Goal: Task Accomplishment & Management: Manage account settings

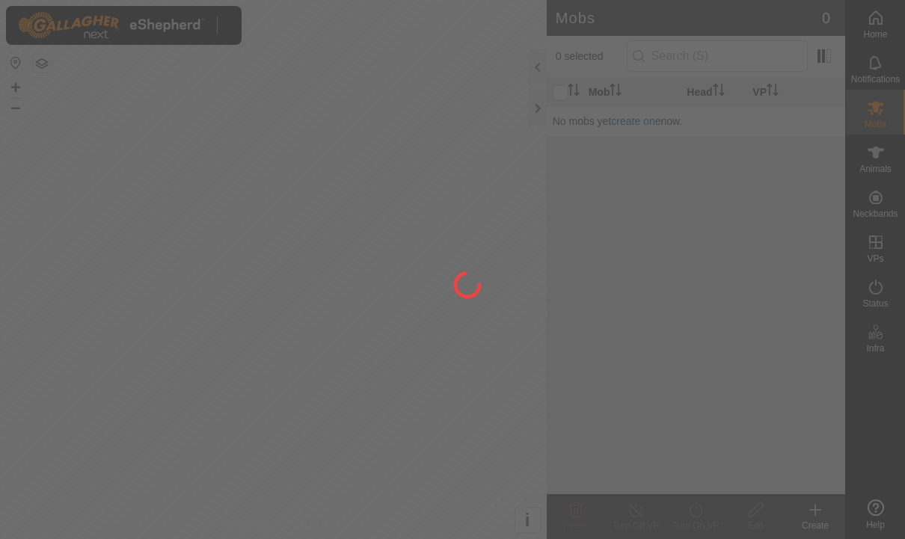
scroll to position [19, 0]
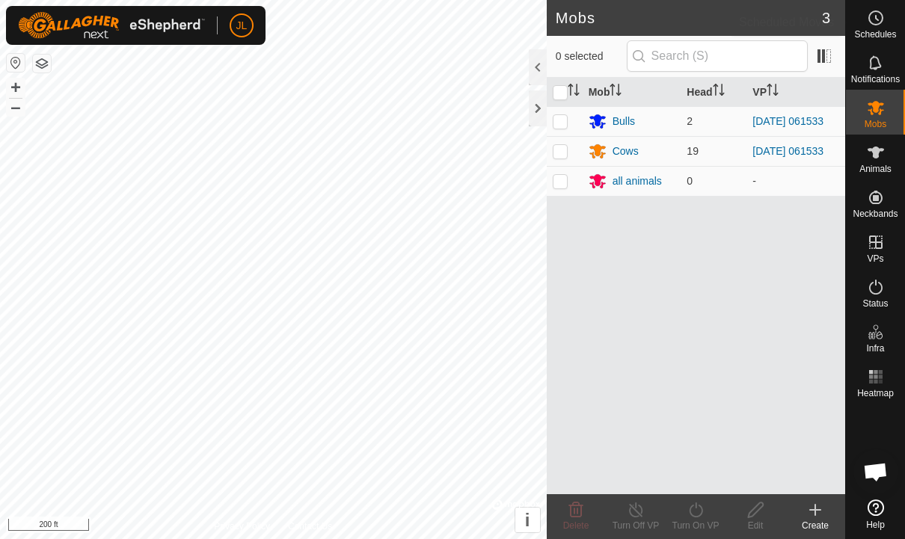
click at [883, 19] on icon at bounding box center [876, 18] width 18 height 18
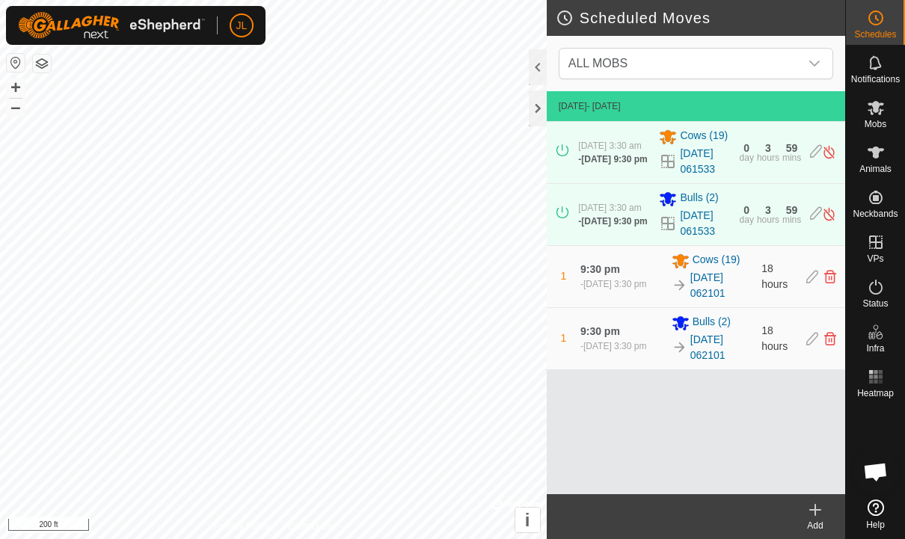
click at [889, 71] on div "Notifications" at bounding box center [875, 67] width 59 height 45
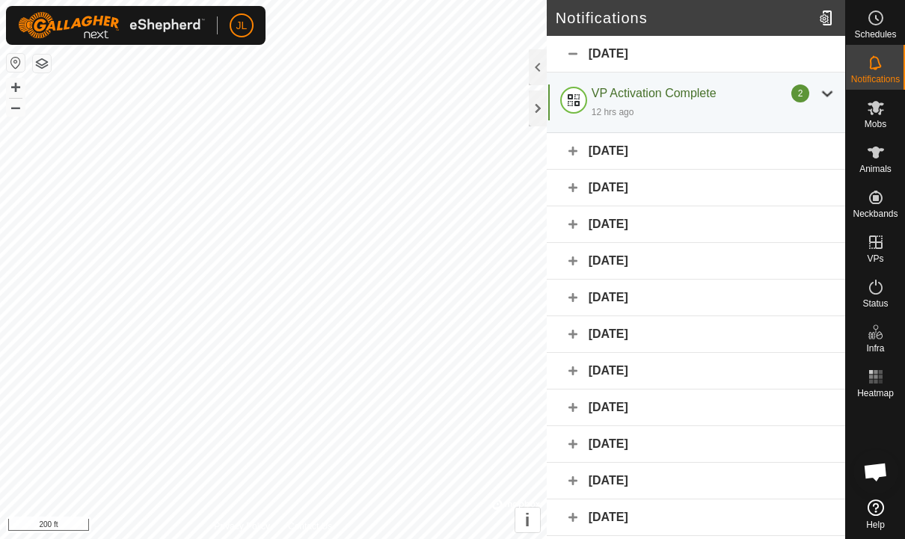
click at [719, 153] on div "[DATE]" at bounding box center [696, 151] width 298 height 37
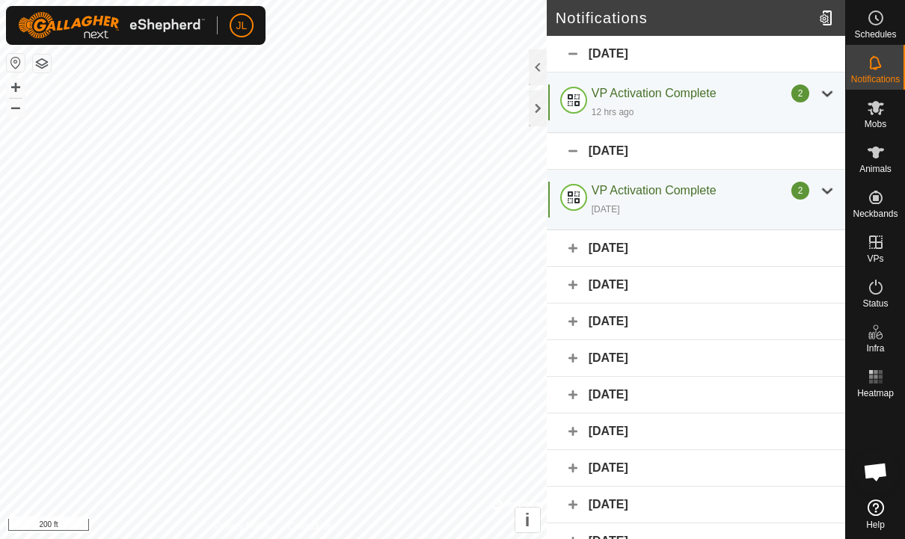
click at [675, 246] on div "[DATE]" at bounding box center [696, 248] width 298 height 37
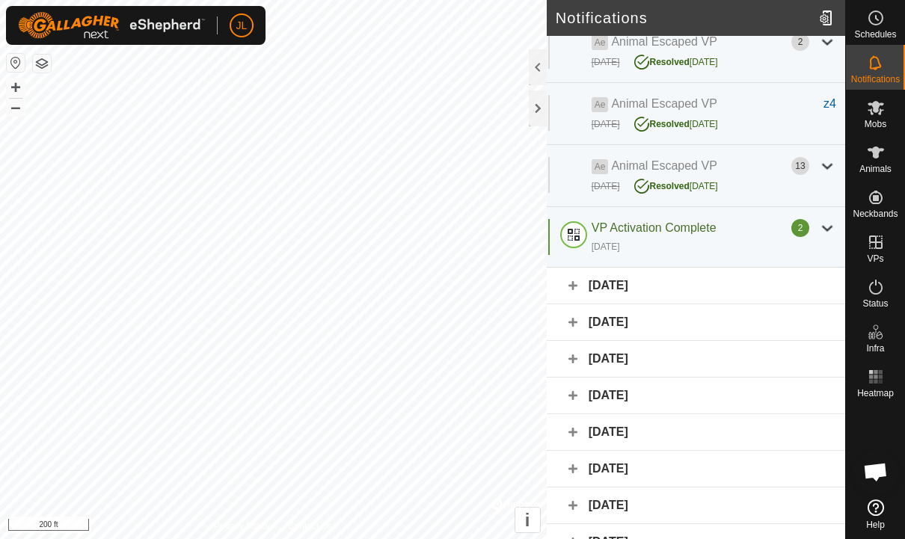
scroll to position [369, 0]
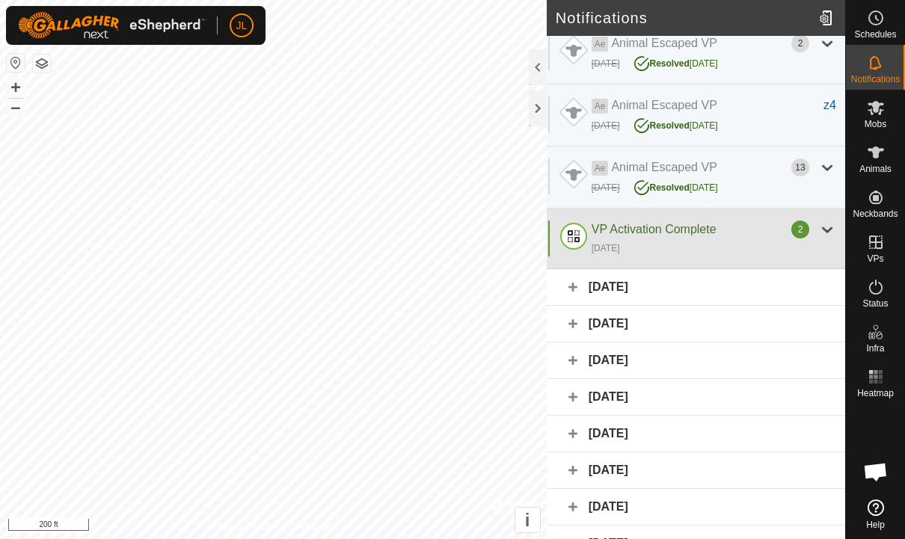
click at [721, 239] on div "[DATE]" at bounding box center [714, 248] width 245 height 18
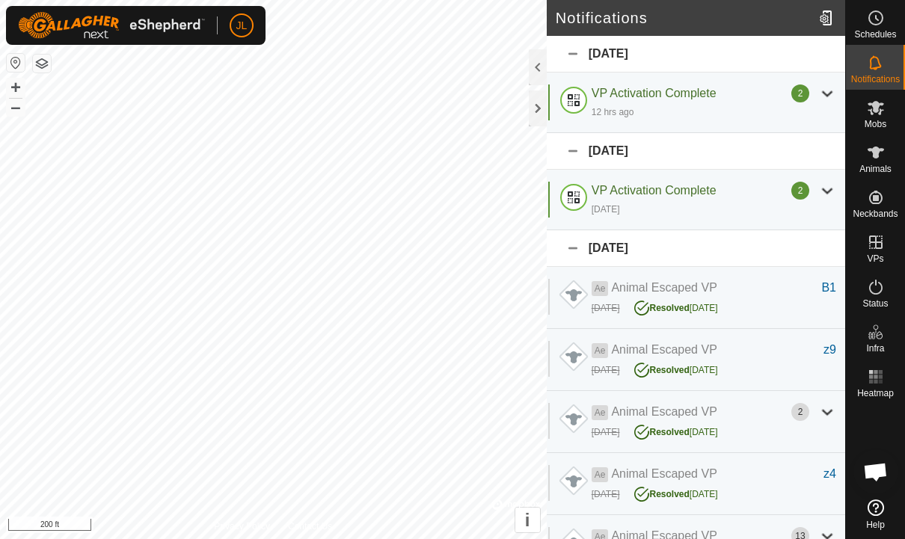
scroll to position [0, 0]
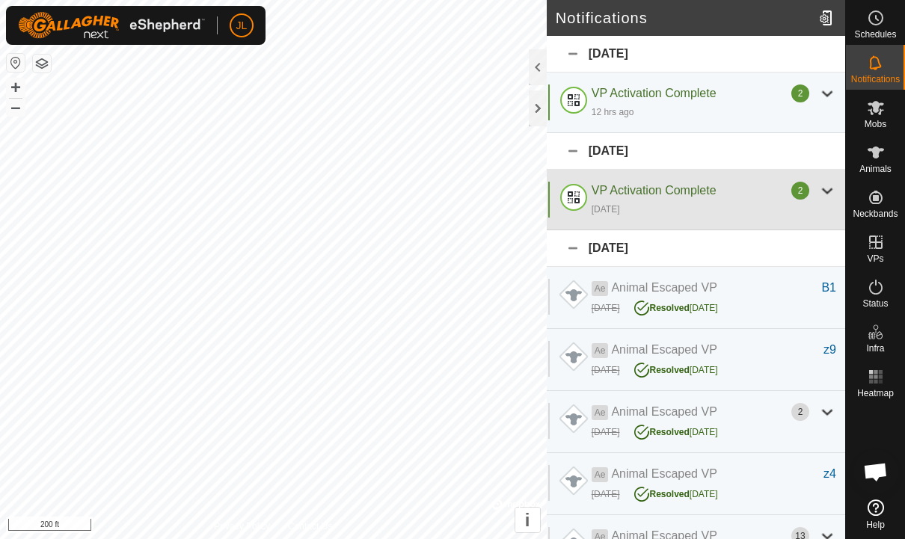
click at [692, 197] on span "VP Activation Complete" at bounding box center [654, 190] width 125 height 13
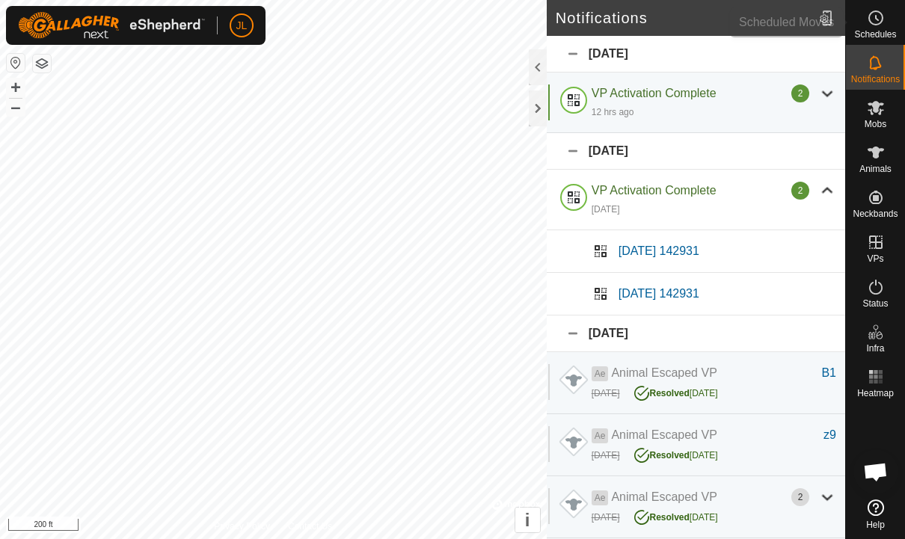
click at [873, 25] on circle at bounding box center [875, 17] width 13 height 13
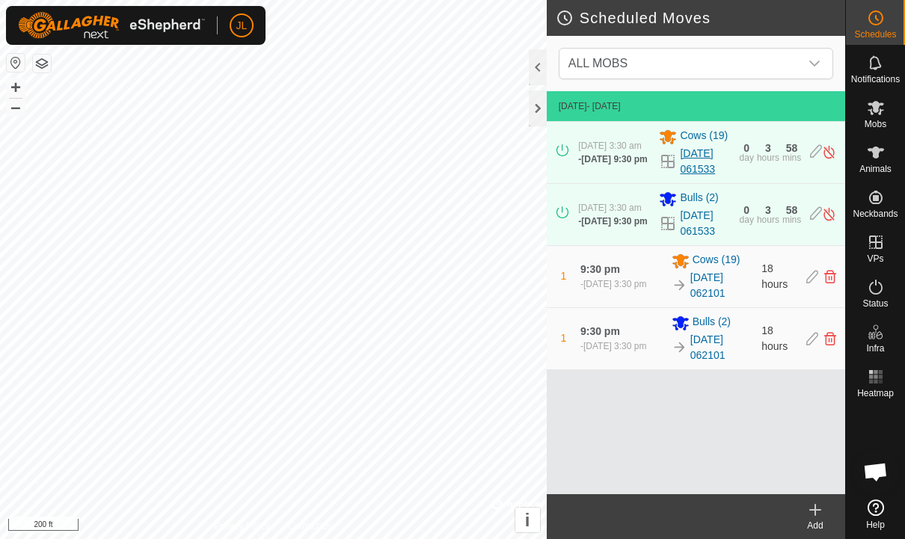
click at [684, 167] on link "[DATE] 061533" at bounding box center [705, 161] width 50 height 31
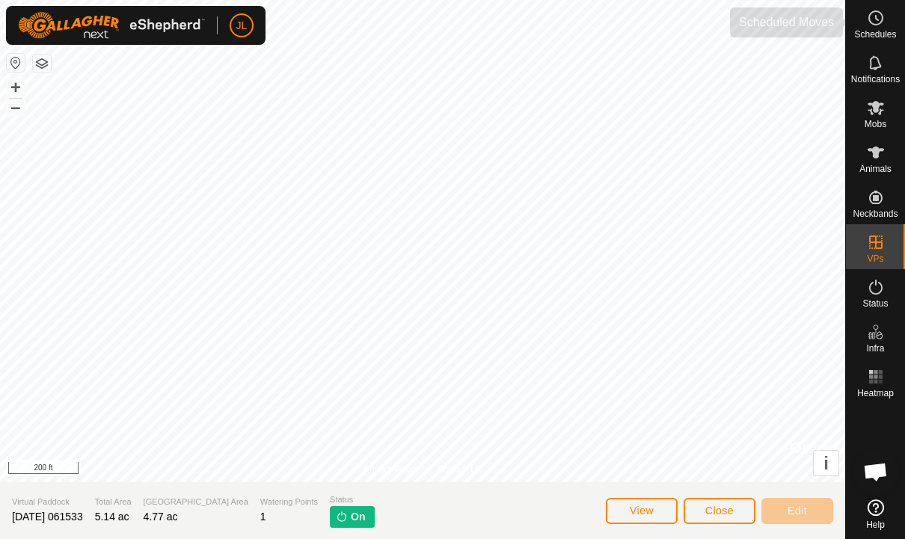
click at [872, 28] on es-schedule-vp-svg-icon at bounding box center [875, 18] width 27 height 24
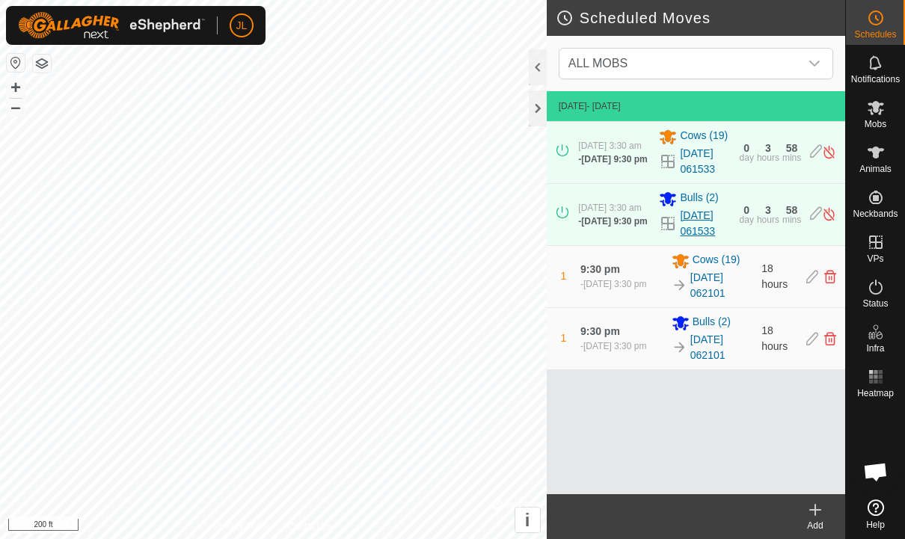
click at [730, 231] on link "[DATE] 061533" at bounding box center [705, 223] width 50 height 31
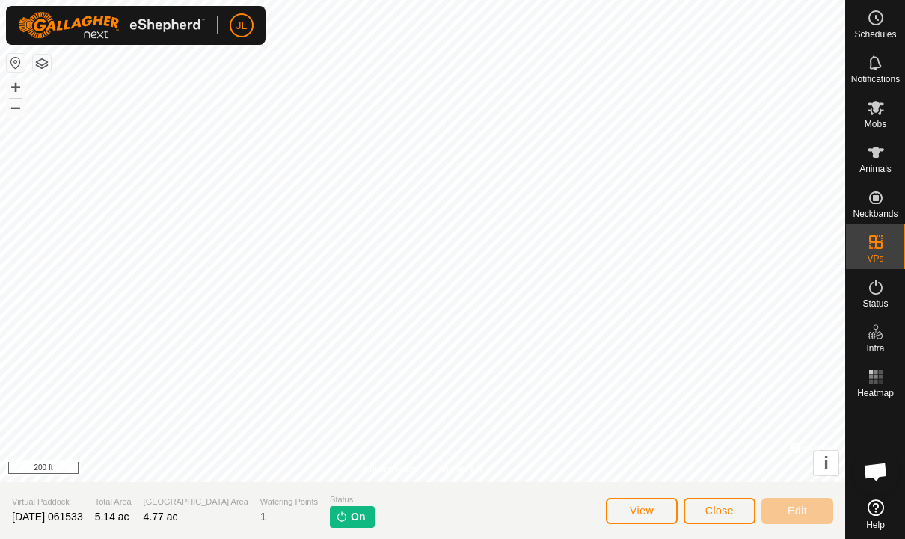
click at [871, 30] on span "Schedules" at bounding box center [875, 34] width 42 height 9
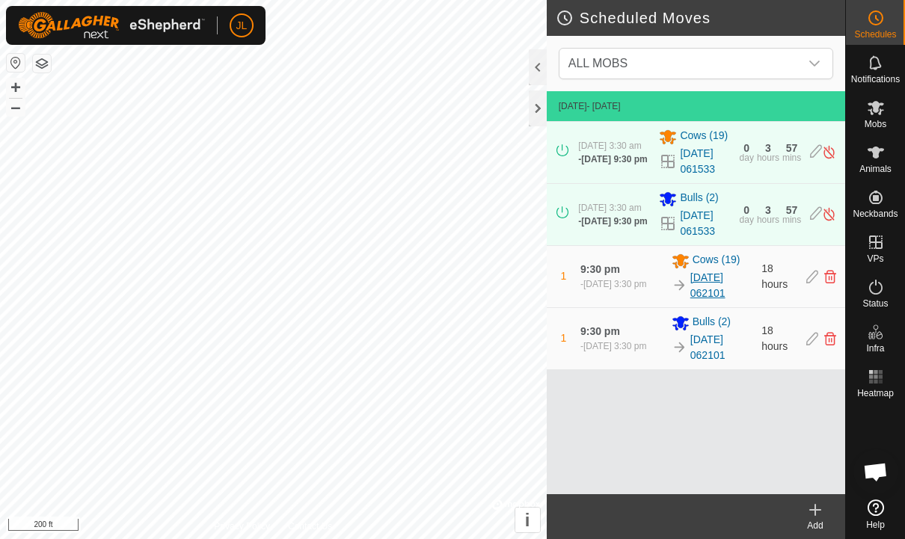
click at [703, 289] on link "[DATE] 062101" at bounding box center [721, 285] width 62 height 31
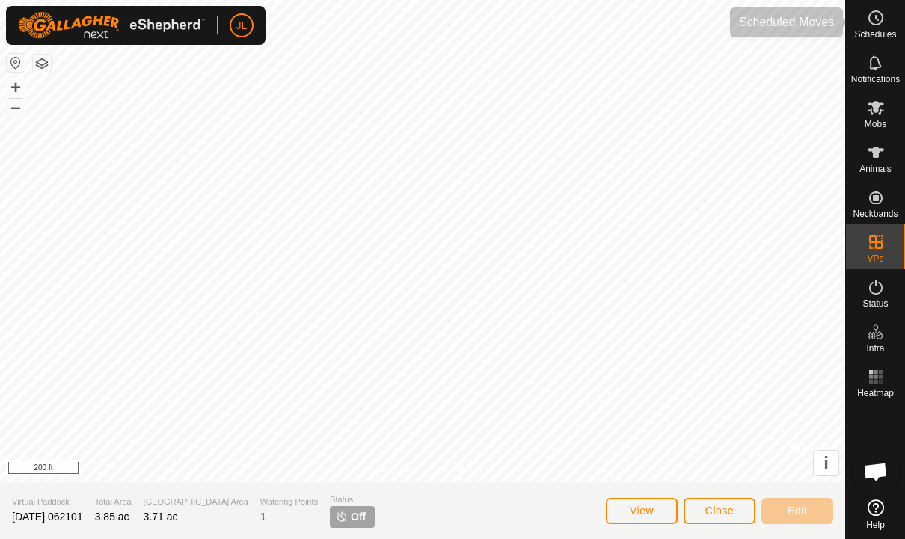
click at [867, 32] on span "Schedules" at bounding box center [875, 34] width 42 height 9
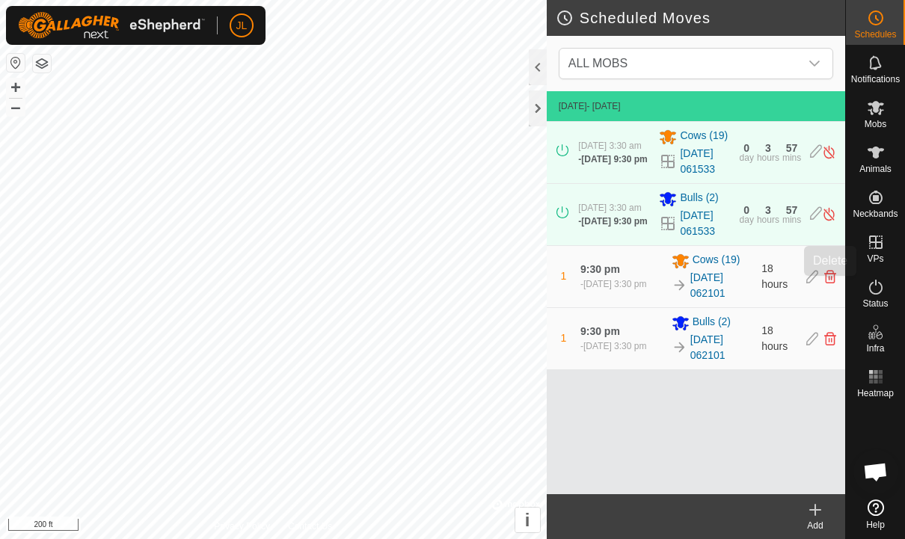
click at [832, 283] on icon at bounding box center [830, 276] width 12 height 13
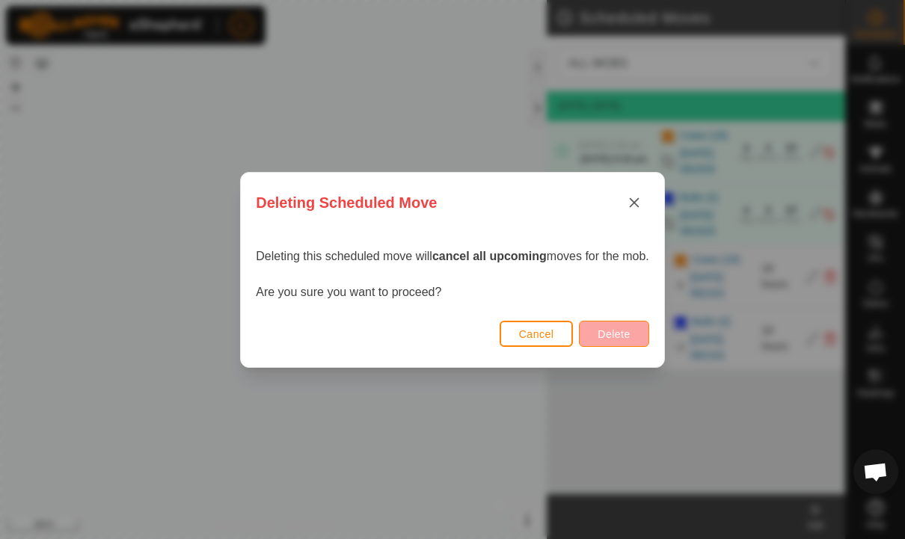
click at [637, 337] on button "Delete" at bounding box center [614, 334] width 70 height 26
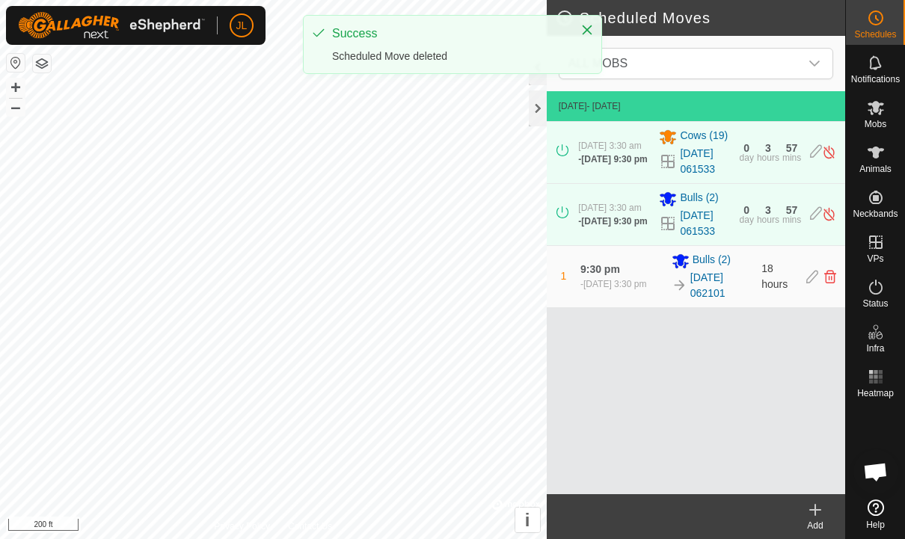
click at [832, 281] on icon at bounding box center [830, 276] width 12 height 13
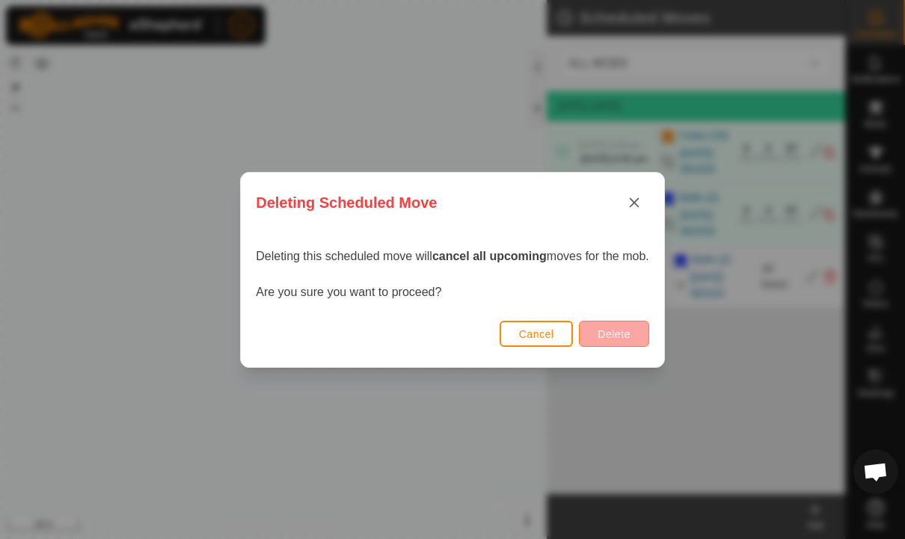
click at [636, 341] on button "Delete" at bounding box center [614, 334] width 70 height 26
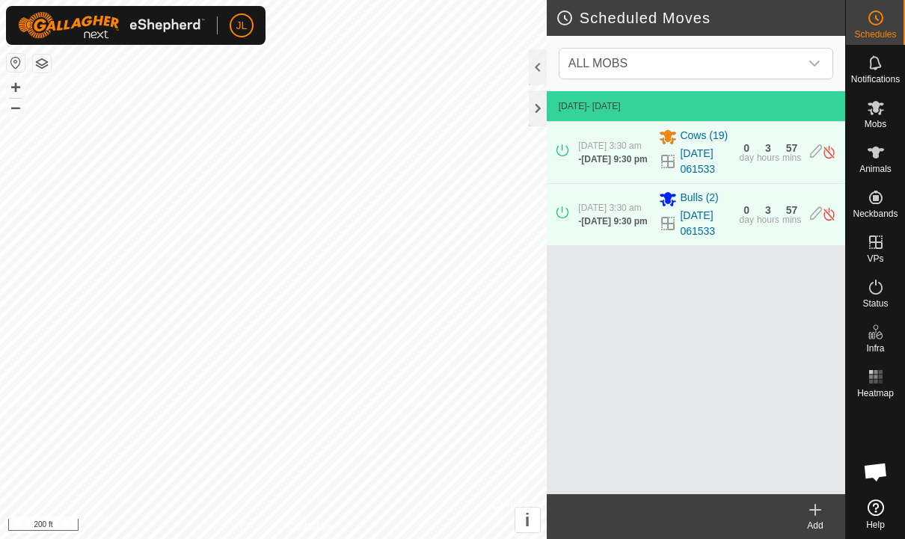
click at [826, 504] on create-svg-icon at bounding box center [815, 510] width 60 height 18
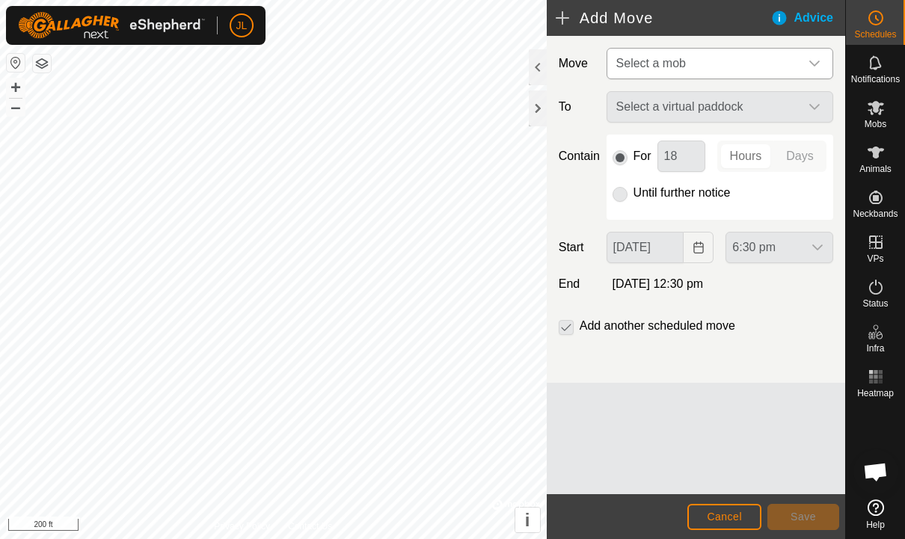
click at [813, 61] on icon "dropdown trigger" at bounding box center [814, 64] width 12 height 12
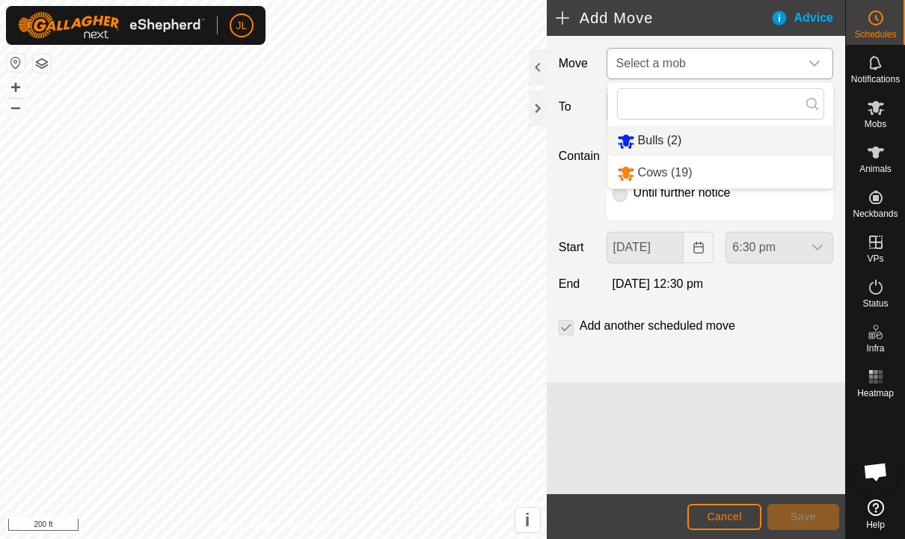
click at [670, 141] on span "Bulls (2)" at bounding box center [660, 140] width 44 height 13
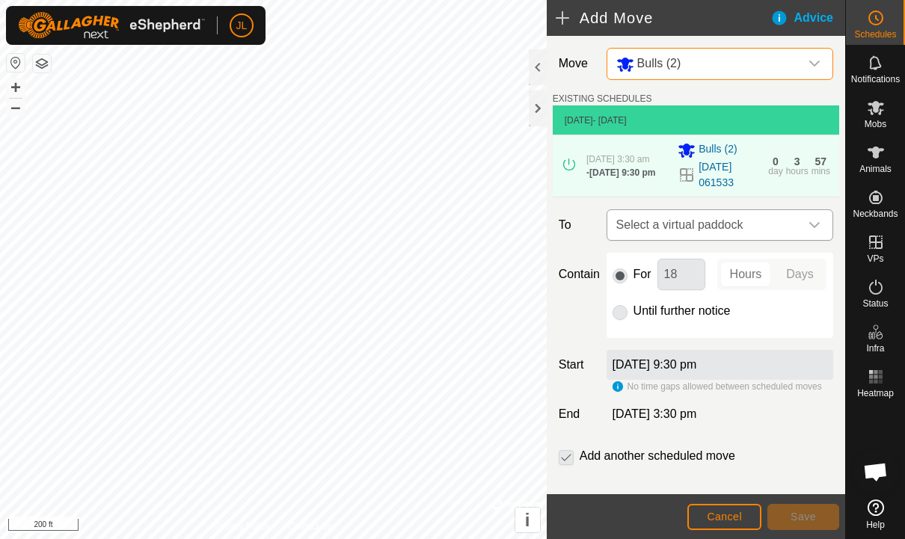
click at [814, 227] on icon "dropdown trigger" at bounding box center [814, 225] width 12 height 12
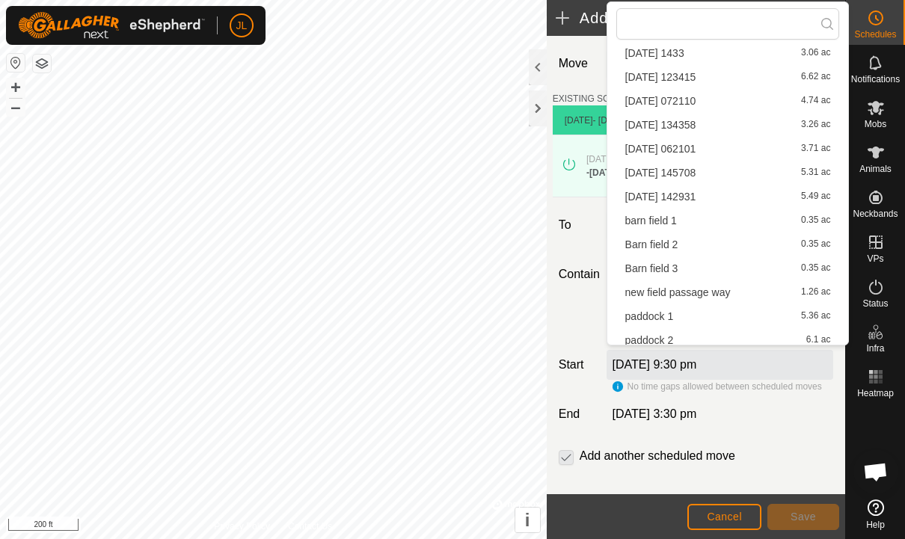
scroll to position [162, 0]
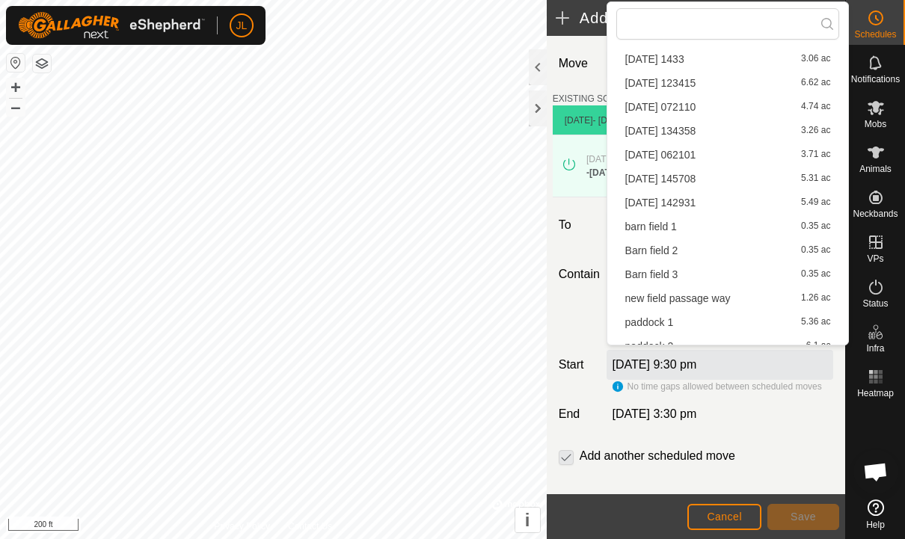
click at [696, 153] on span "[DATE] 062101" at bounding box center [660, 155] width 71 height 10
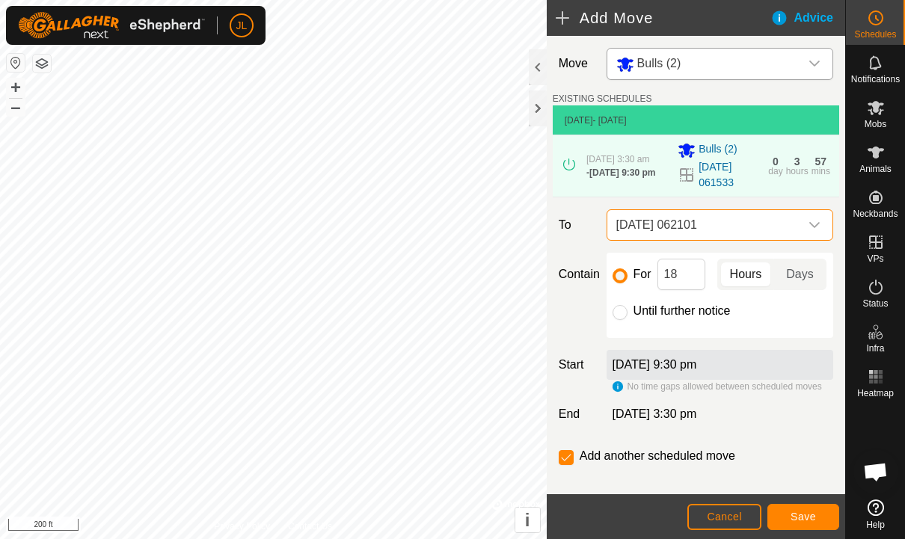
click at [816, 228] on icon "dropdown trigger" at bounding box center [814, 225] width 10 height 6
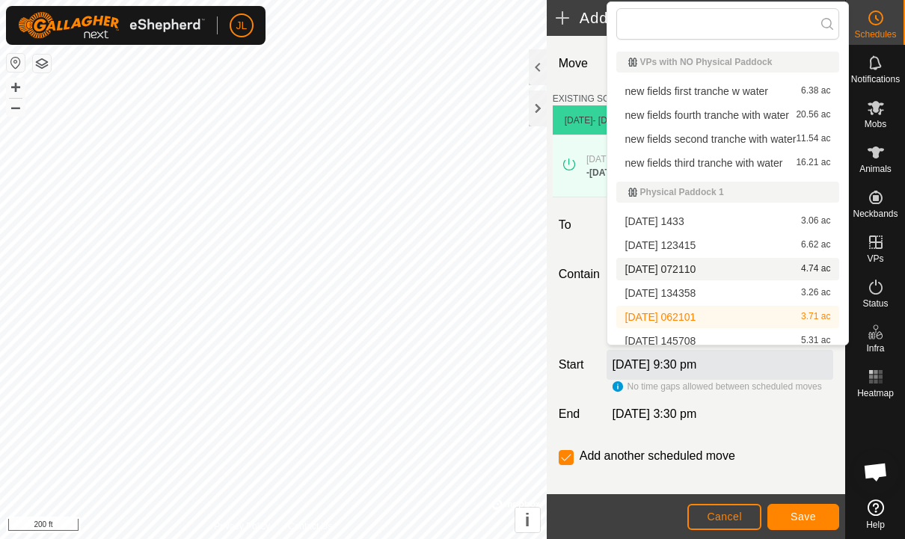
click at [696, 271] on span "[DATE] 072110" at bounding box center [660, 269] width 71 height 10
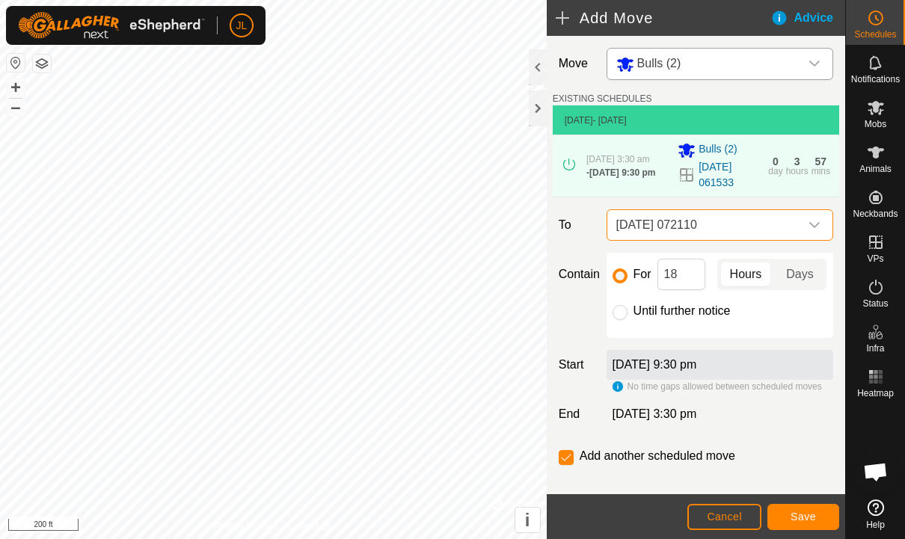
click at [818, 228] on icon "dropdown trigger" at bounding box center [814, 225] width 10 height 6
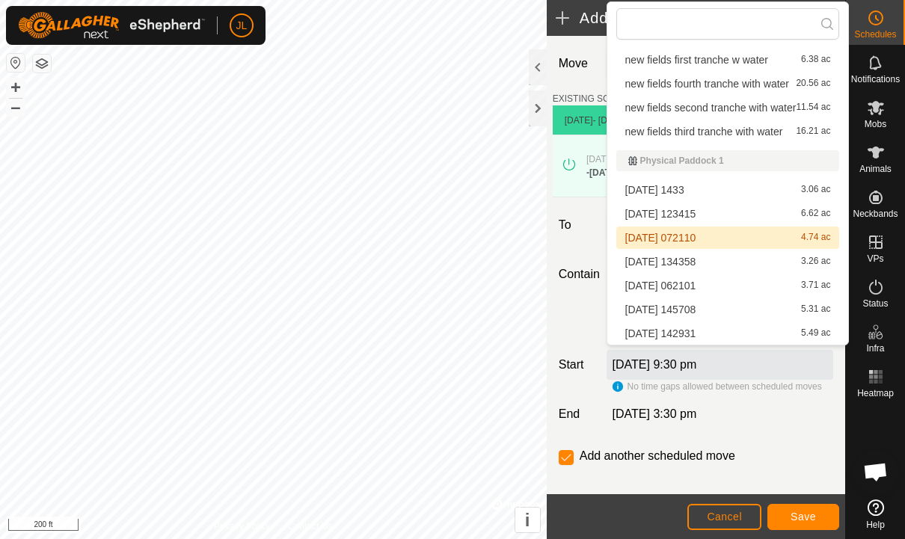
scroll to position [40, 0]
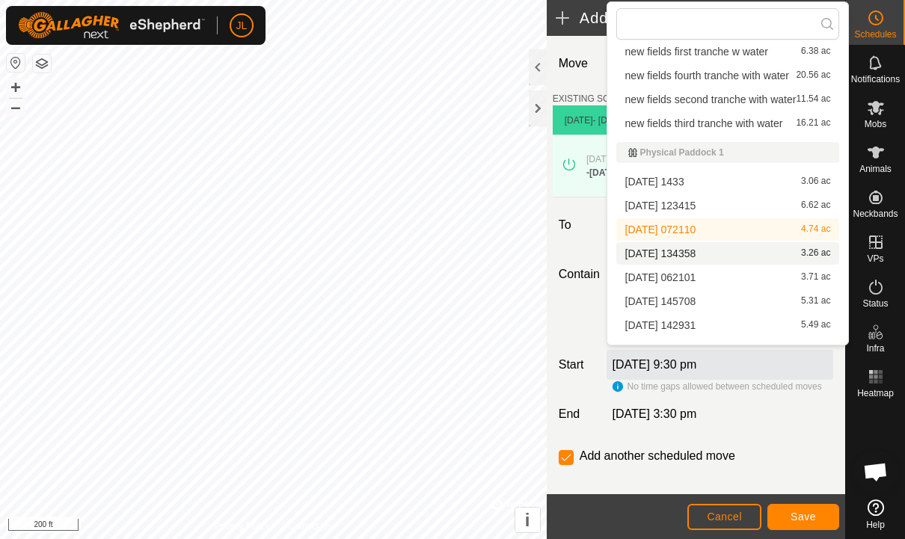
click at [696, 259] on span "[DATE] 134358" at bounding box center [660, 253] width 71 height 10
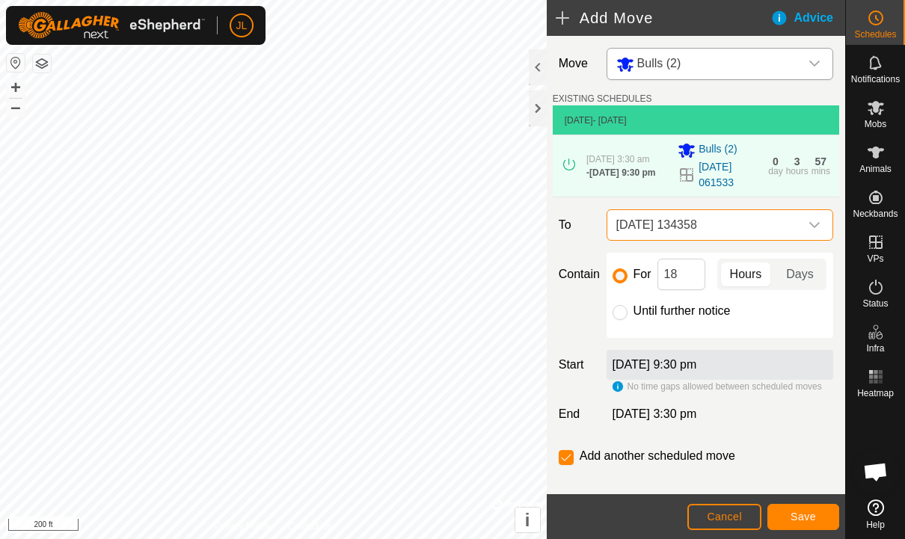
click at [823, 229] on div "dropdown trigger" at bounding box center [814, 225] width 30 height 30
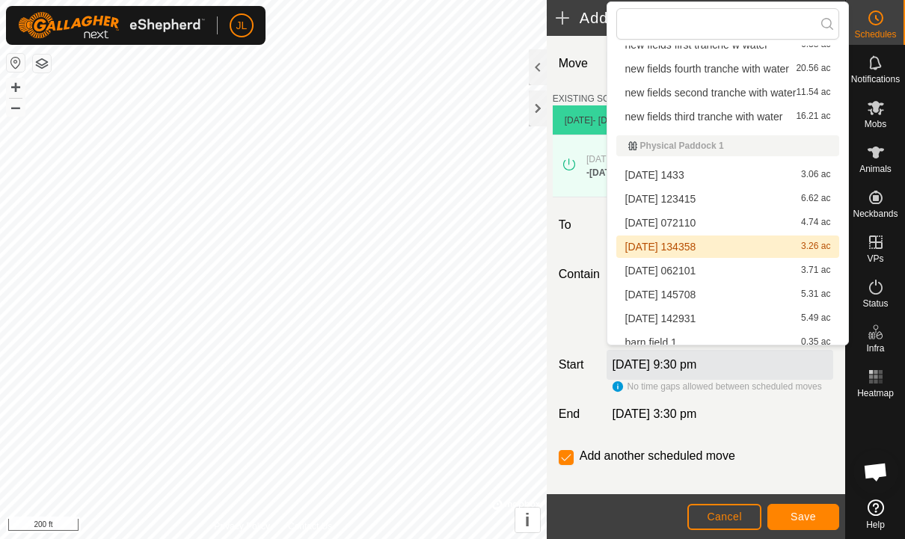
scroll to position [58, 0]
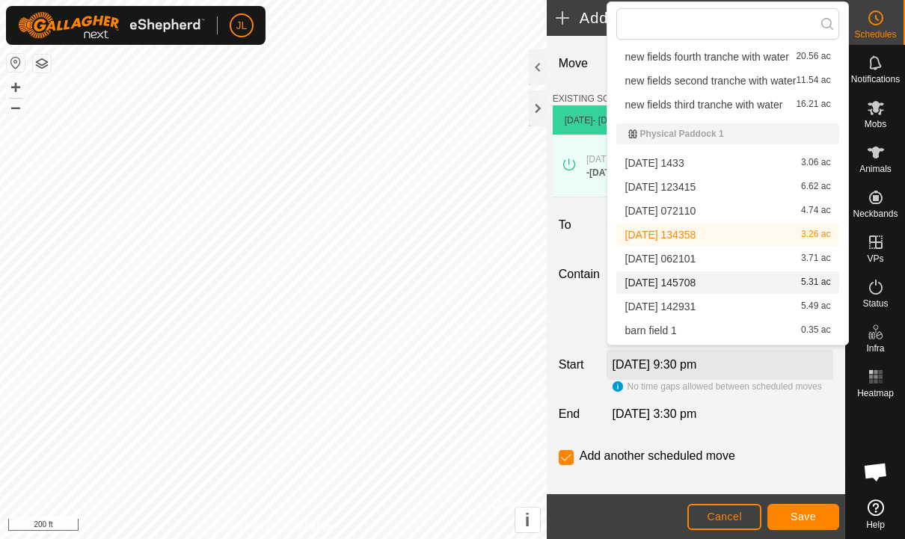
click at [696, 288] on span "[DATE] 145708" at bounding box center [660, 282] width 71 height 10
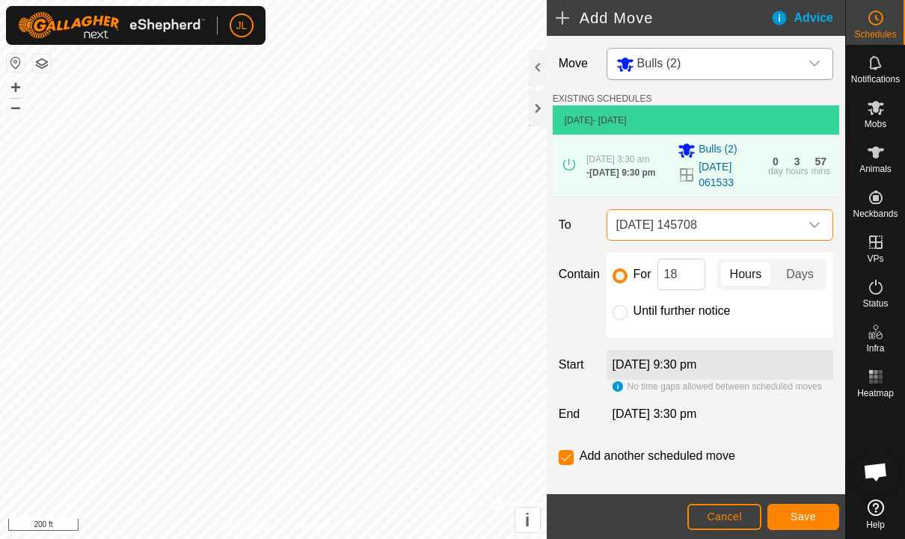
click at [817, 224] on icon "dropdown trigger" at bounding box center [814, 225] width 12 height 12
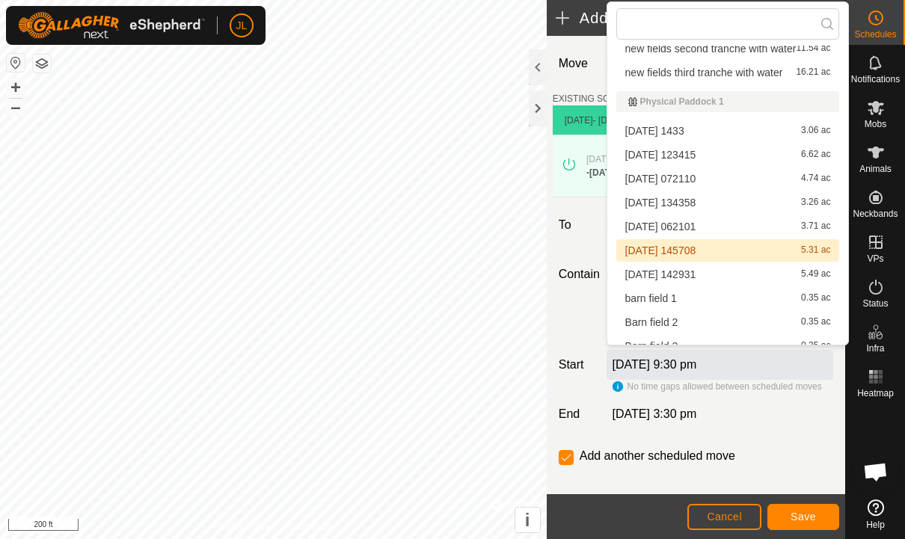
scroll to position [92, 0]
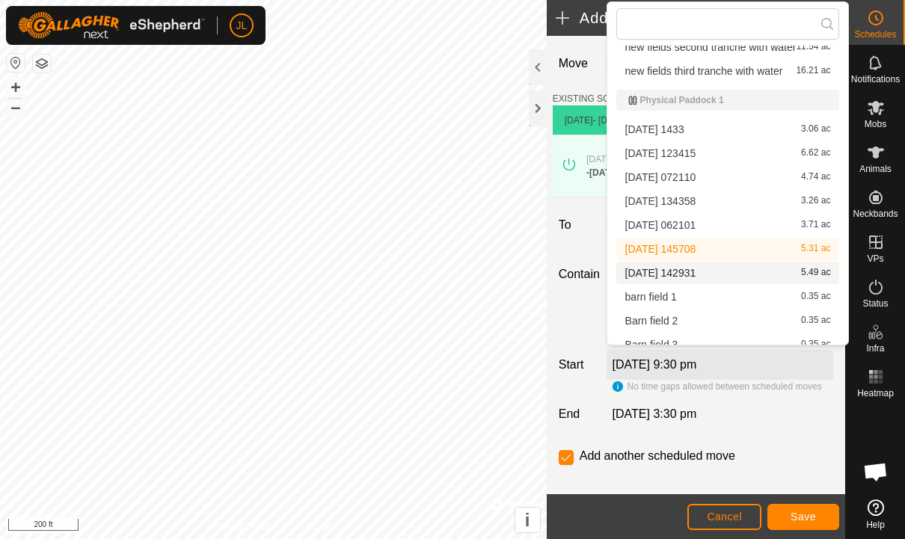
click at [696, 278] on span "[DATE] 142931" at bounding box center [660, 273] width 71 height 10
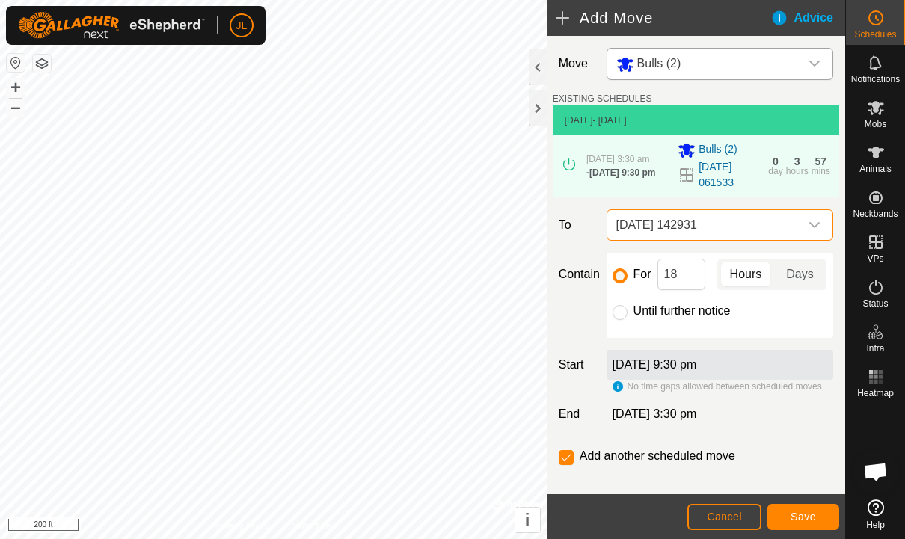
click at [725, 506] on button "Cancel" at bounding box center [724, 517] width 74 height 26
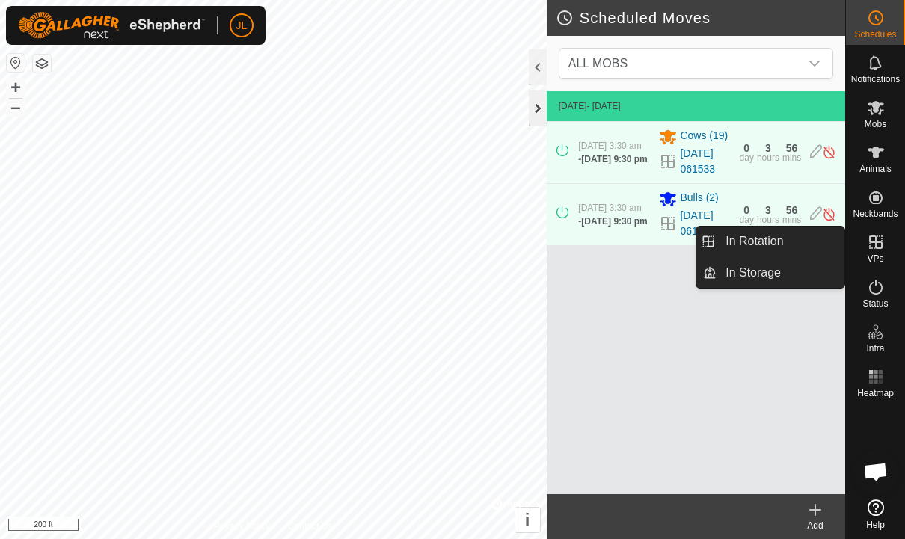
click at [541, 120] on div at bounding box center [538, 108] width 18 height 36
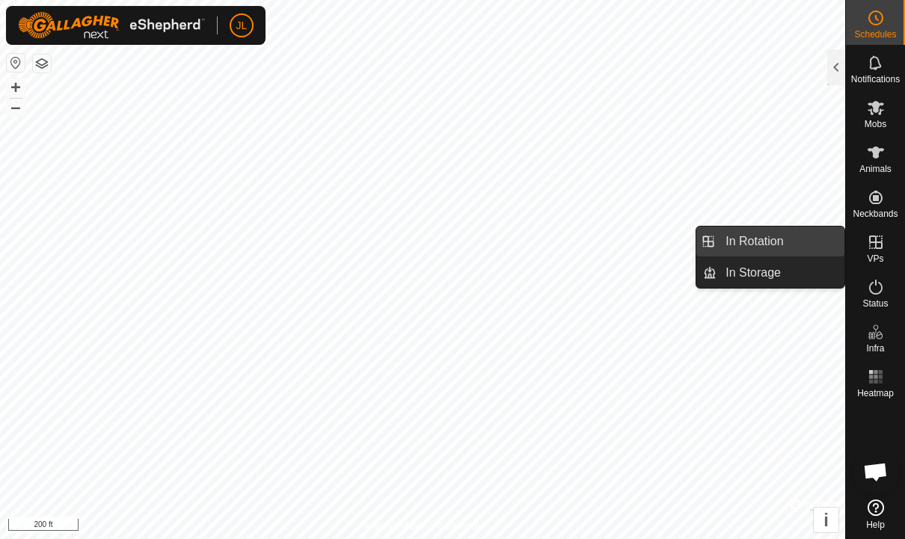
click at [757, 235] on span "In Rotation" at bounding box center [754, 242] width 58 height 18
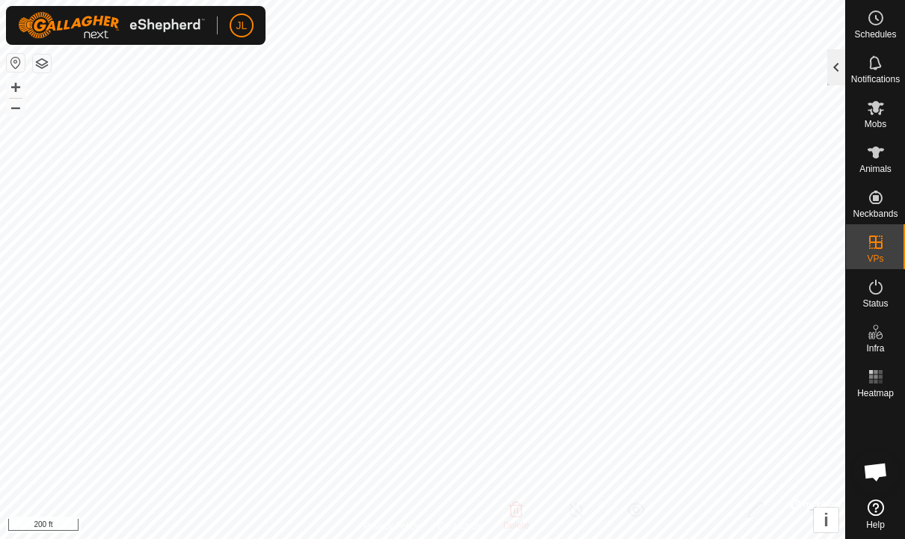
click at [840, 64] on div at bounding box center [836, 67] width 18 height 36
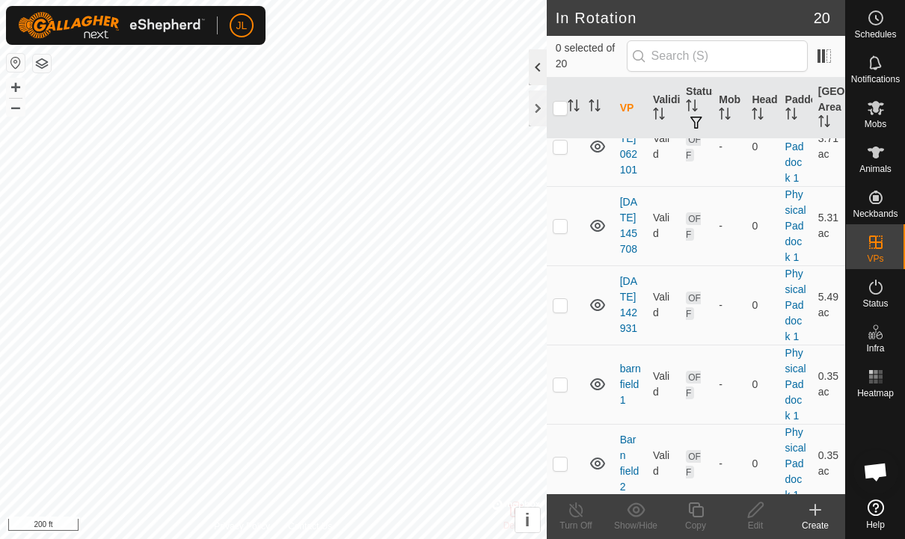
scroll to position [452, 0]
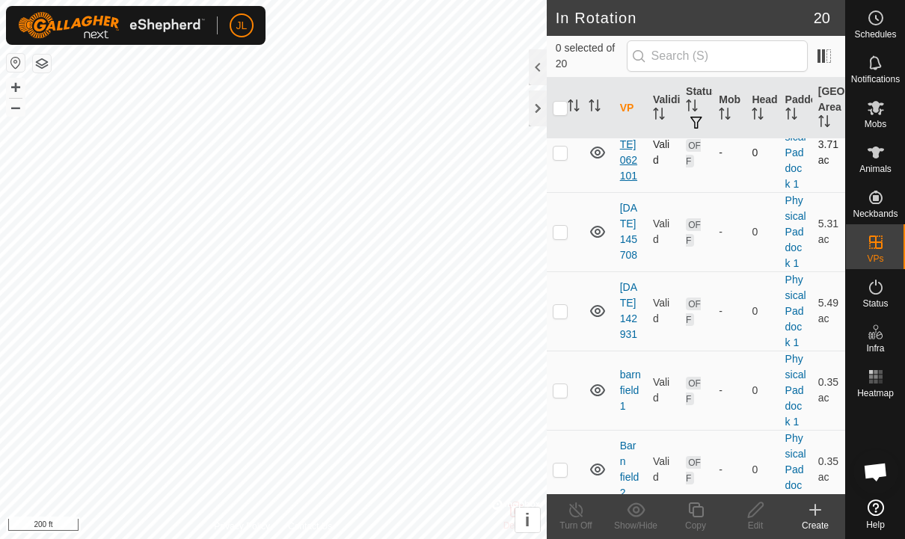
click at [633, 182] on link "[DATE] 062101" at bounding box center [628, 152] width 17 height 59
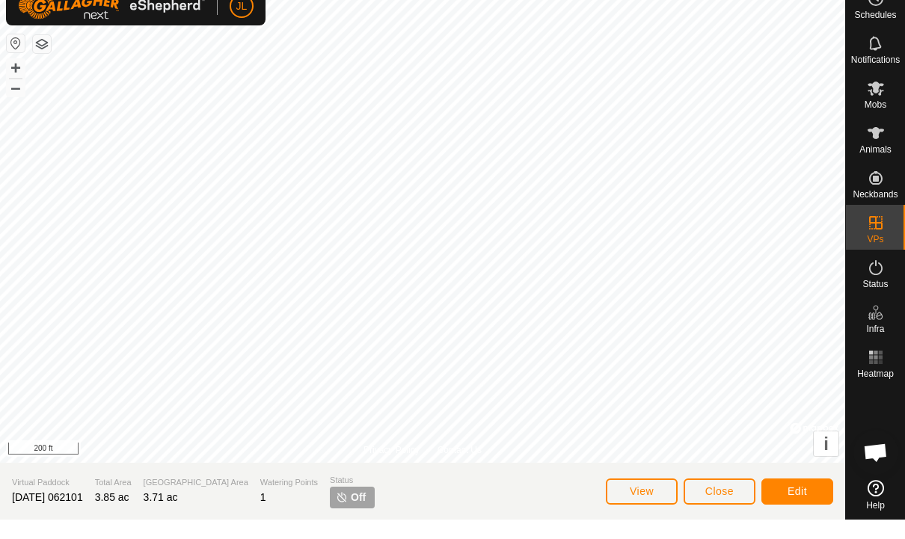
click at [814, 498] on button "Edit" at bounding box center [797, 511] width 72 height 26
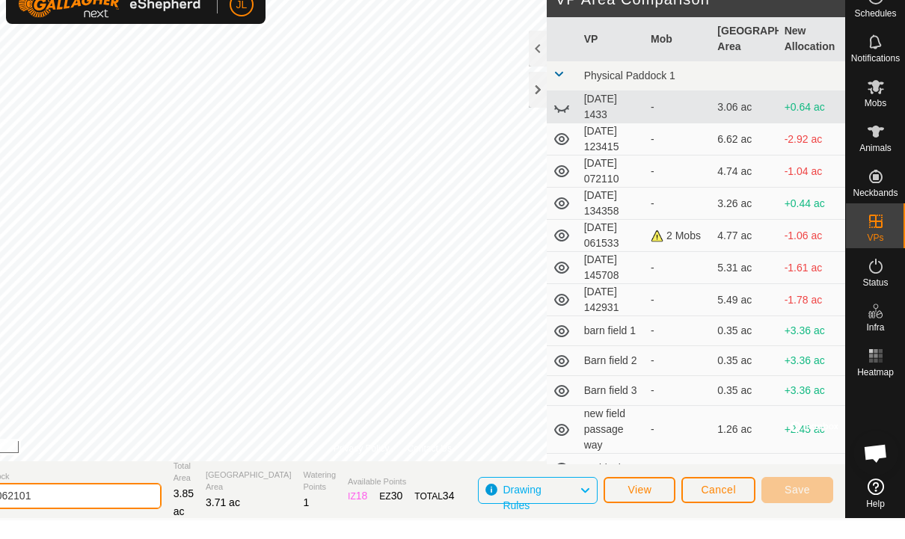
click at [120, 502] on input "[DATE] 062101" at bounding box center [56, 515] width 209 height 26
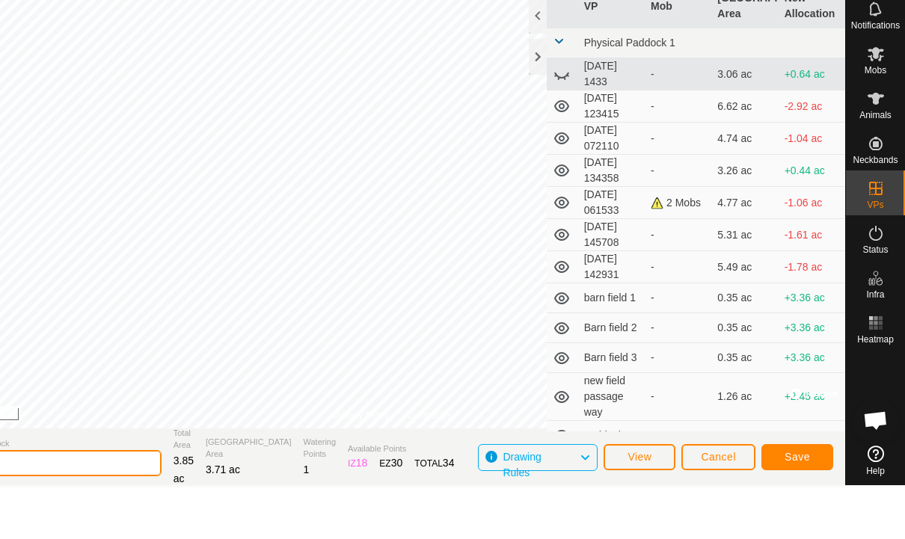
type input "2"
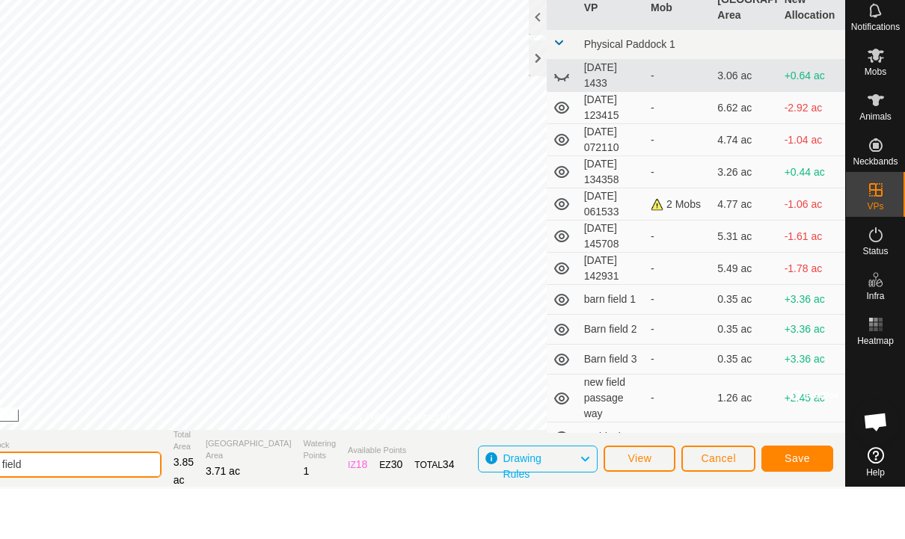
type input "Third far field"
click at [808, 503] on span "Save" at bounding box center [796, 509] width 25 height 12
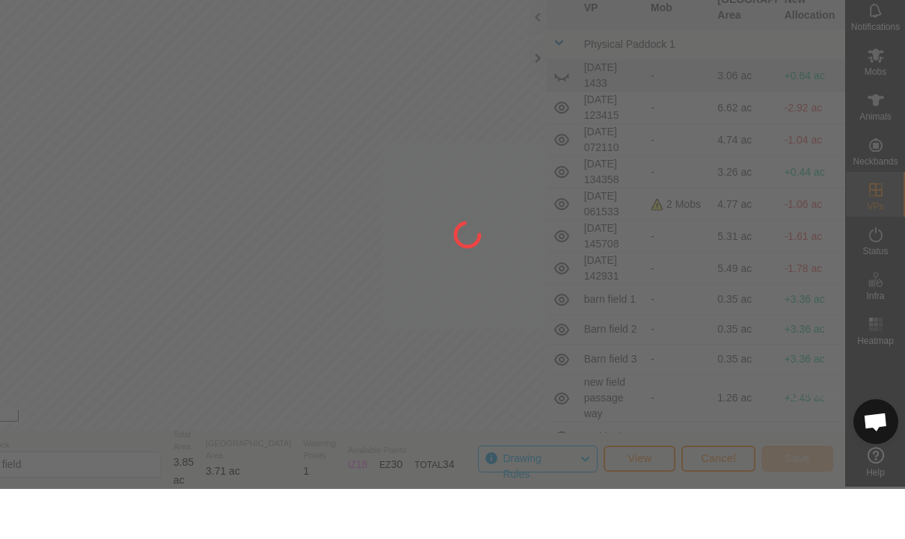
scroll to position [1, 0]
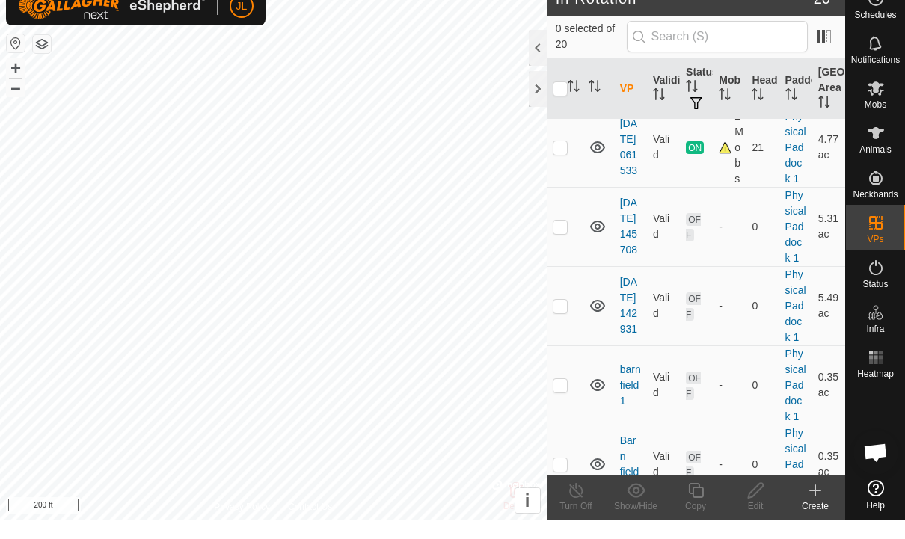
scroll to position [986, 0]
click at [633, 197] on link "[DATE] 061533" at bounding box center [628, 167] width 17 height 59
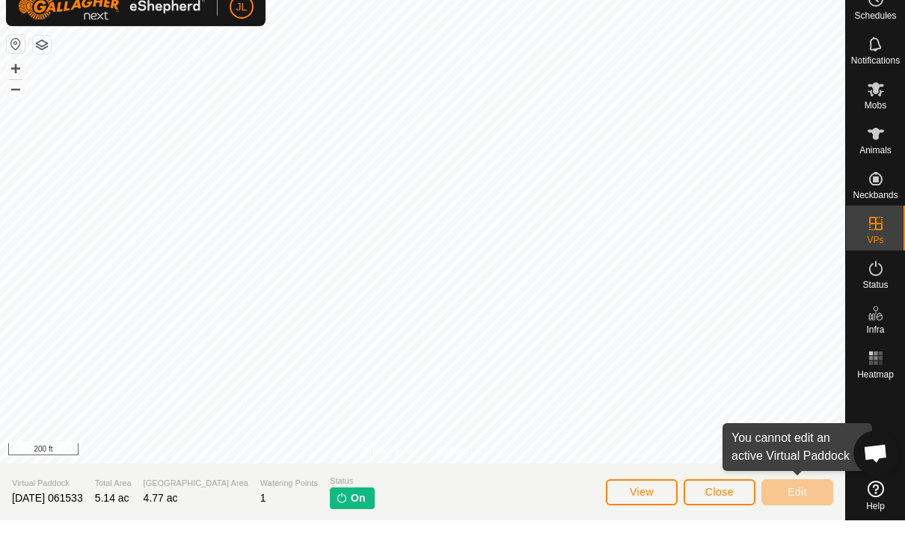
click at [721, 505] on span "Close" at bounding box center [719, 511] width 28 height 12
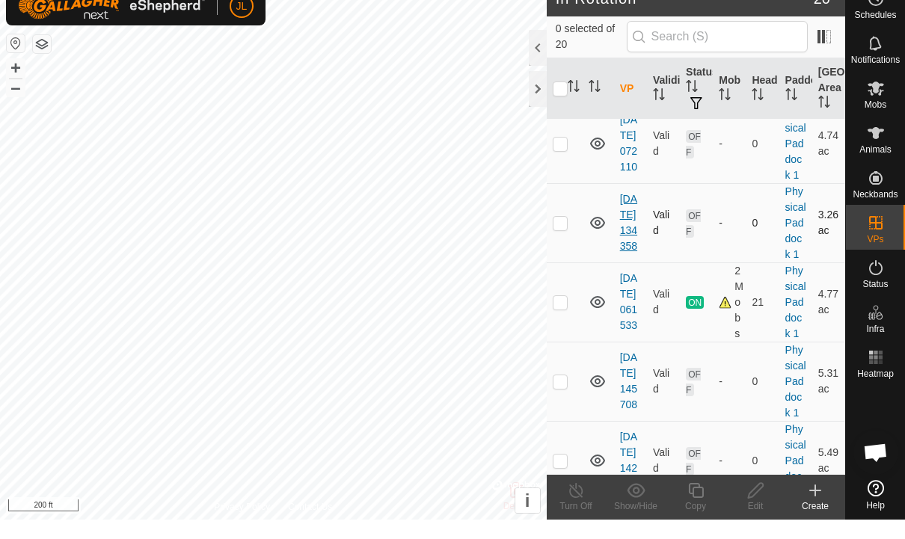
scroll to position [1, 0]
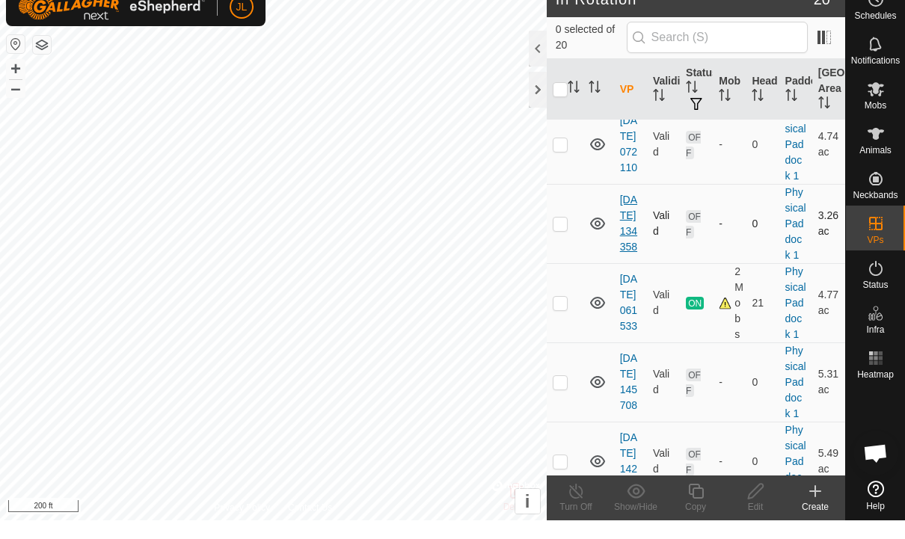
click at [628, 271] on link "[DATE] 134358" at bounding box center [628, 241] width 17 height 59
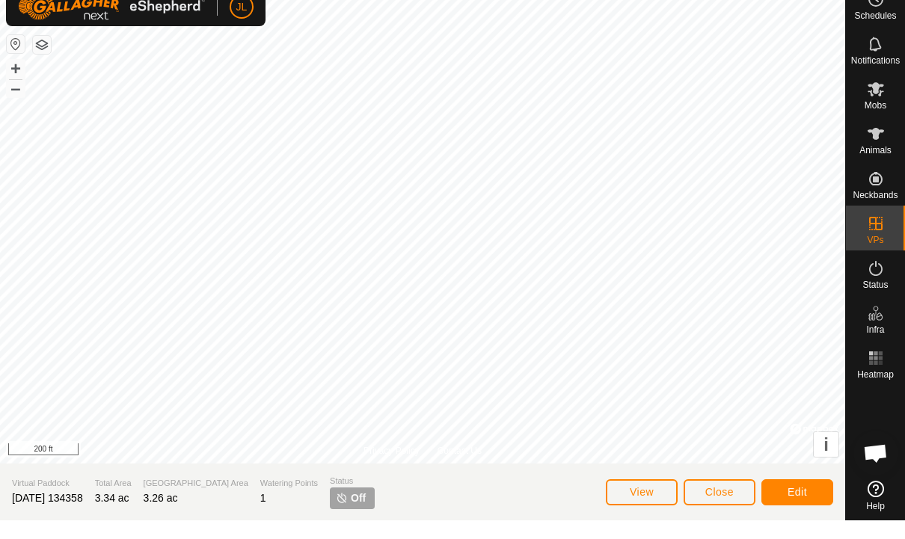
click at [810, 498] on button "Edit" at bounding box center [797, 511] width 72 height 26
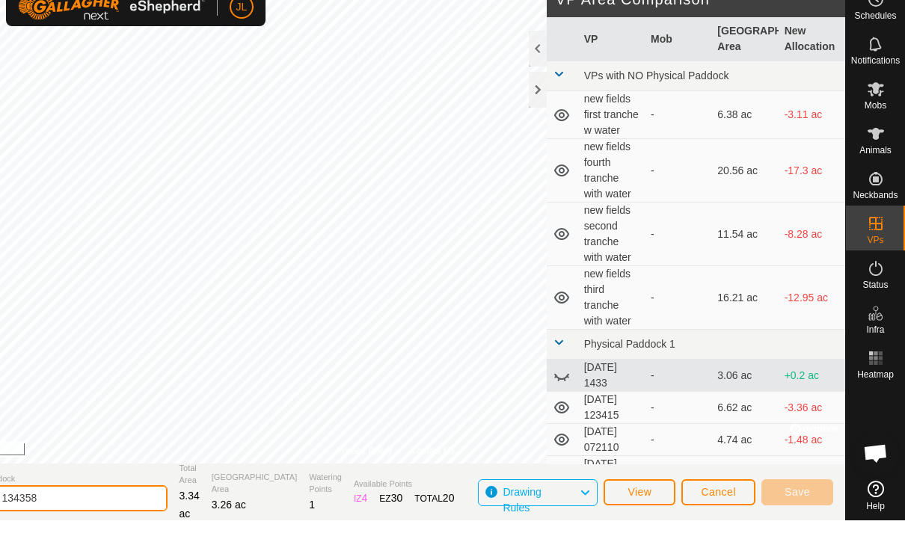
click at [125, 504] on input "[DATE] 134358" at bounding box center [62, 517] width 209 height 26
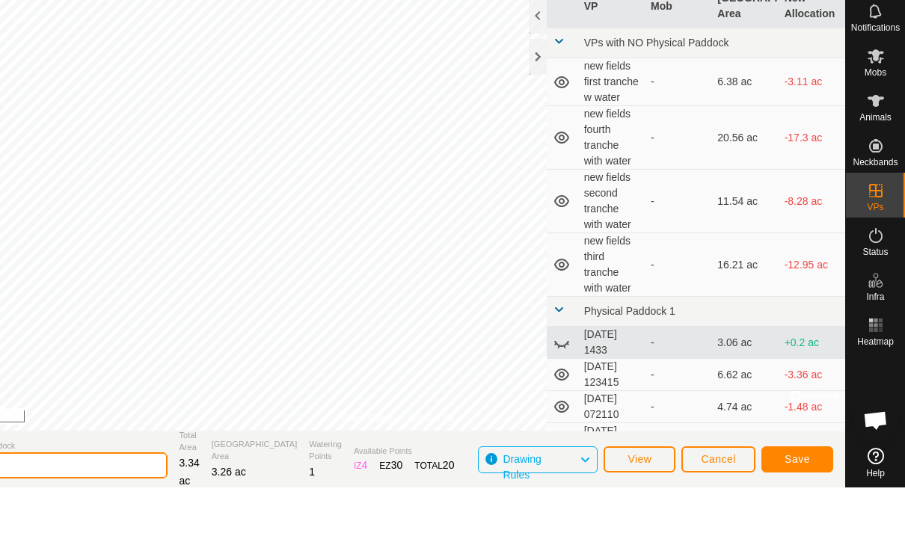
type input "2"
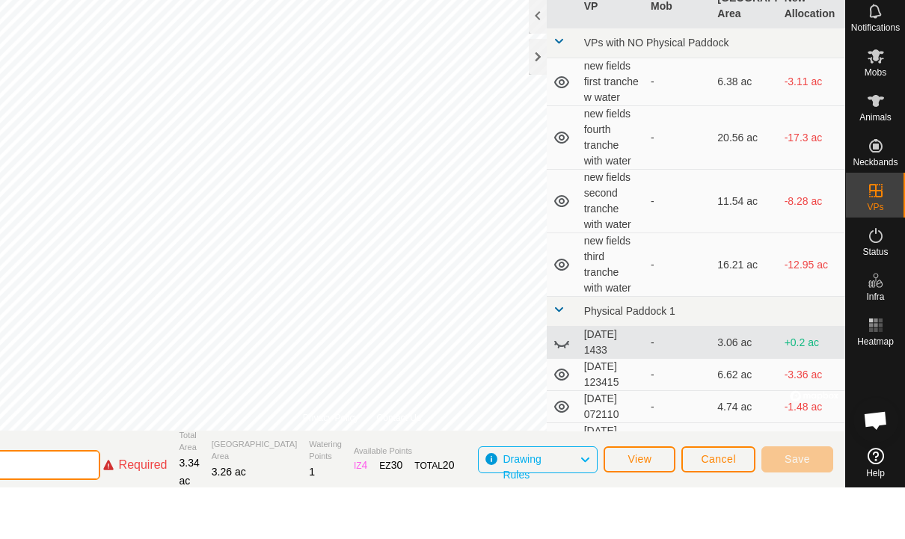
type input "R"
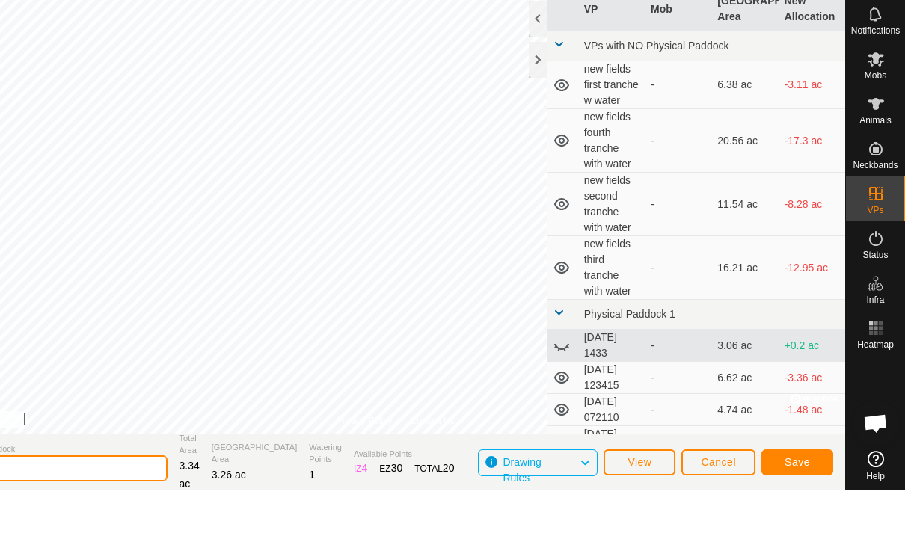
type input "C"
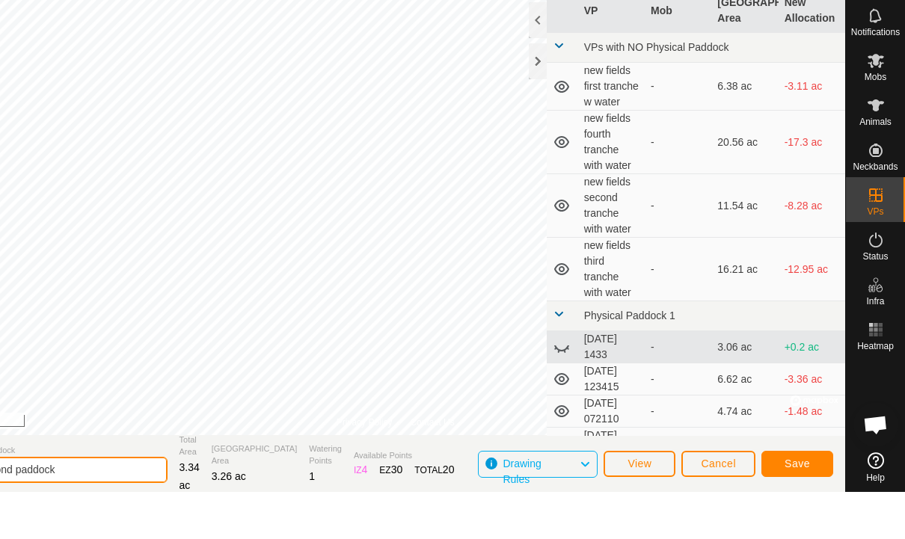
type input "First pond paddock"
click at [802, 505] on span "Save" at bounding box center [796, 511] width 25 height 12
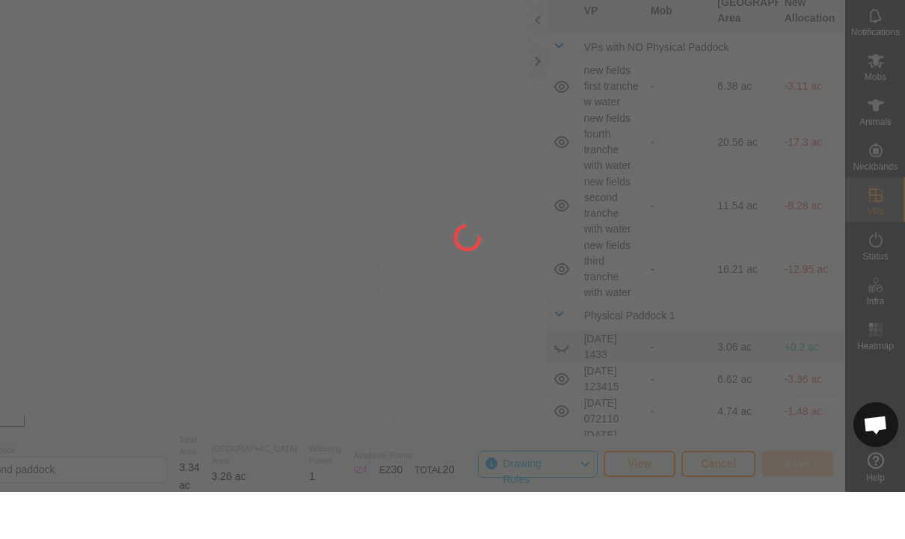
scroll to position [1, 0]
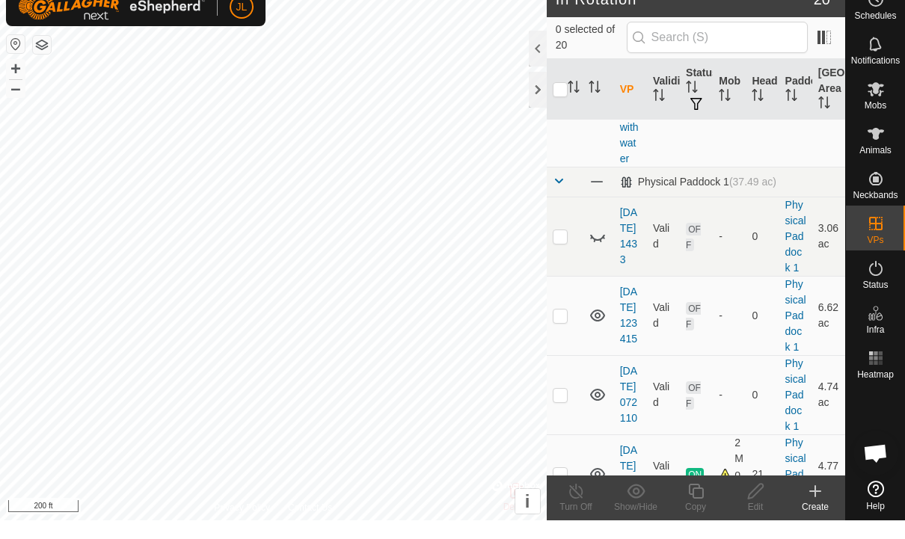
scroll to position [589, 0]
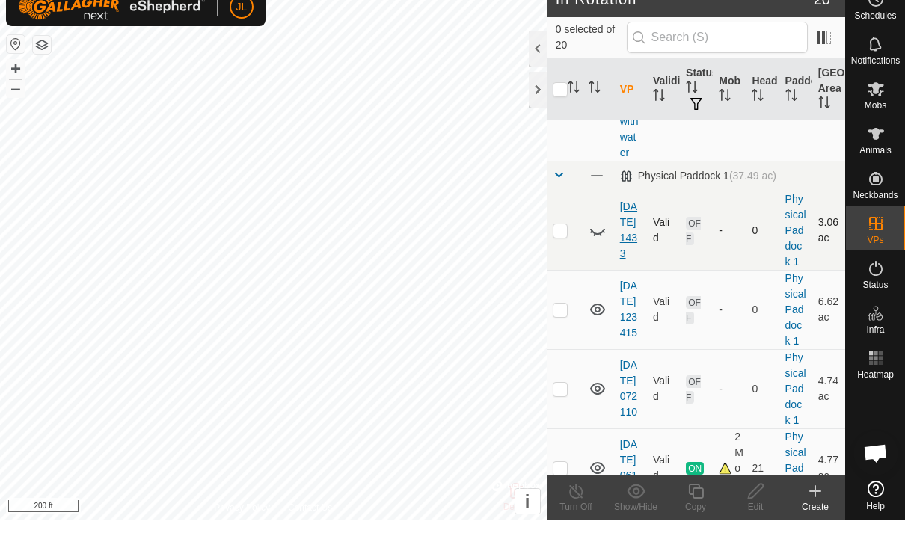
click at [633, 255] on link "[DATE] 1433" at bounding box center [628, 248] width 17 height 59
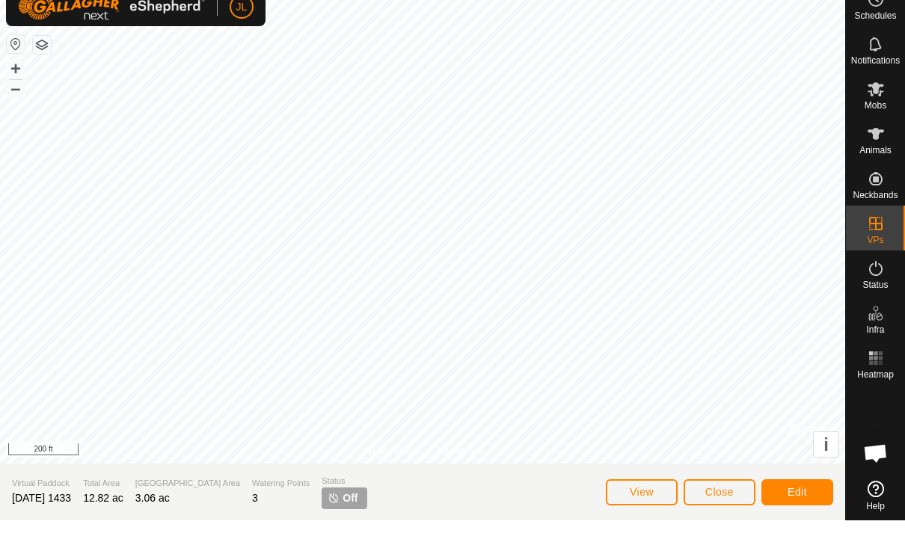
click at [725, 505] on span "Close" at bounding box center [719, 511] width 28 height 12
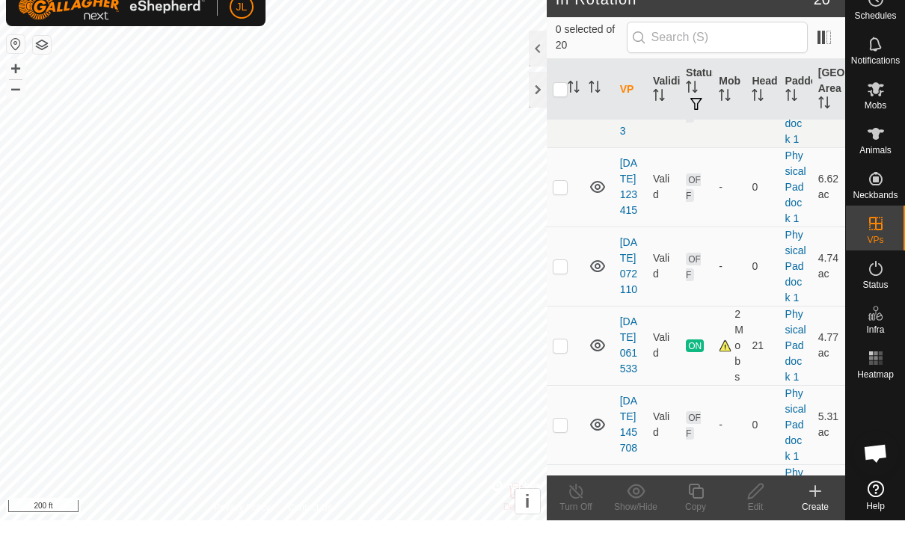
scroll to position [714, 0]
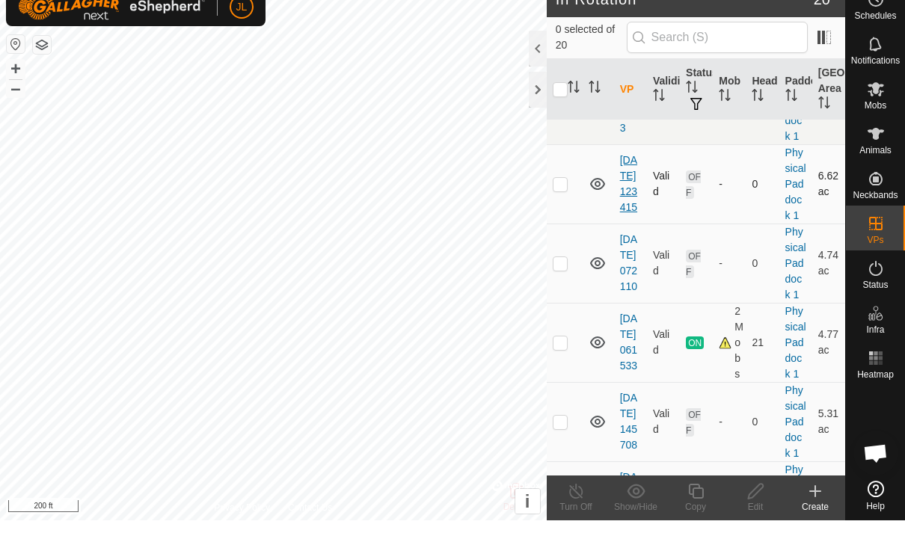
click at [629, 226] on link "[DATE] 123415" at bounding box center [628, 202] width 17 height 59
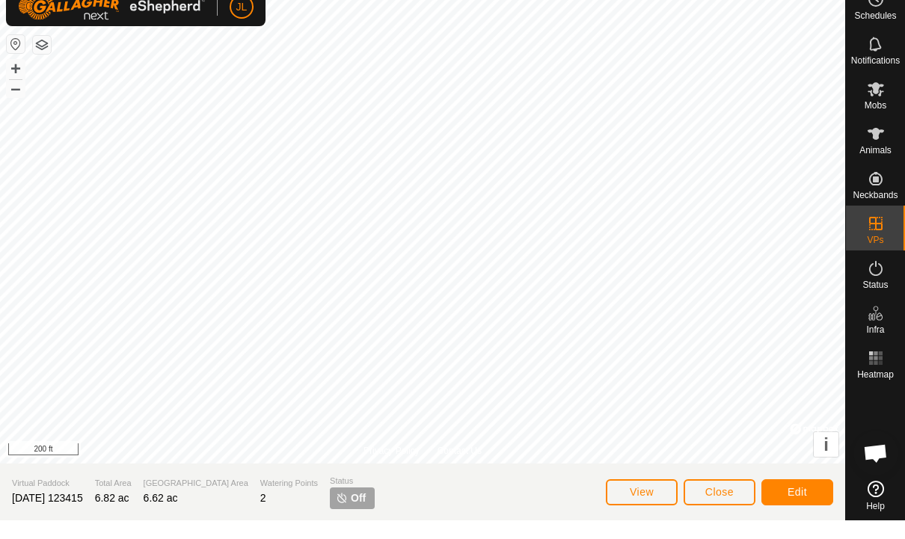
click at [810, 498] on button "Edit" at bounding box center [797, 511] width 72 height 26
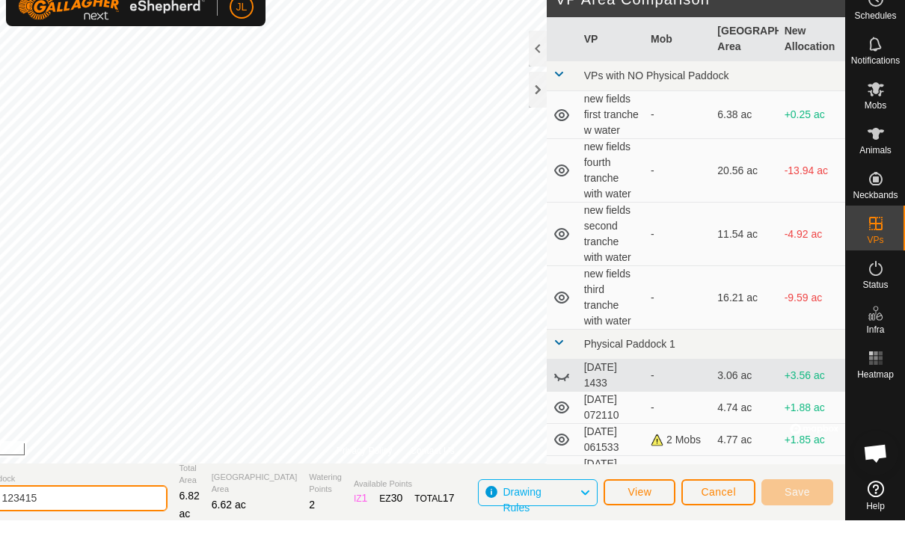
click at [123, 504] on input "[DATE] 123415" at bounding box center [62, 517] width 209 height 26
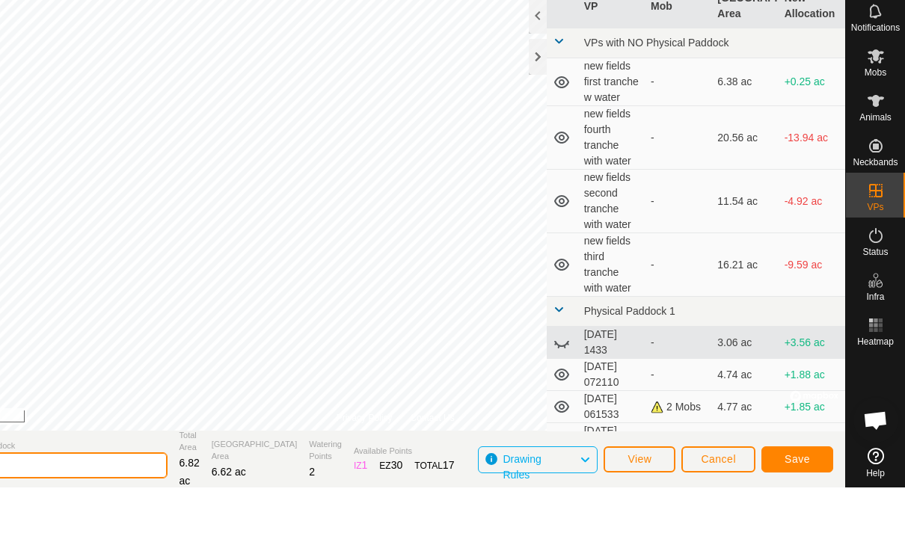
type input "2"
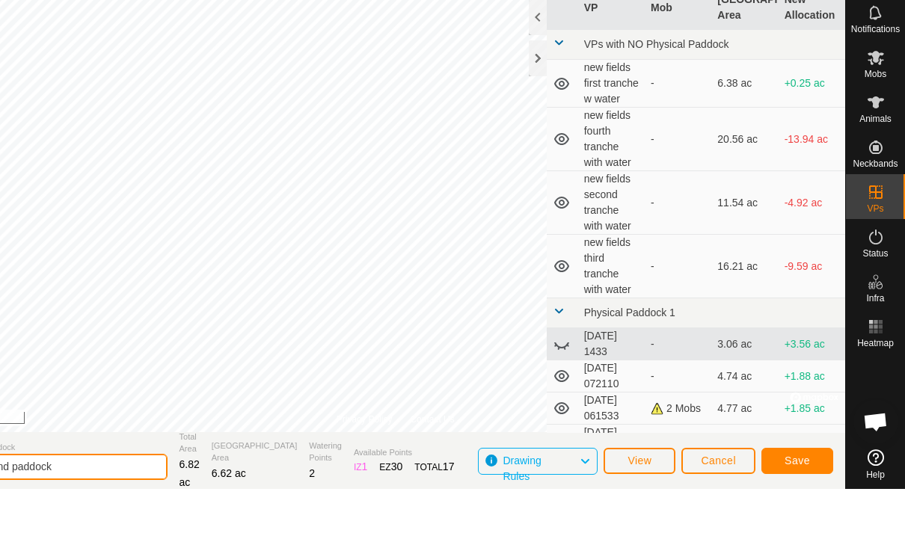
type input "Full pond paddock"
click at [812, 498] on button "Save" at bounding box center [797, 511] width 72 height 26
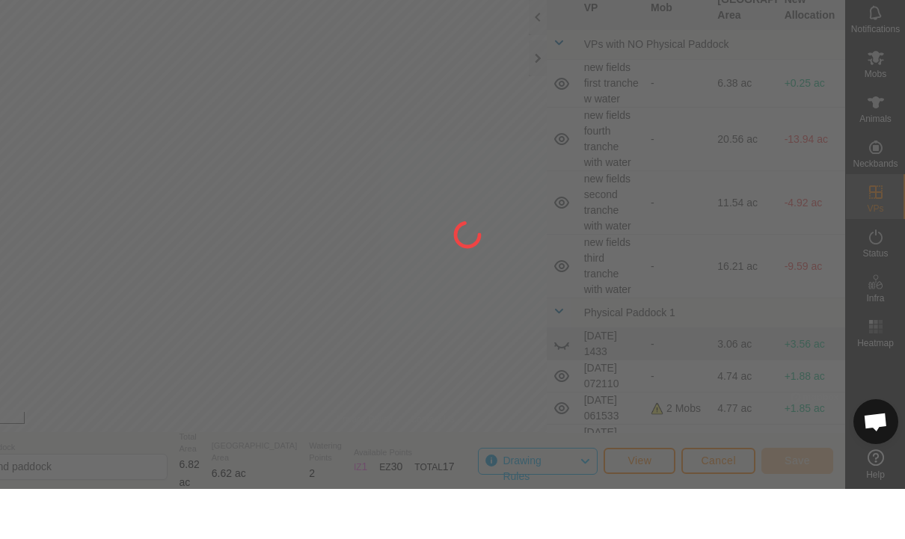
scroll to position [1, 0]
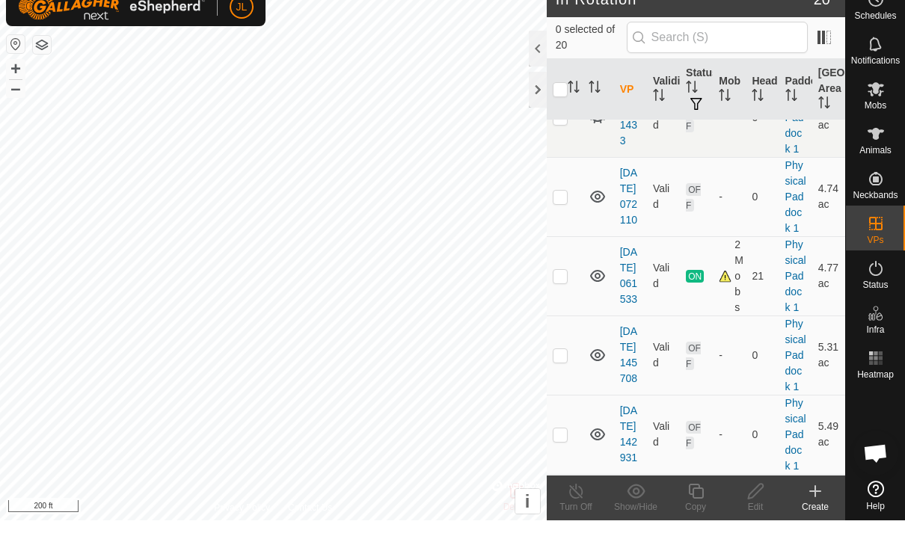
scroll to position [706, 0]
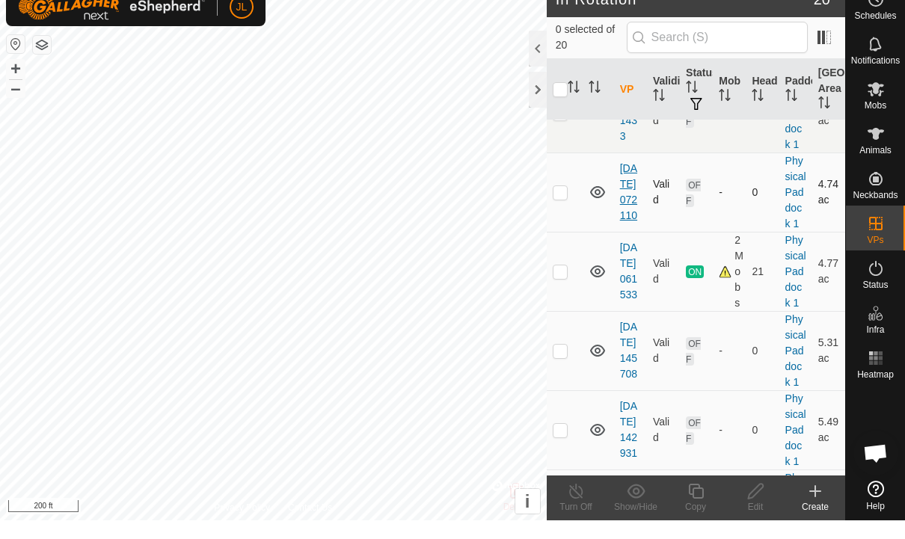
click at [627, 212] on link "[DATE] 072110" at bounding box center [628, 210] width 17 height 59
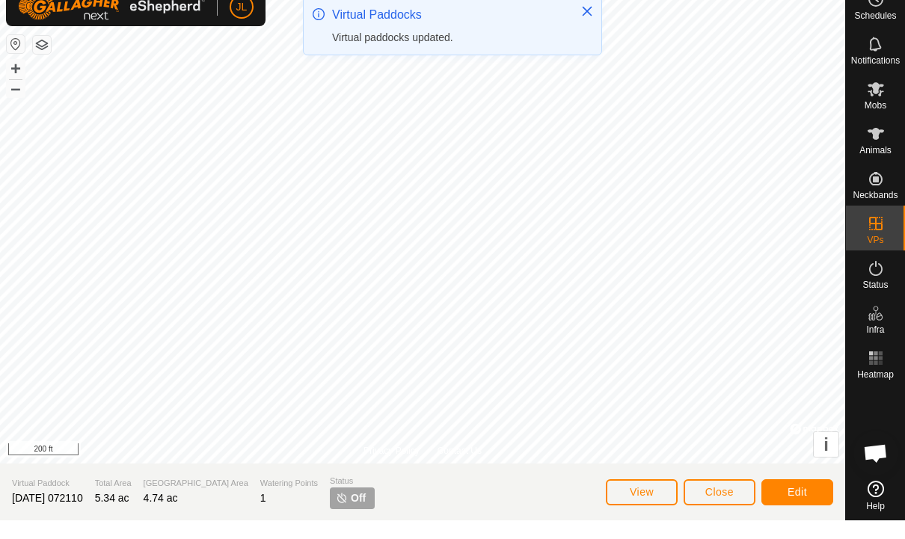
click at [814, 498] on button "Edit" at bounding box center [797, 511] width 72 height 26
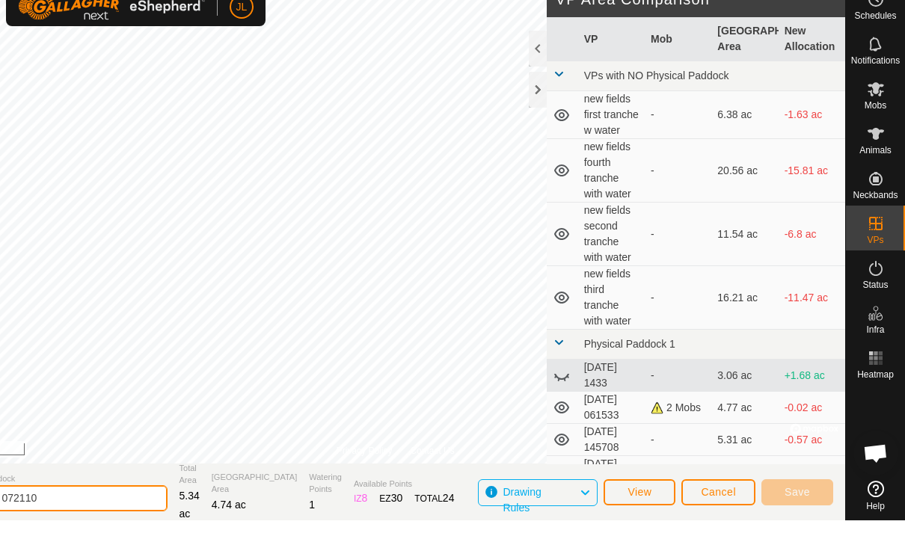
click at [119, 504] on input "[DATE] 072110" at bounding box center [62, 517] width 209 height 26
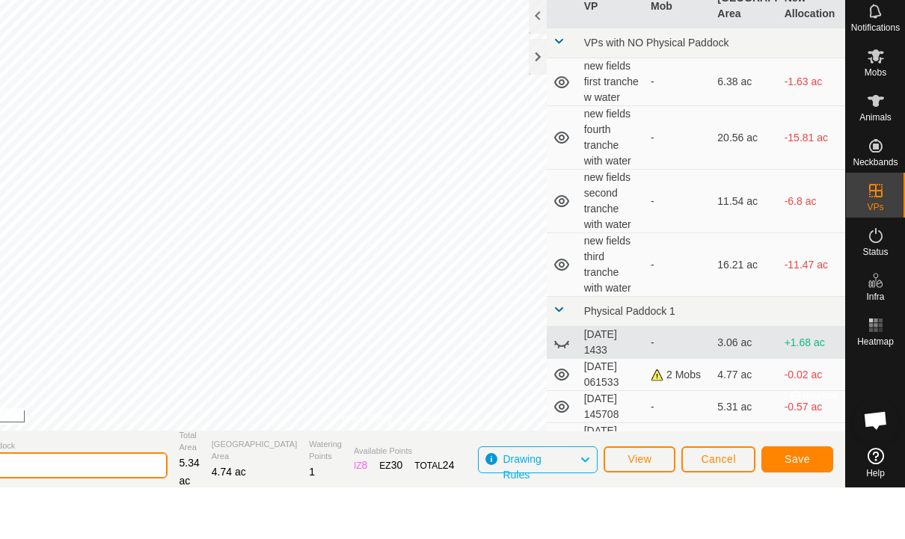
type input "2"
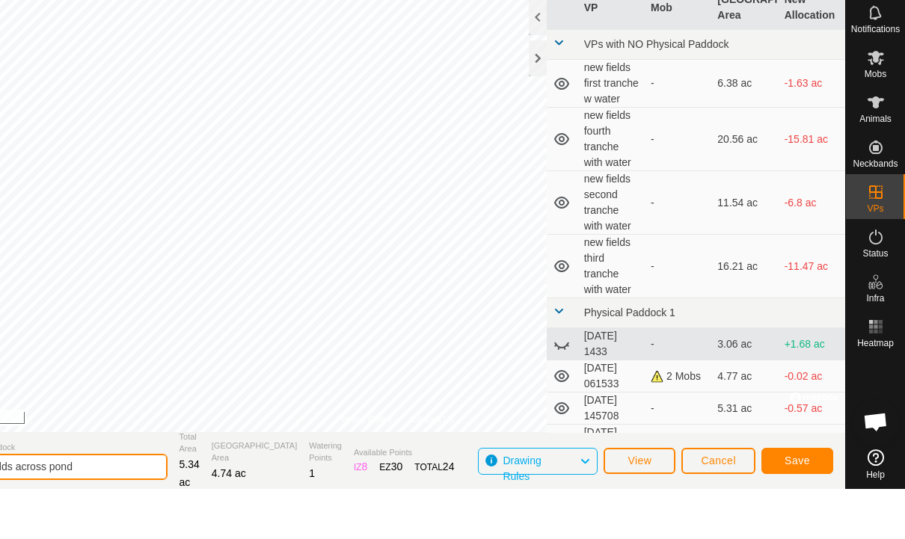
type input "Two fields across pond"
click at [802, 505] on span "Save" at bounding box center [796, 511] width 25 height 12
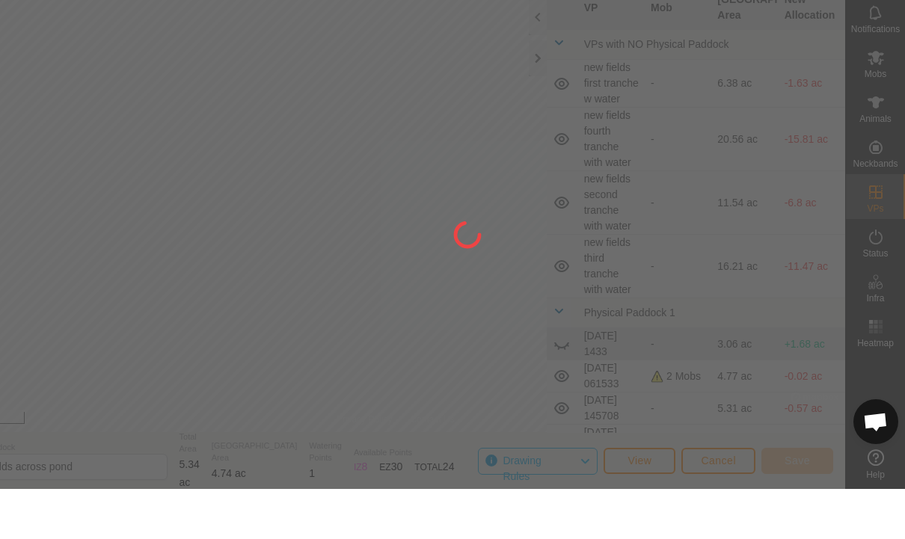
scroll to position [1, 0]
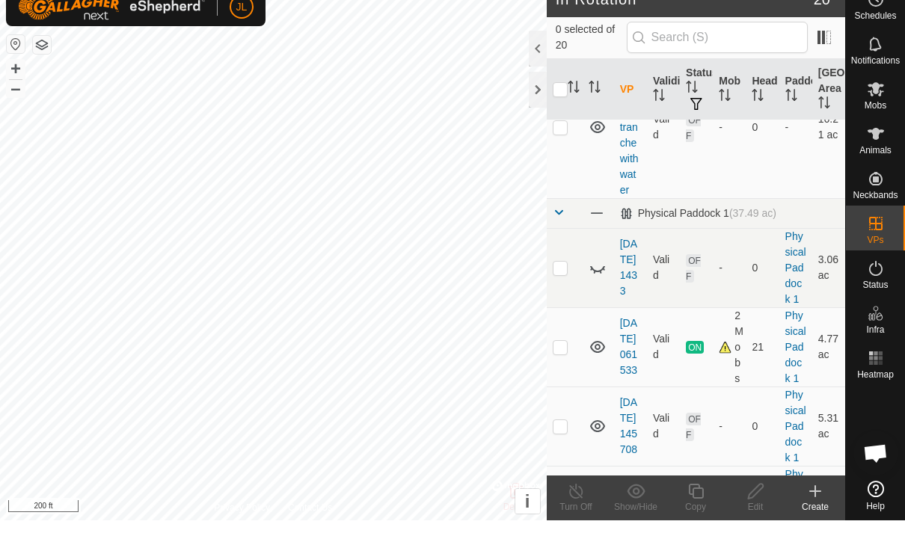
scroll to position [555, 0]
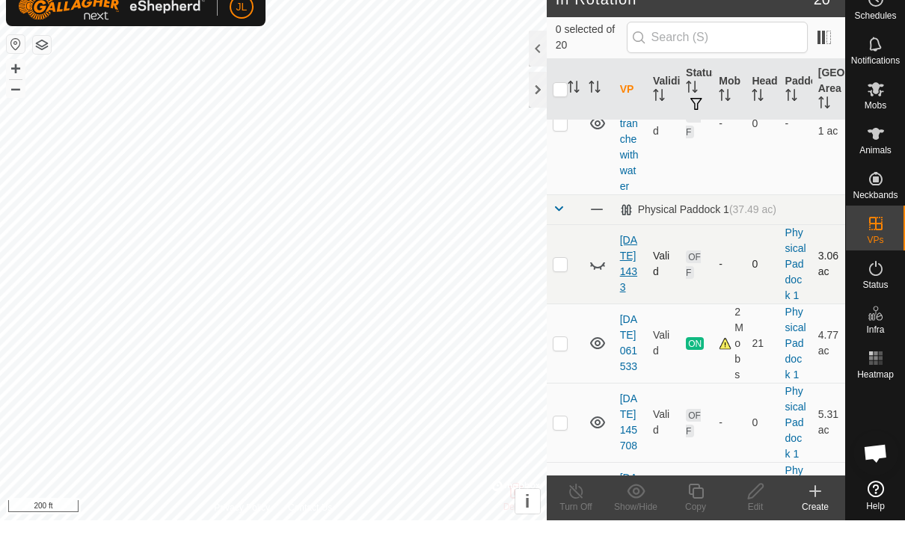
click at [631, 290] on link "[DATE] 1433" at bounding box center [628, 282] width 17 height 59
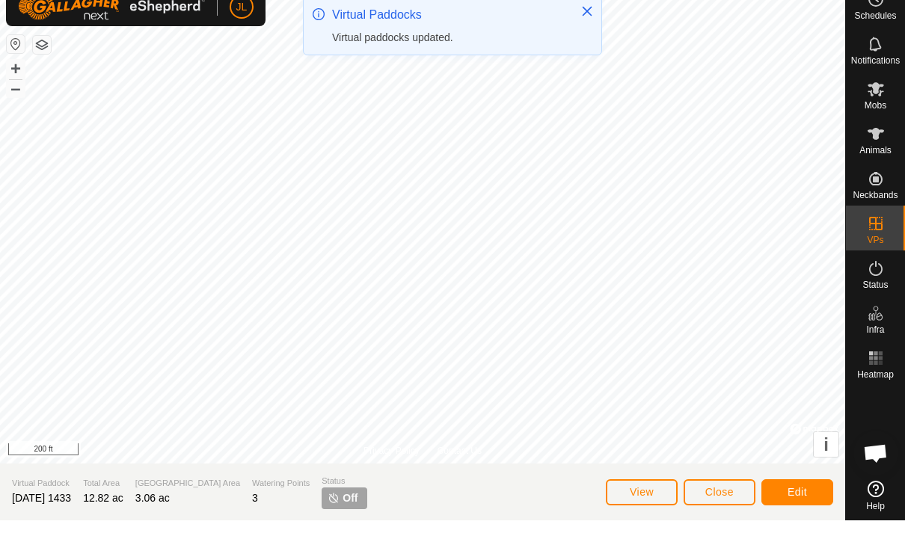
click at [722, 505] on span "Close" at bounding box center [719, 511] width 28 height 12
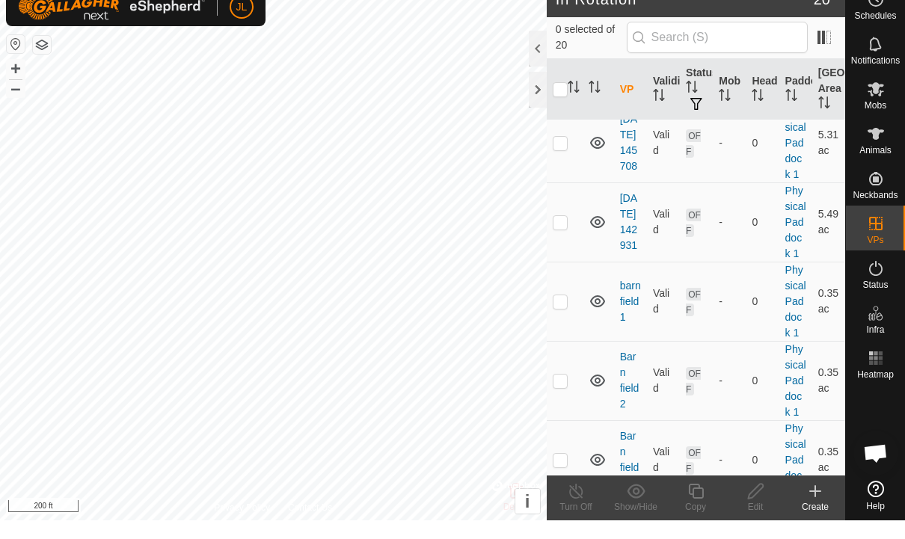
scroll to position [835, 0]
click at [632, 269] on link "[DATE] 142931" at bounding box center [628, 239] width 17 height 59
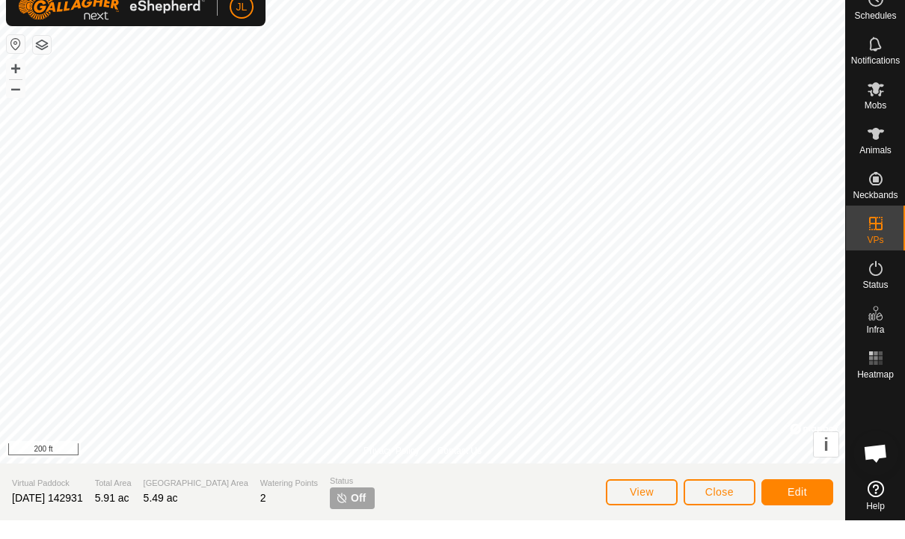
click at [808, 498] on button "Edit" at bounding box center [797, 511] width 72 height 26
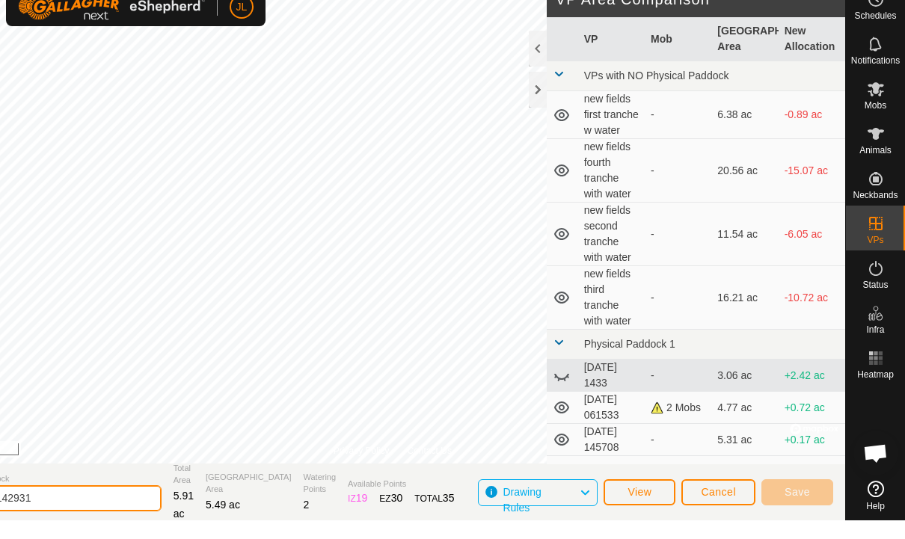
click at [115, 504] on input "[DATE] 142931" at bounding box center [56, 517] width 209 height 26
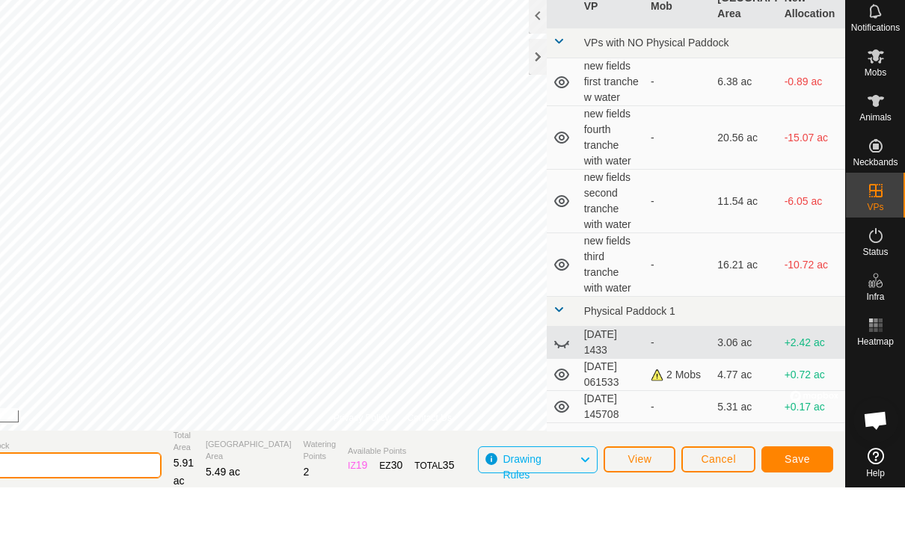
type input "2"
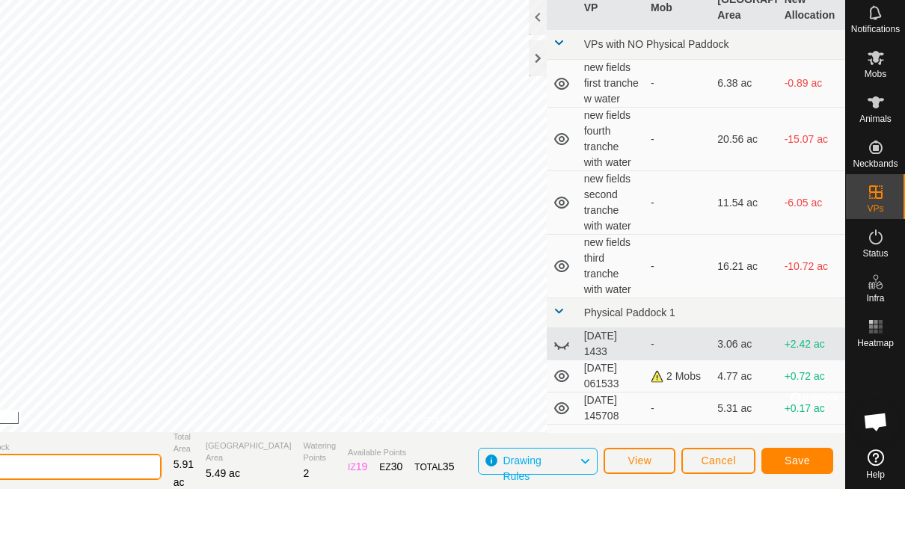
type input "F"
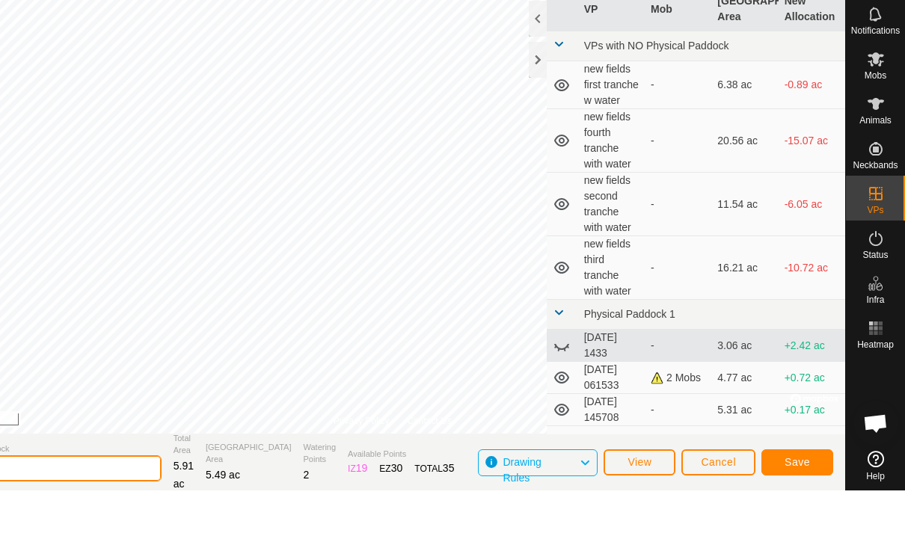
type input "T"
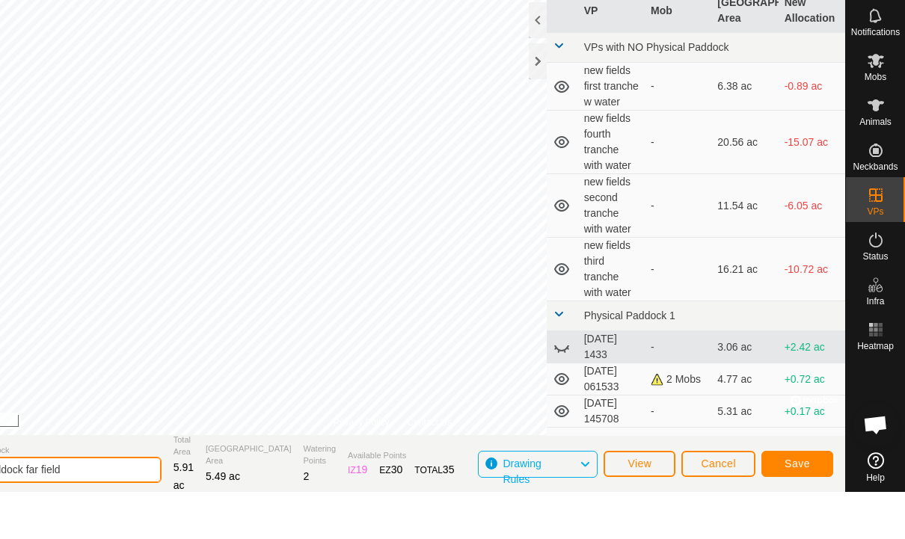
type input "First paddock far field"
click at [796, 505] on span "Save" at bounding box center [796, 511] width 25 height 12
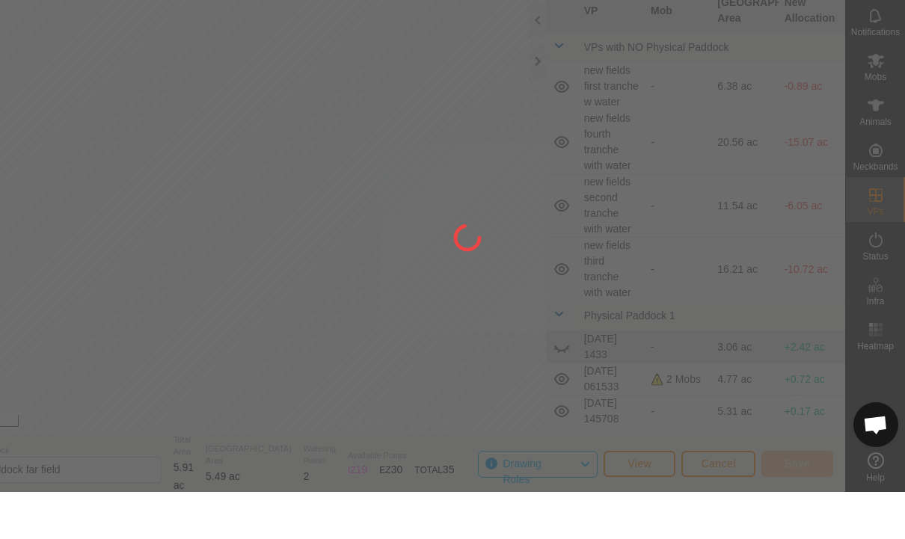
scroll to position [1, 0]
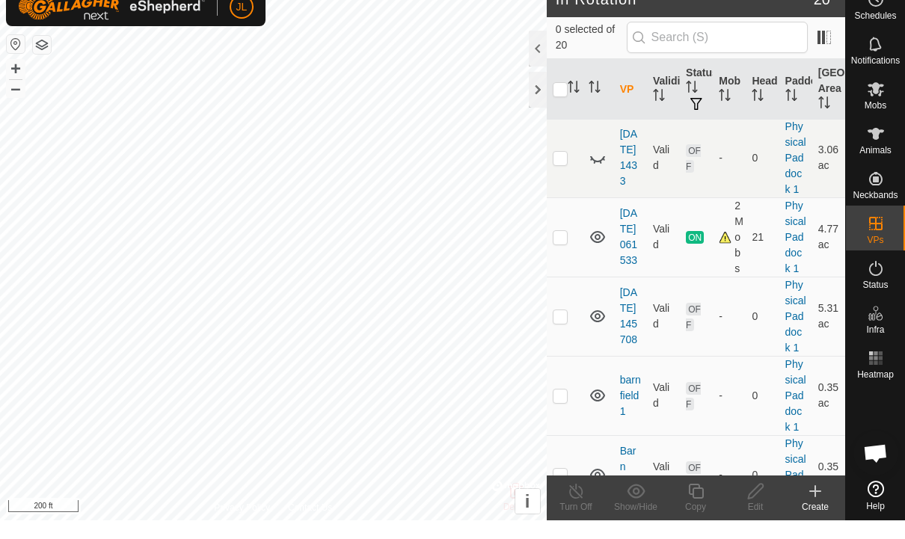
scroll to position [662, 0]
click at [631, 354] on link "[DATE] 145708" at bounding box center [628, 333] width 17 height 59
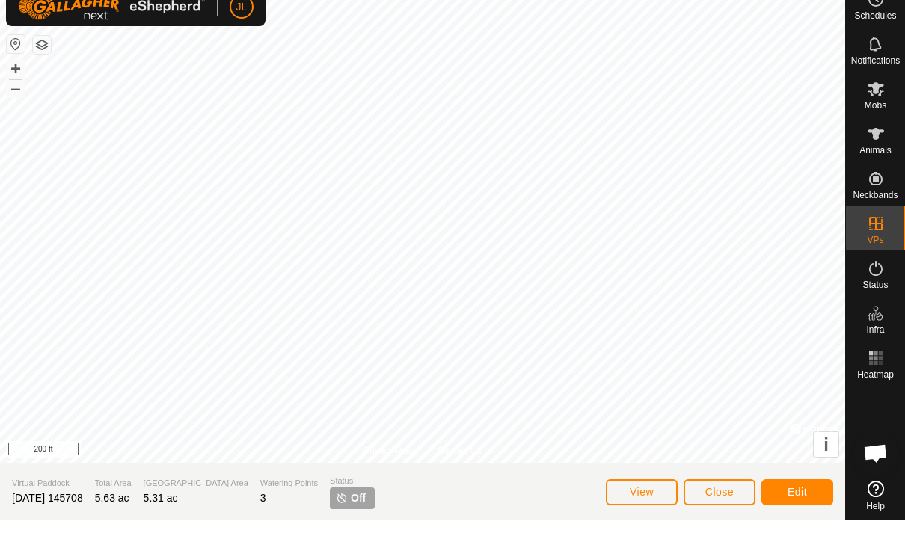
click at [717, 505] on span "Close" at bounding box center [719, 511] width 28 height 12
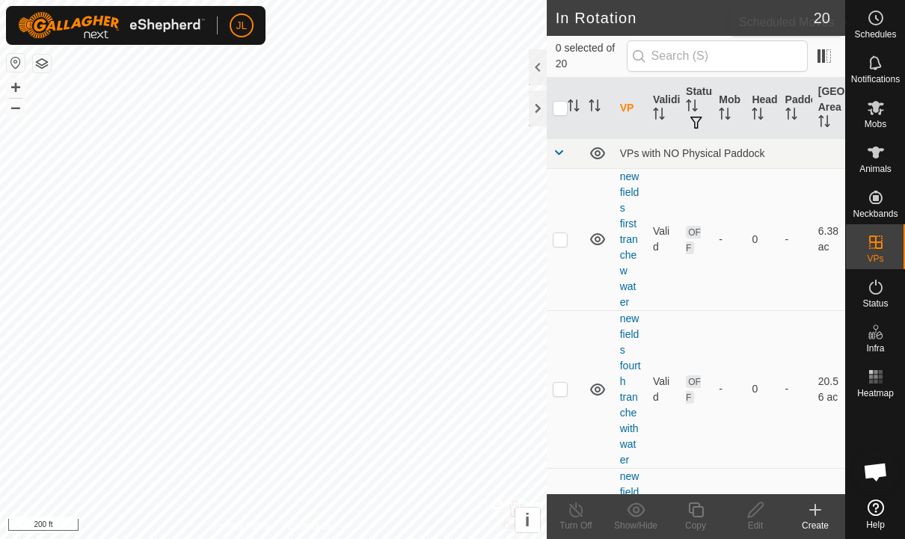
click at [888, 18] on es-schedule-vp-svg-icon at bounding box center [875, 18] width 27 height 24
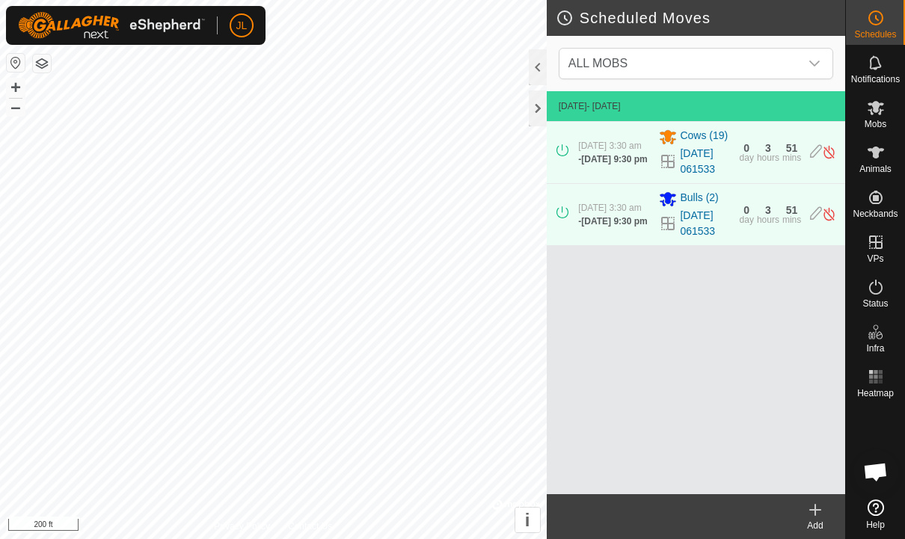
click at [742, 145] on div "0 day" at bounding box center [747, 152] width 14 height 19
click at [825, 508] on create-svg-icon at bounding box center [815, 510] width 60 height 18
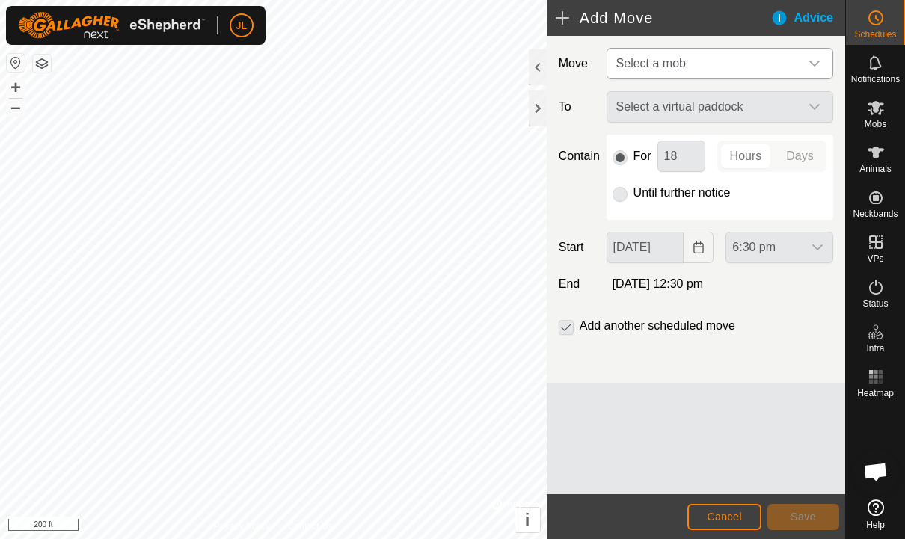
click at [820, 59] on div "dropdown trigger" at bounding box center [814, 64] width 30 height 30
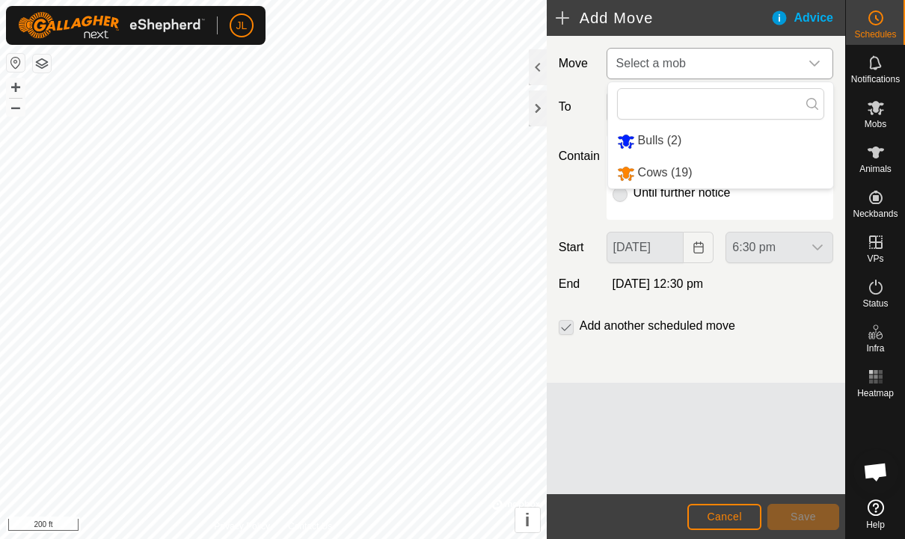
click at [670, 141] on span "Bulls (2)" at bounding box center [660, 140] width 44 height 13
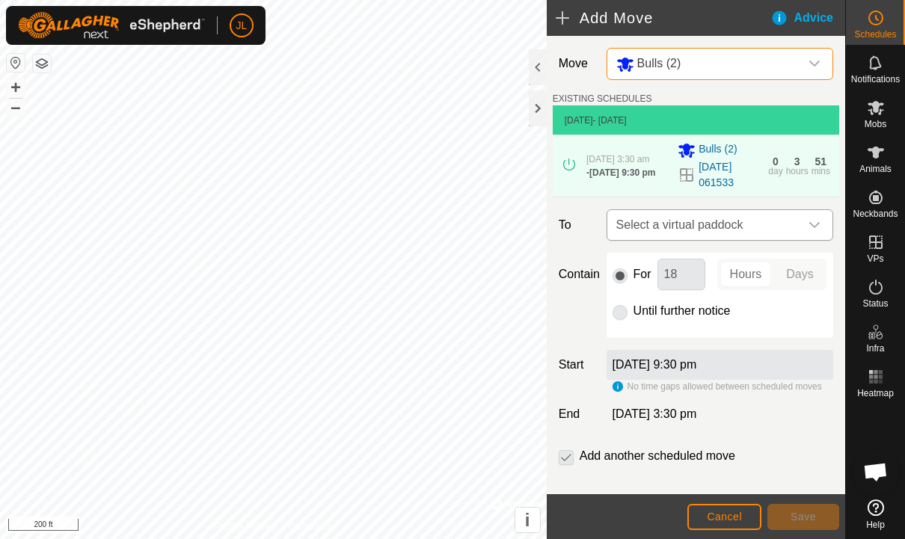
click at [817, 228] on icon "dropdown trigger" at bounding box center [814, 225] width 10 height 6
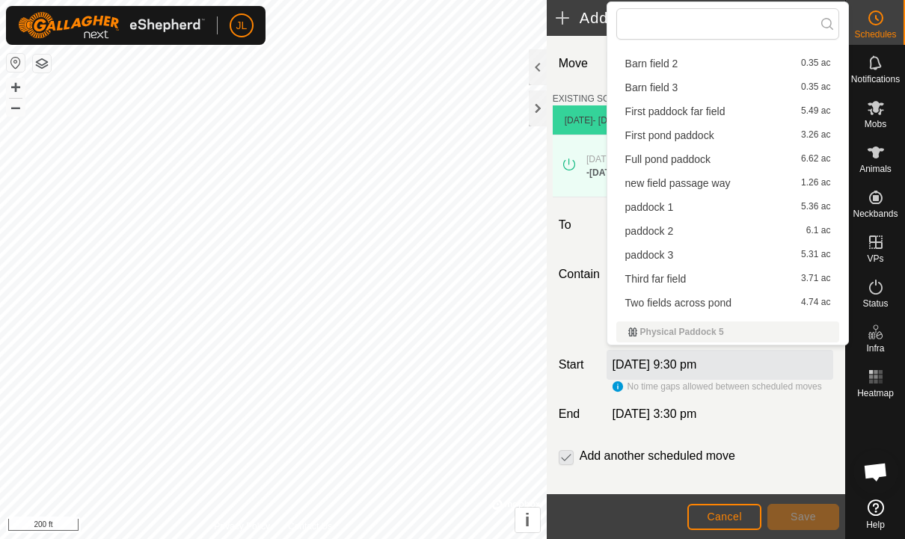
scroll to position [225, 0]
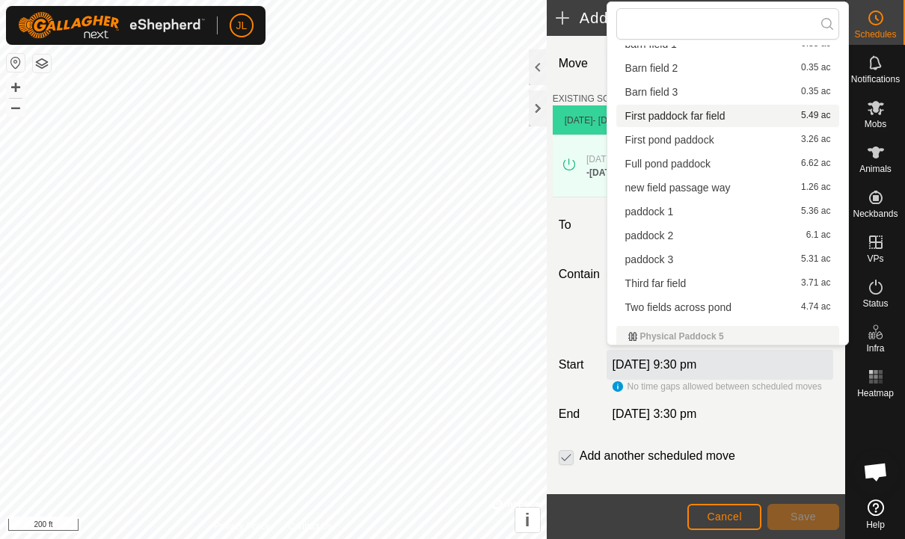
click at [707, 112] on span "First paddock far field" at bounding box center [675, 116] width 100 height 10
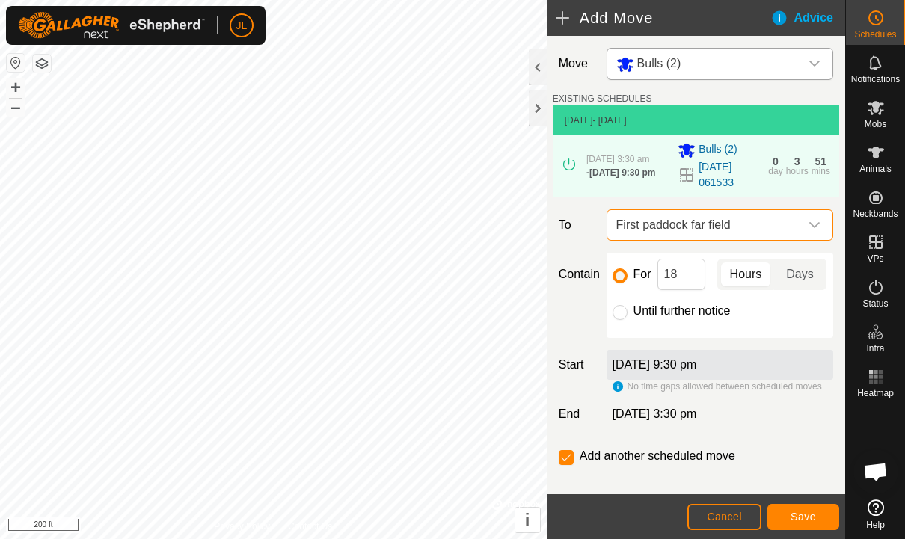
click at [817, 509] on button "Save" at bounding box center [803, 517] width 72 height 26
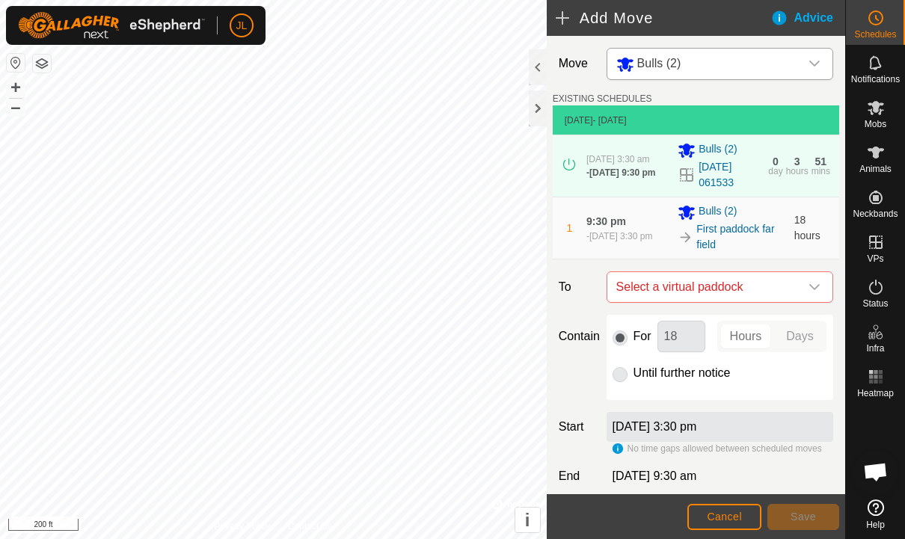
click at [797, 55] on span "Bulls (2)" at bounding box center [704, 64] width 189 height 31
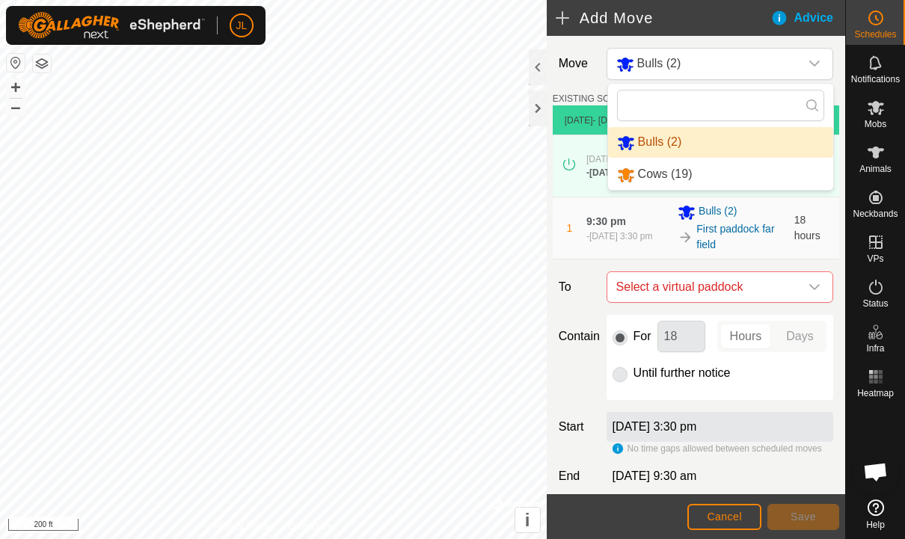
click at [702, 176] on li "Cows (19)" at bounding box center [720, 174] width 225 height 31
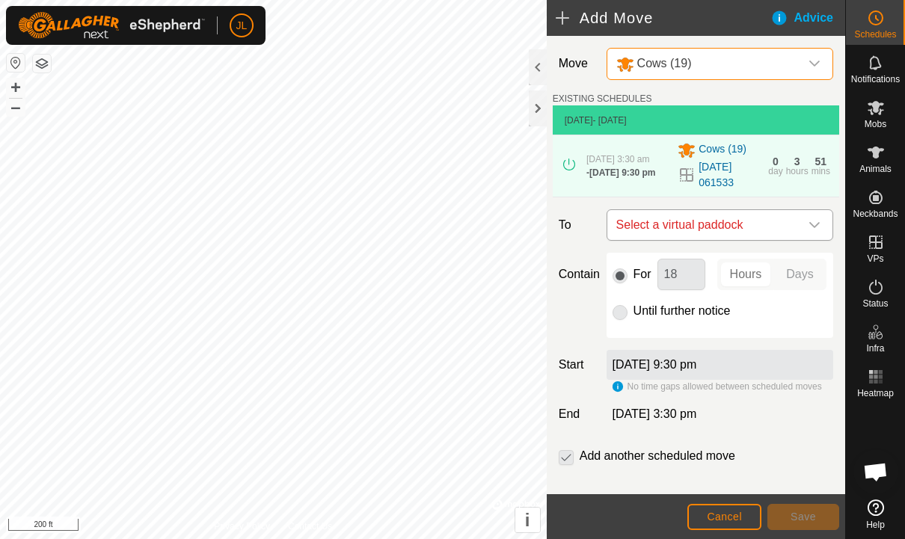
click at [815, 222] on div "dropdown trigger" at bounding box center [814, 225] width 30 height 30
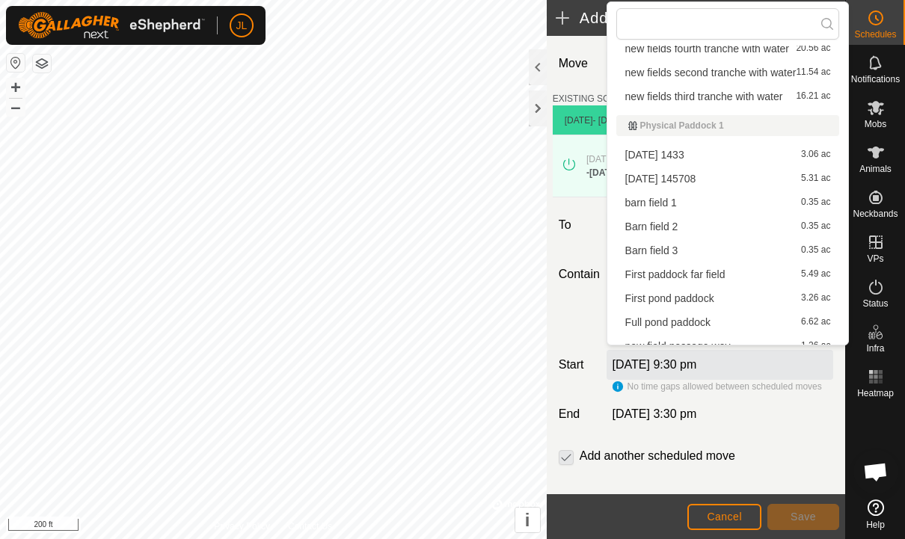
scroll to position [67, 0]
click at [713, 271] on span "First paddock far field" at bounding box center [675, 273] width 100 height 10
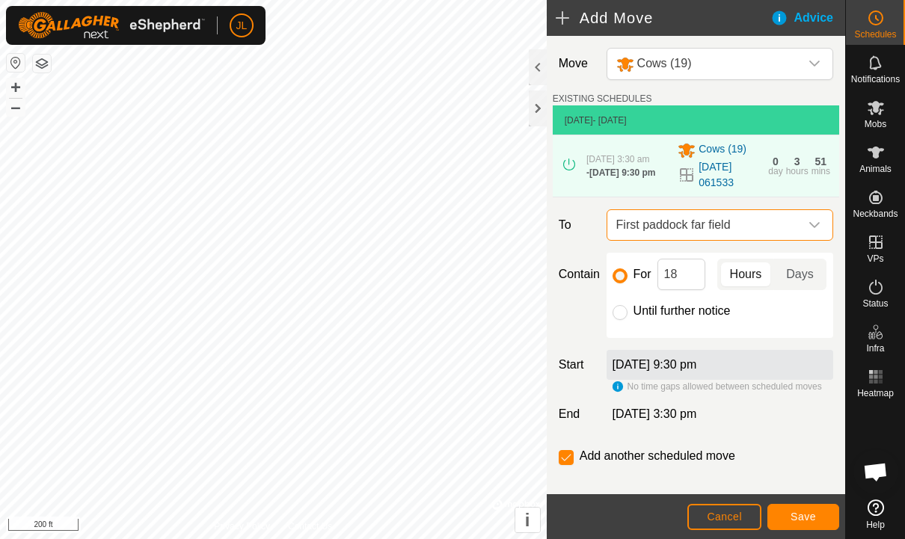
click at [817, 508] on button "Save" at bounding box center [803, 517] width 72 height 26
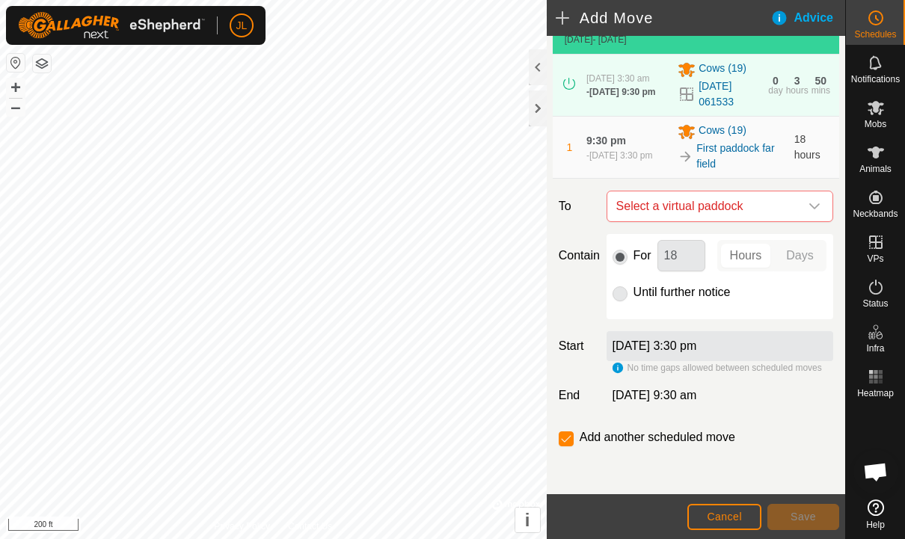
scroll to position [86, 0]
click at [823, 200] on div "dropdown trigger" at bounding box center [814, 206] width 30 height 30
click at [885, 26] on es-schedule-vp-svg-icon at bounding box center [875, 18] width 27 height 24
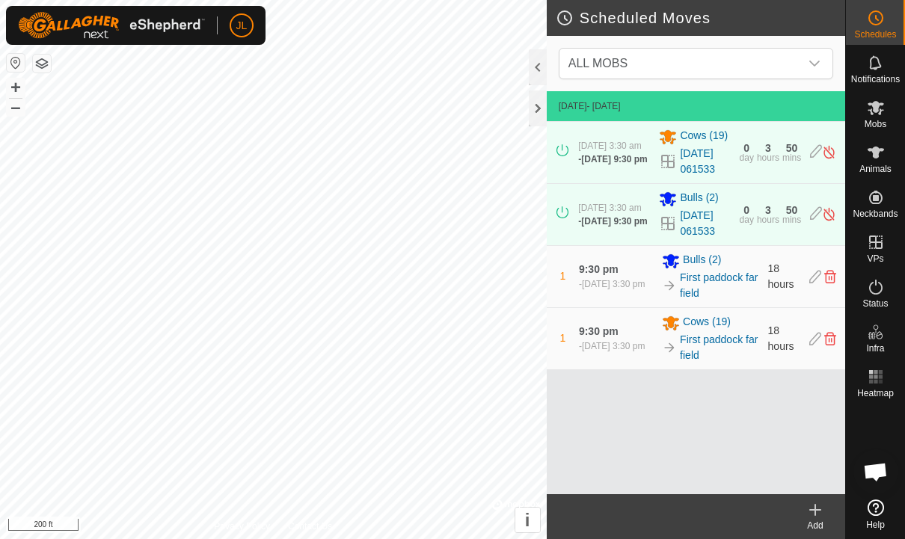
click at [832, 503] on create-svg-icon at bounding box center [815, 510] width 60 height 18
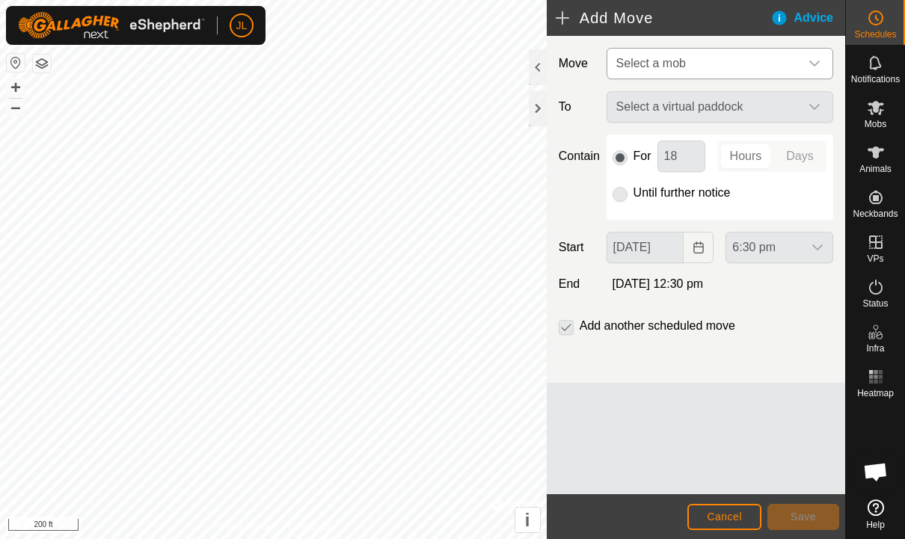
click at [827, 48] on p-select "Select a mob" at bounding box center [719, 63] width 227 height 31
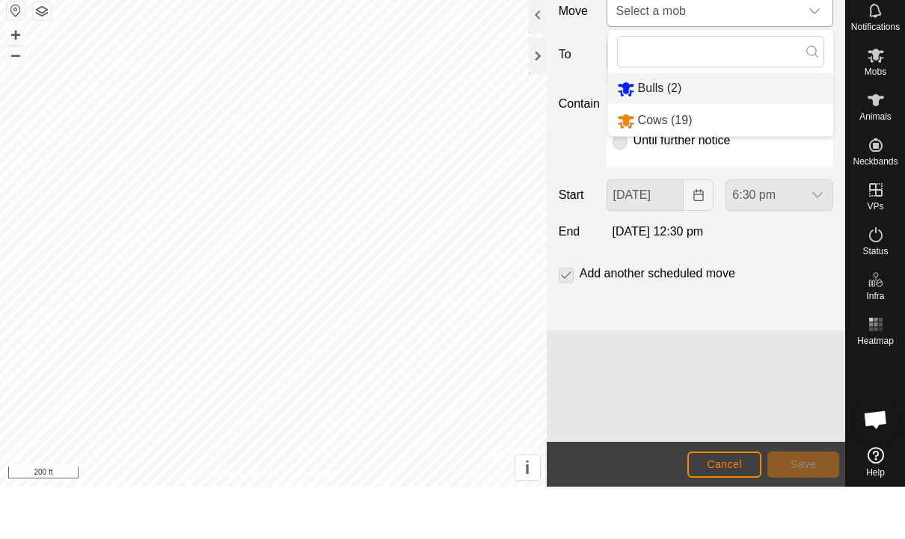
click at [662, 134] on span "Bulls (2)" at bounding box center [660, 140] width 44 height 13
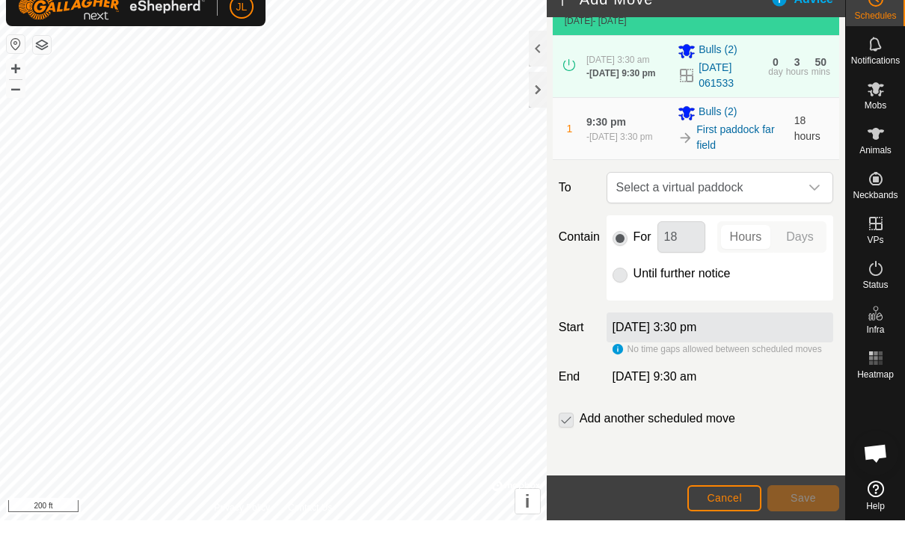
scroll to position [86, 0]
click at [832, 191] on p-select "Select a virtual paddock" at bounding box center [719, 206] width 227 height 31
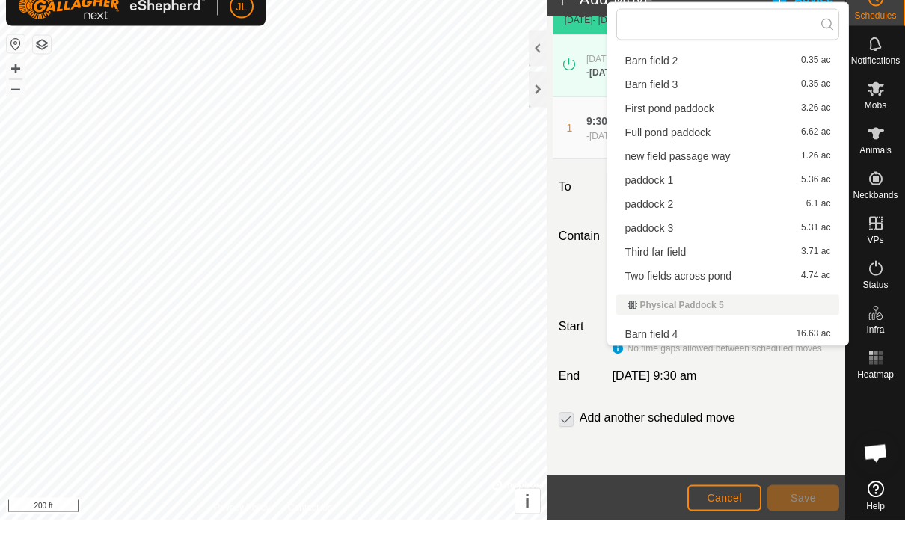
scroll to position [257, 0]
click at [668, 265] on span "Third far field" at bounding box center [655, 270] width 61 height 10
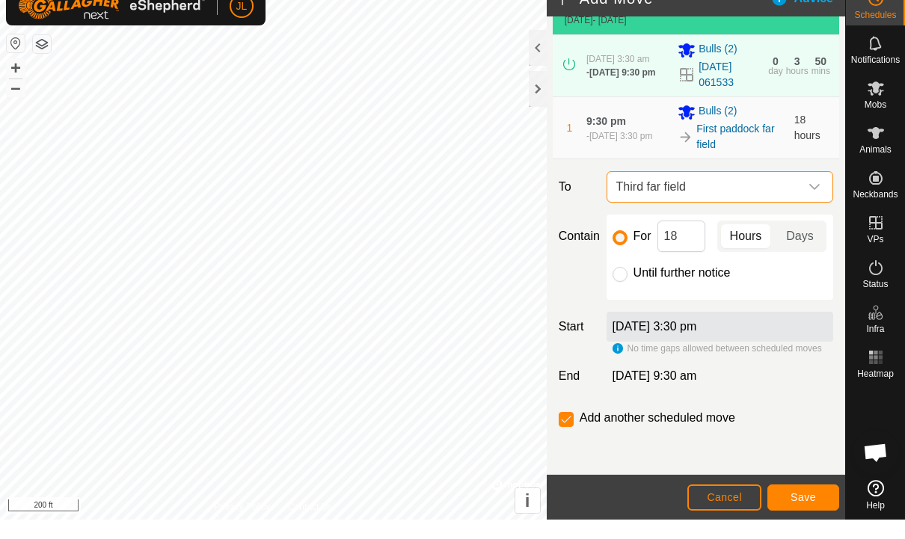
click at [825, 504] on button "Save" at bounding box center [803, 517] width 72 height 26
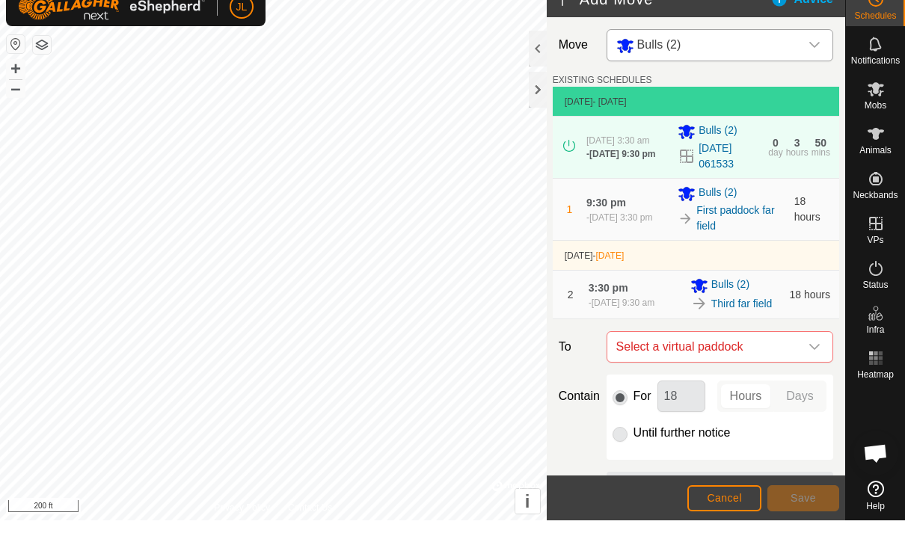
scroll to position [0, 0]
click at [821, 49] on div "dropdown trigger" at bounding box center [814, 64] width 30 height 31
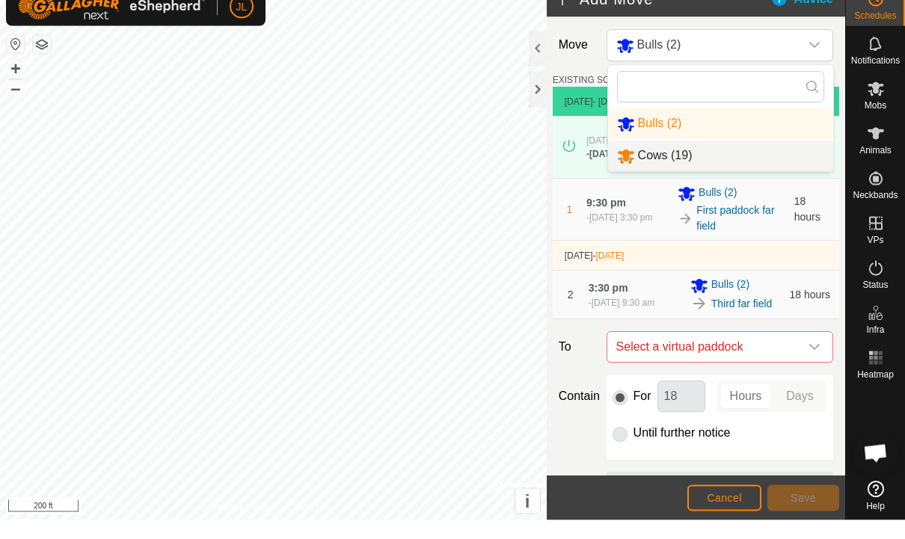
click at [695, 159] on li "Cows (19)" at bounding box center [720, 174] width 225 height 31
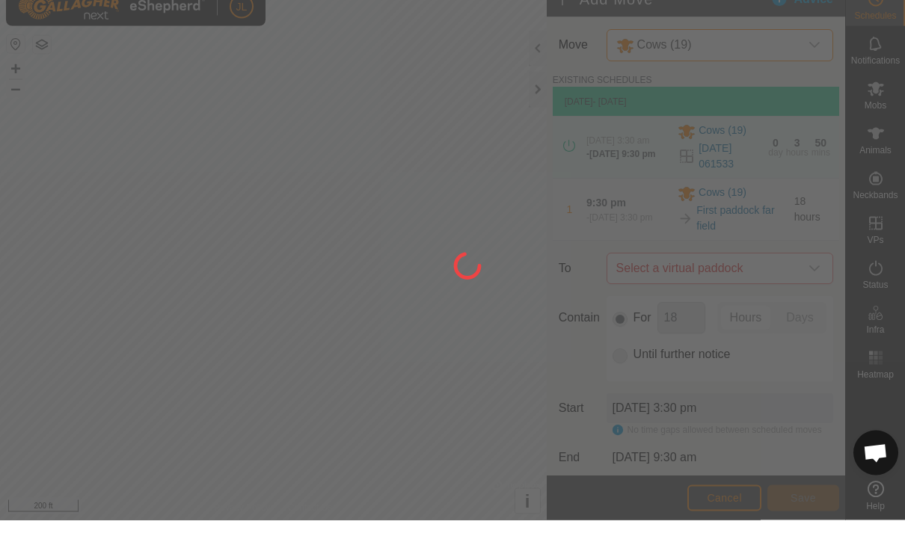
scroll to position [1, 0]
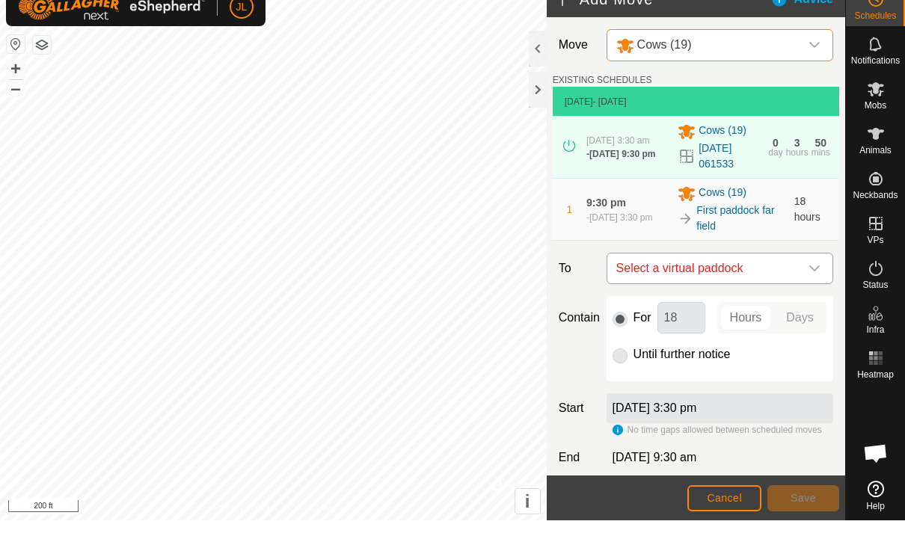
click at [808, 281] on icon "dropdown trigger" at bounding box center [814, 287] width 12 height 12
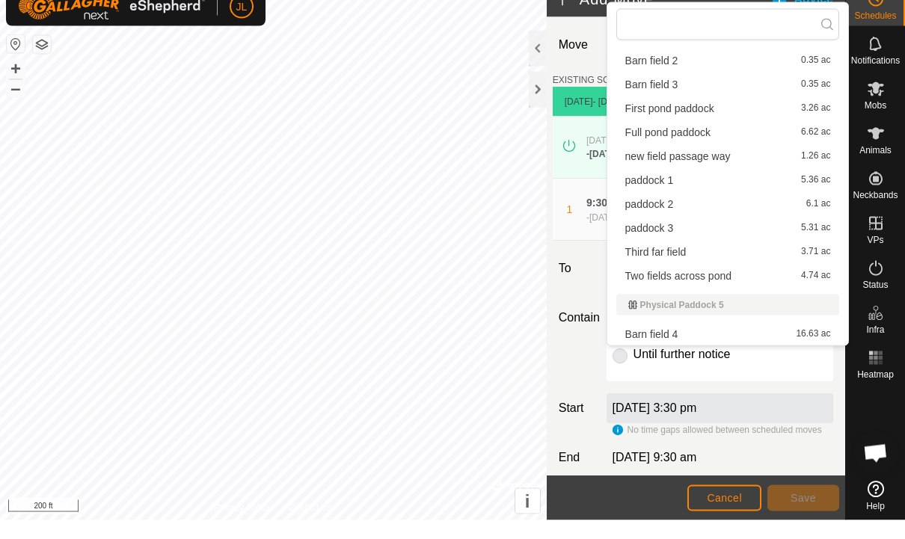
scroll to position [257, 0]
click at [675, 265] on span "Third far field" at bounding box center [655, 270] width 61 height 10
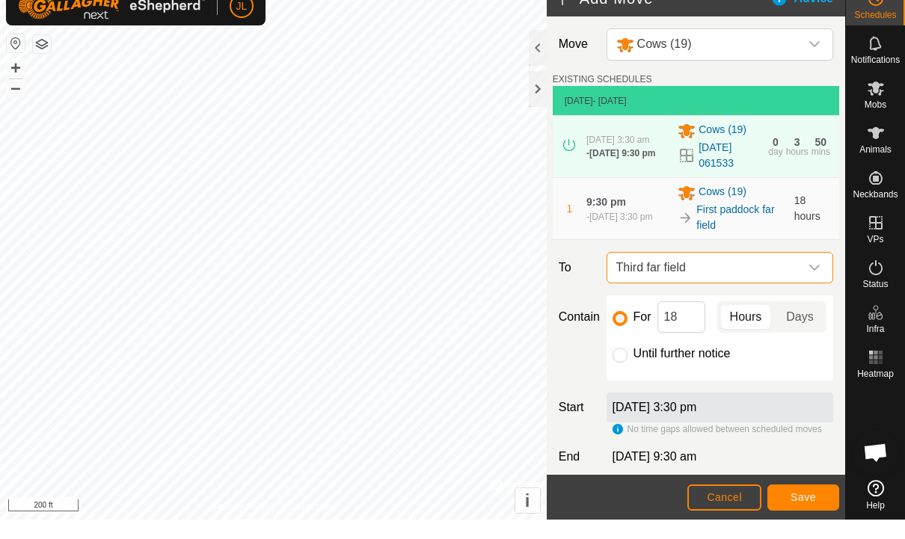
click at [819, 504] on button "Save" at bounding box center [803, 517] width 72 height 26
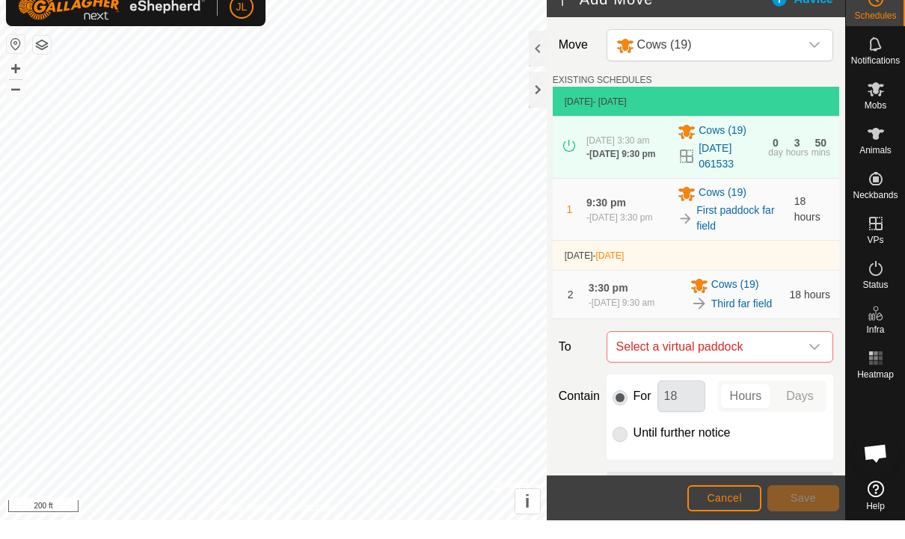
scroll to position [0, 0]
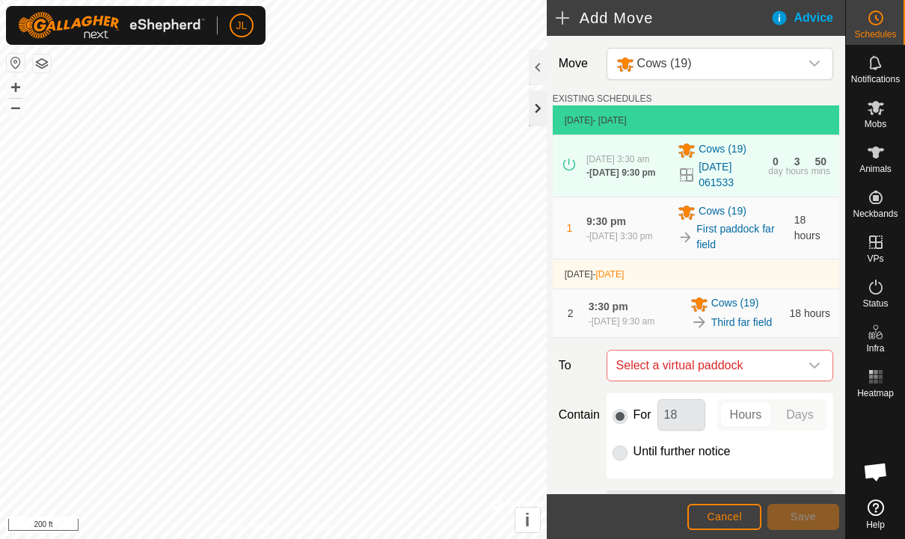
click at [541, 113] on div at bounding box center [538, 108] width 18 height 36
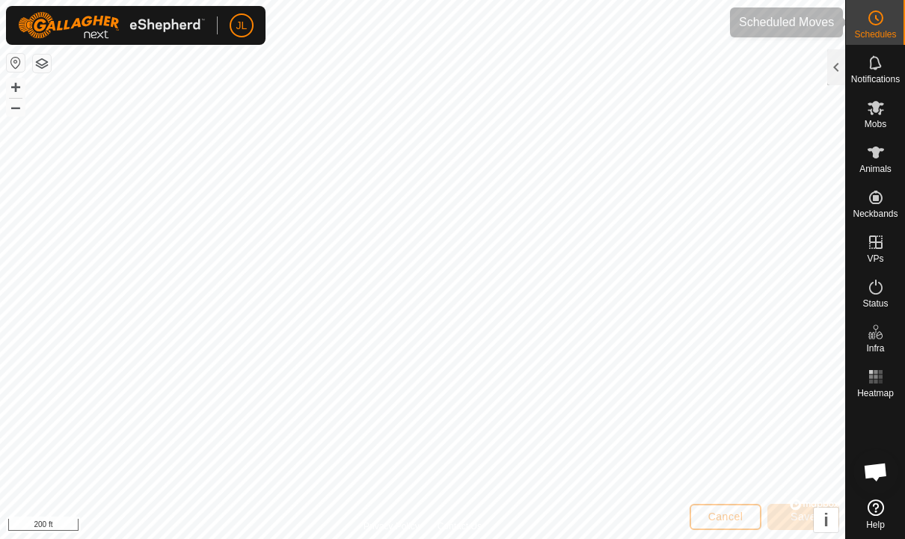
click at [879, 22] on circle at bounding box center [875, 17] width 13 height 13
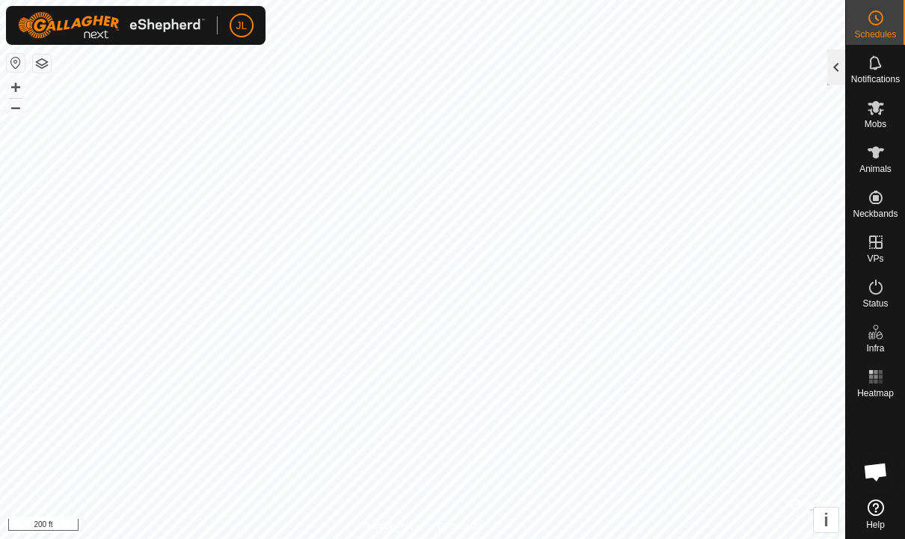
click at [827, 69] on div at bounding box center [836, 67] width 18 height 36
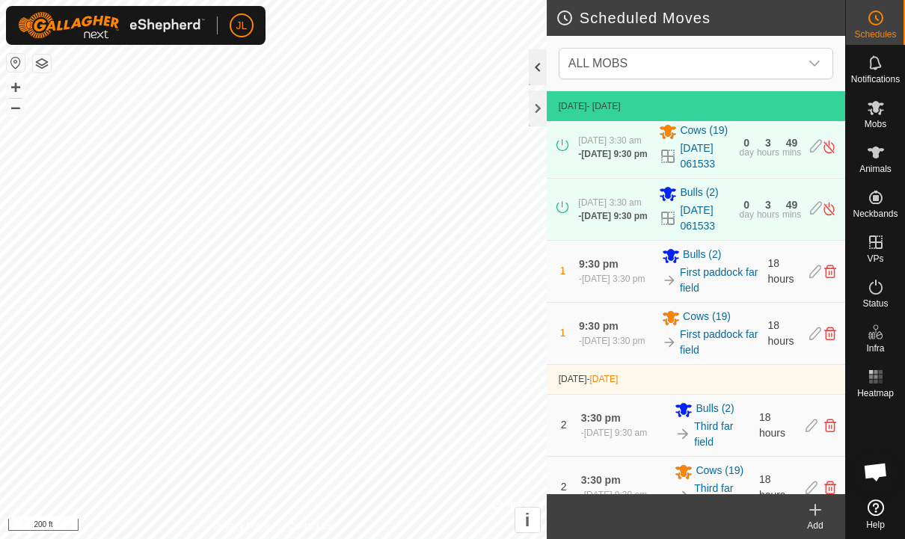
scroll to position [4, 0]
click at [818, 156] on icon at bounding box center [816, 148] width 12 height 16
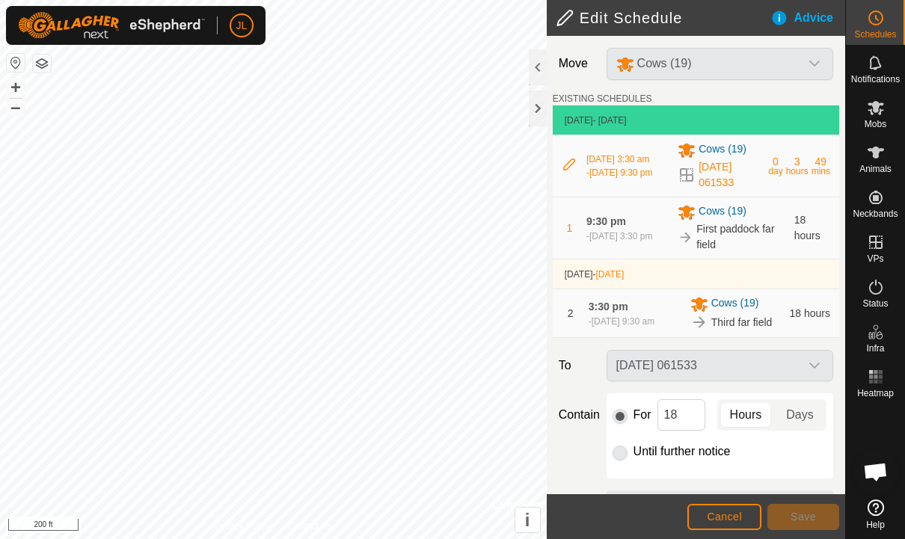
click at [565, 165] on icon at bounding box center [569, 165] width 12 height 12
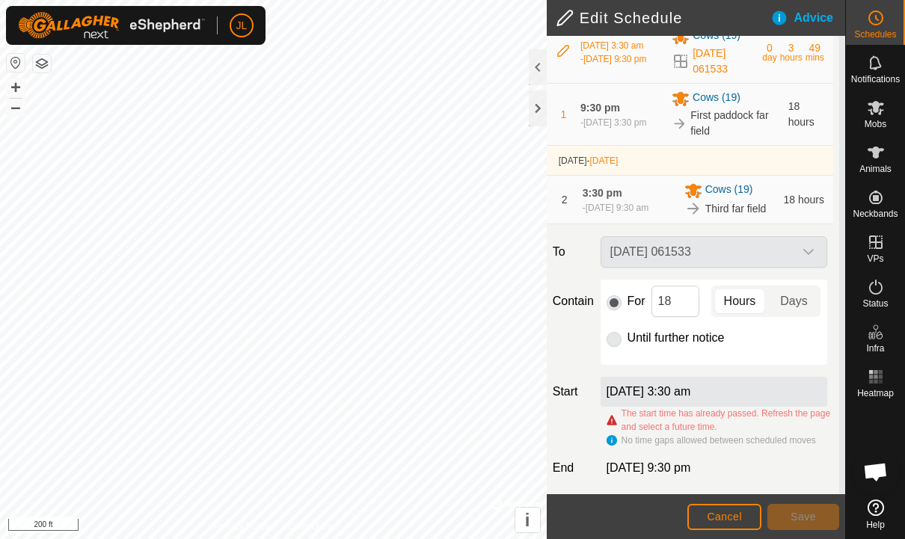
scroll to position [115, 6]
click at [673, 312] on input "18" at bounding box center [675, 299] width 48 height 31
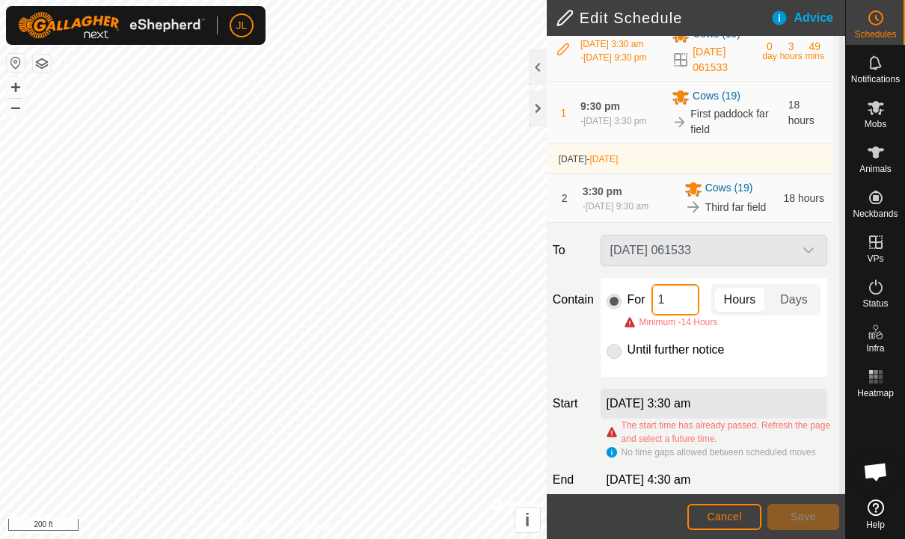
type input "14"
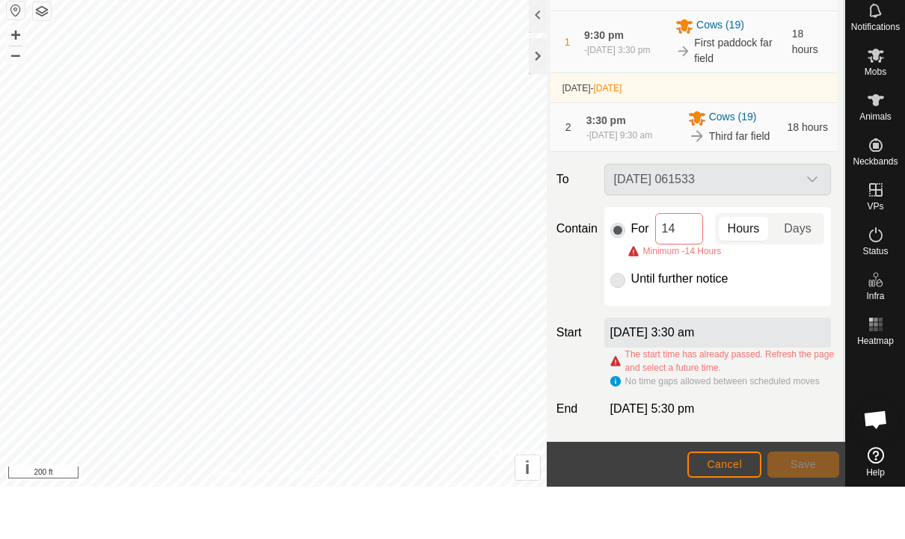
scroll to position [1, 0]
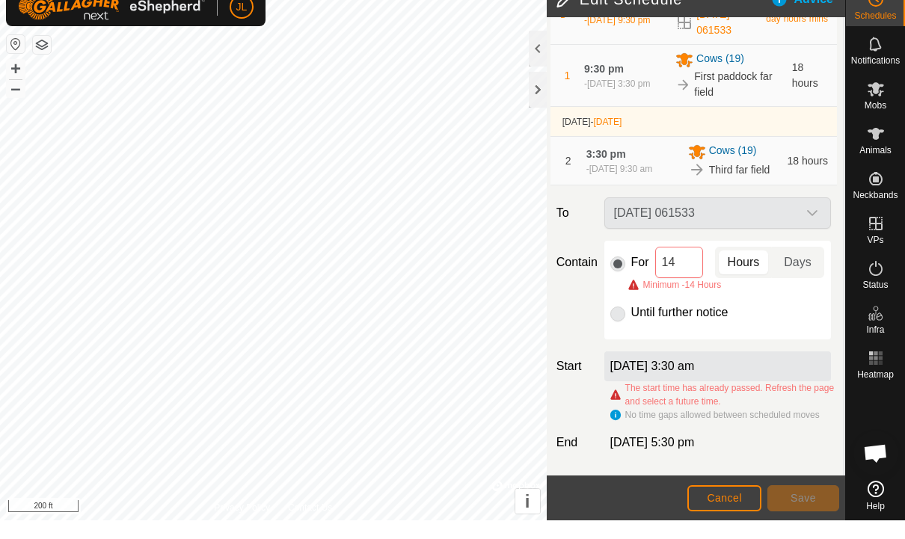
click at [724, 511] on span "Cancel" at bounding box center [724, 517] width 35 height 12
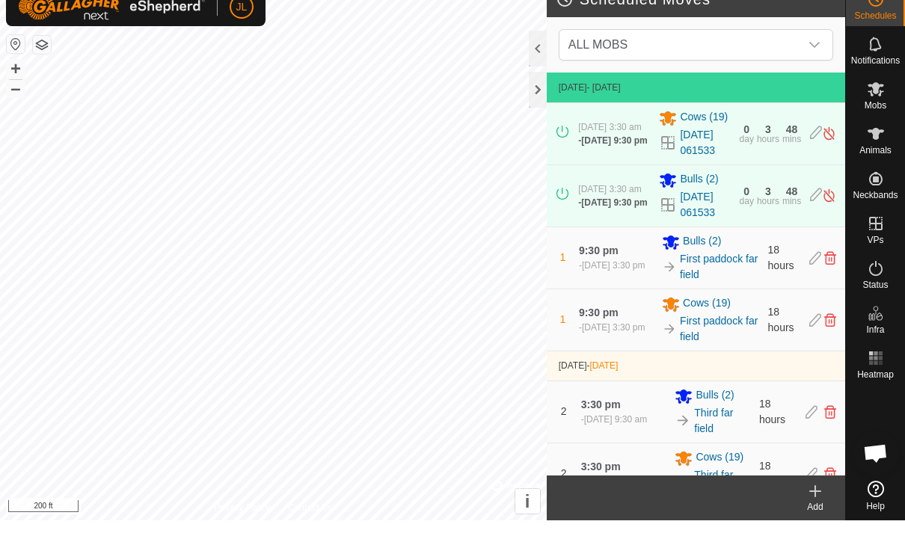
click at [816, 144] on icon at bounding box center [816, 152] width 12 height 16
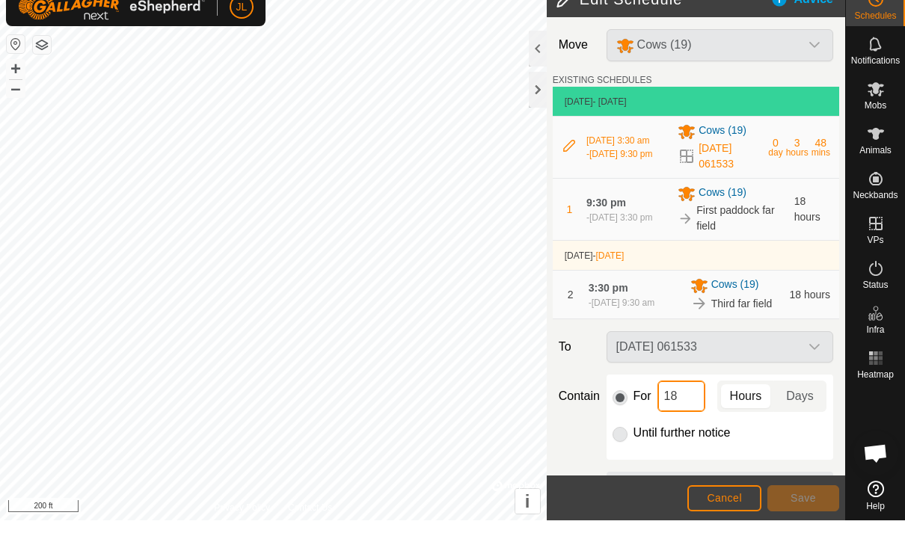
click at [683, 417] on input "18" at bounding box center [681, 414] width 48 height 31
click at [819, 439] on div "For 14 Hours Days Minimum -14 Hours Until further notice" at bounding box center [719, 442] width 227 height 99
click at [745, 406] on span "Hours" at bounding box center [746, 415] width 32 height 18
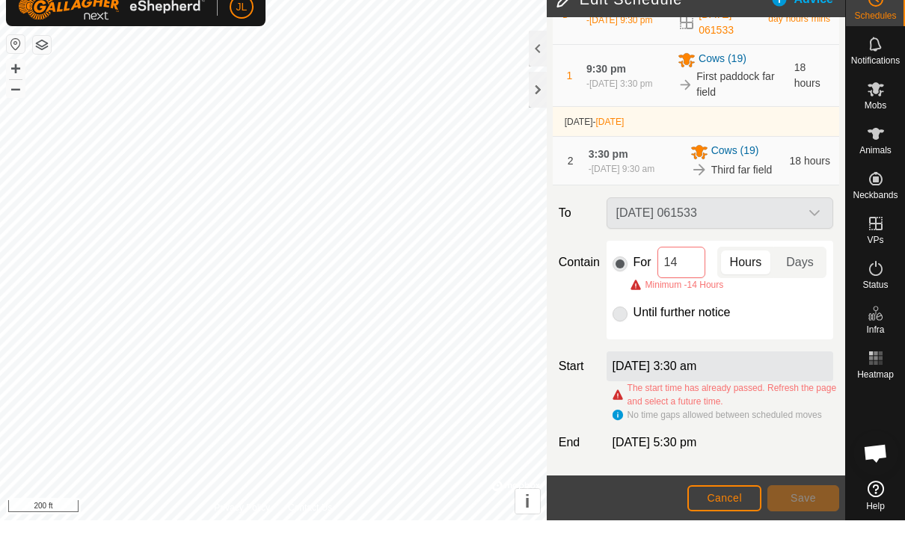
scroll to position [146, 0]
click at [689, 265] on input "14" at bounding box center [681, 280] width 48 height 31
type input "15"
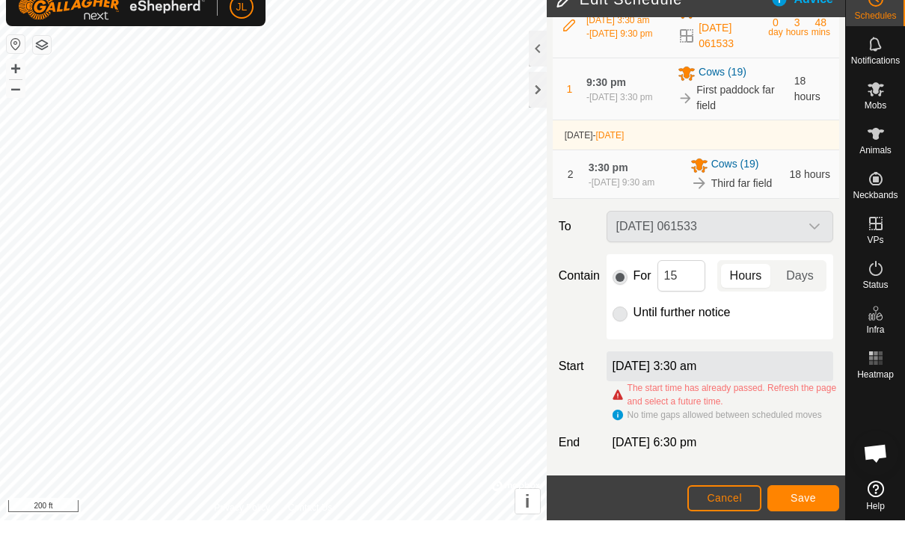
click at [810, 511] on span "Save" at bounding box center [802, 517] width 25 height 12
click at [804, 511] on span "Save" at bounding box center [802, 517] width 25 height 12
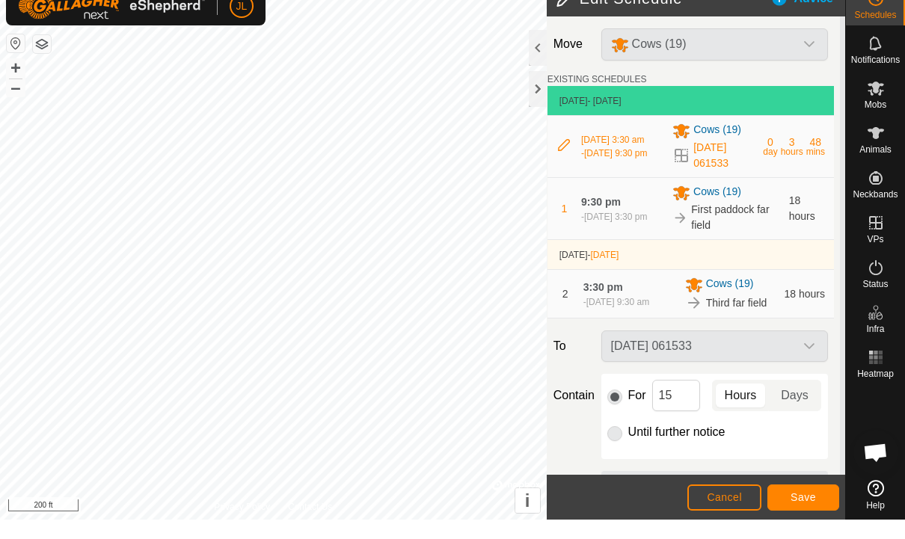
scroll to position [0, 5]
click at [737, 511] on span "Cancel" at bounding box center [724, 517] width 35 height 12
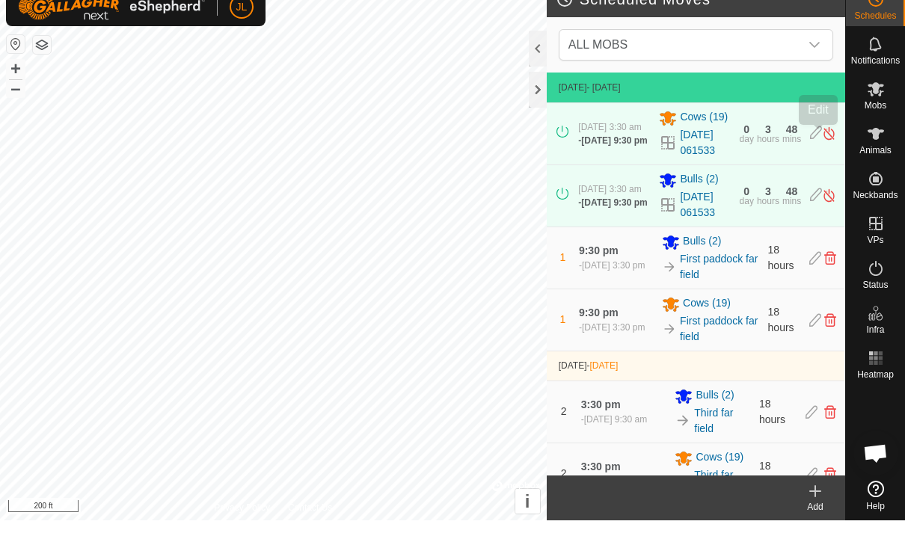
click at [816, 144] on icon at bounding box center [816, 152] width 12 height 16
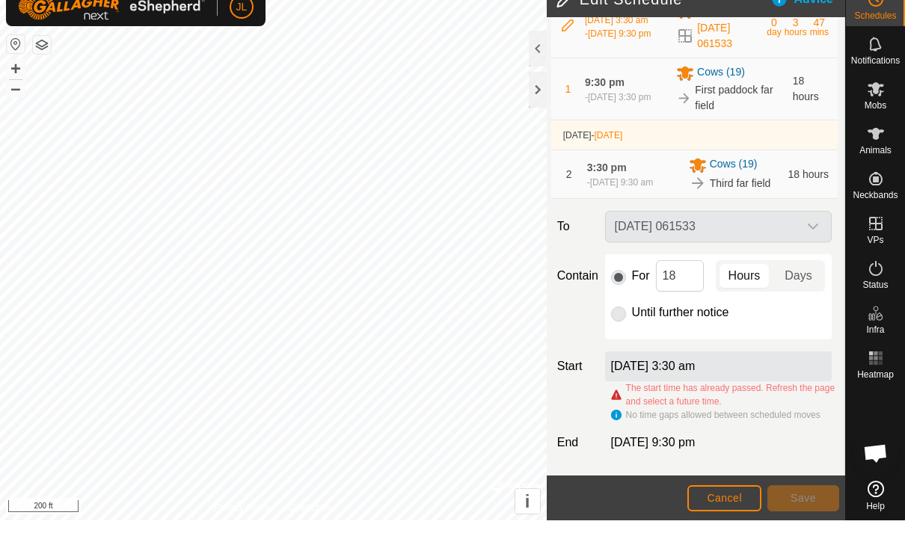
scroll to position [132, 1]
click at [693, 279] on input "18" at bounding box center [680, 294] width 48 height 31
type input "1"
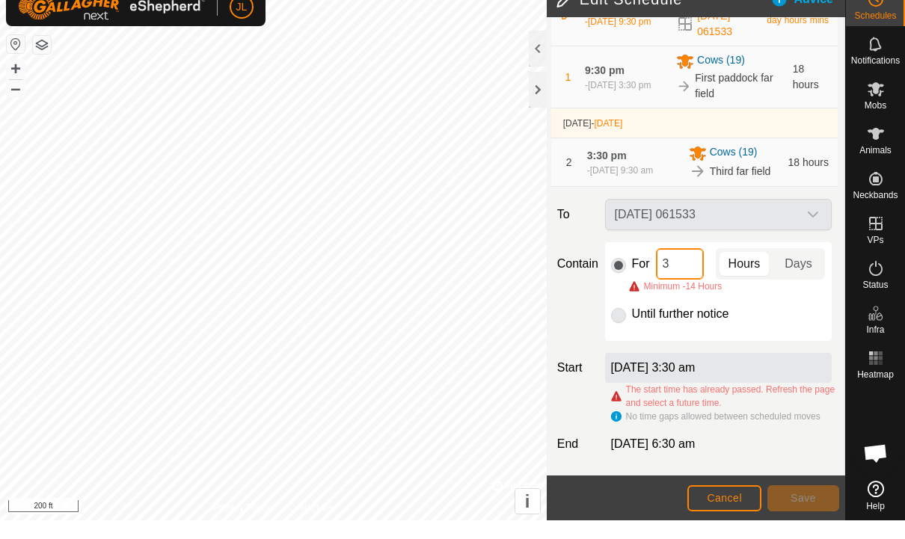
type input "36"
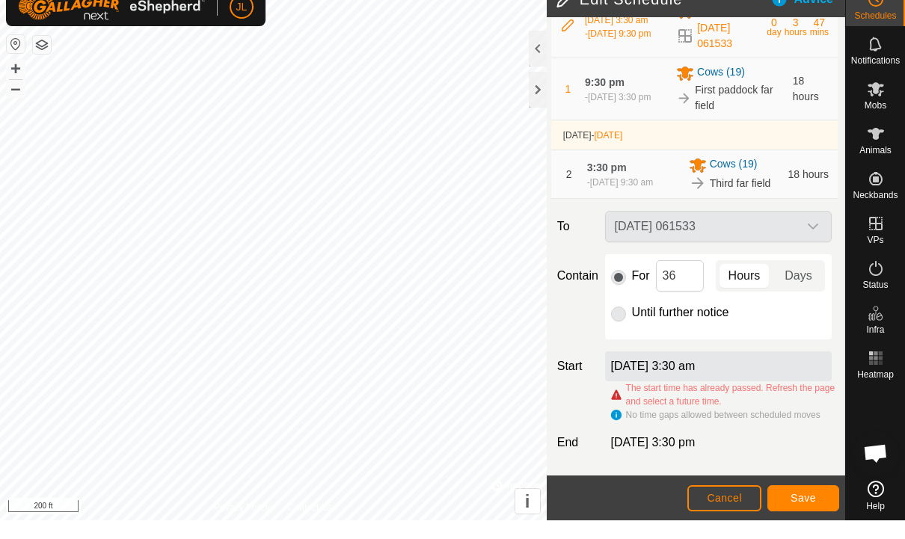
click at [820, 504] on button "Save" at bounding box center [803, 517] width 72 height 26
click at [811, 505] on button "Save" at bounding box center [803, 517] width 72 height 26
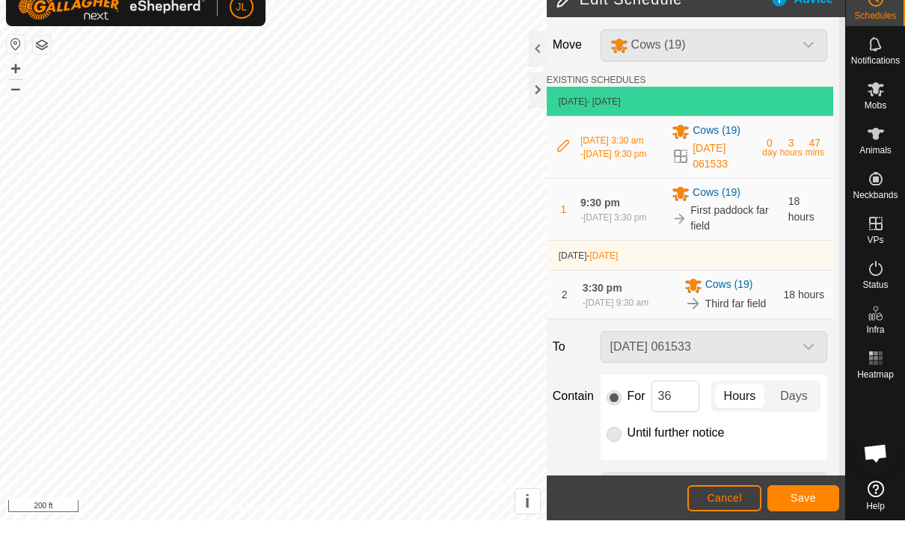
scroll to position [0, 6]
click at [817, 504] on button "Save" at bounding box center [803, 517] width 72 height 26
click at [803, 511] on span "Save" at bounding box center [802, 517] width 25 height 12
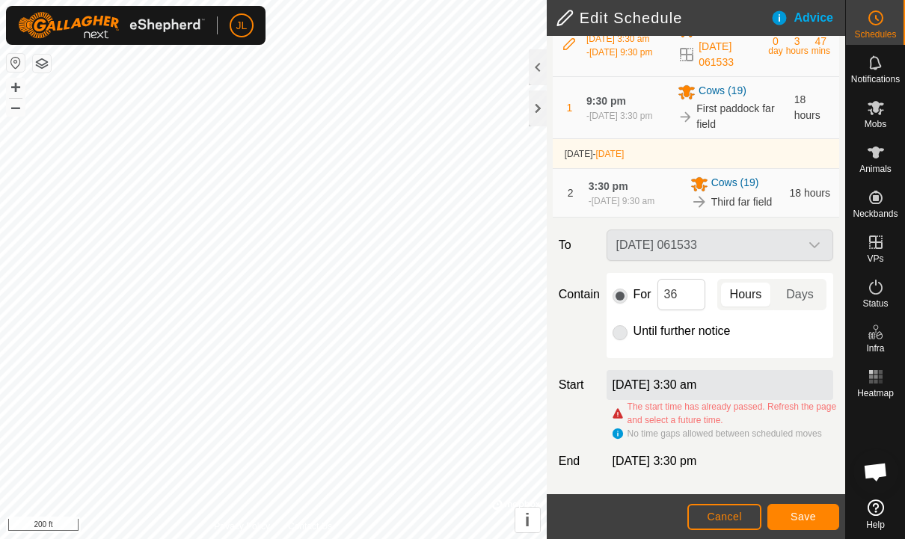
scroll to position [132, 0]
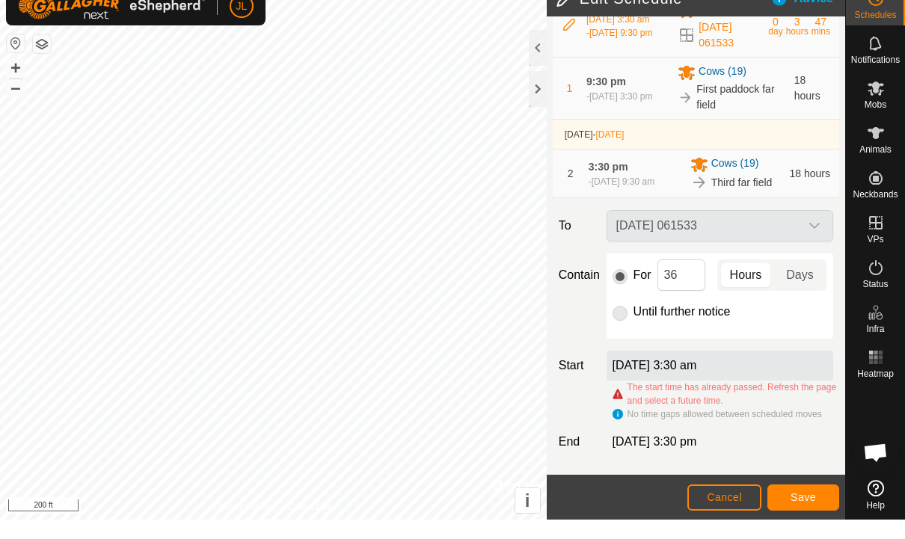
click at [810, 511] on span "Save" at bounding box center [802, 517] width 25 height 12
click at [797, 504] on button "Save" at bounding box center [803, 517] width 72 height 26
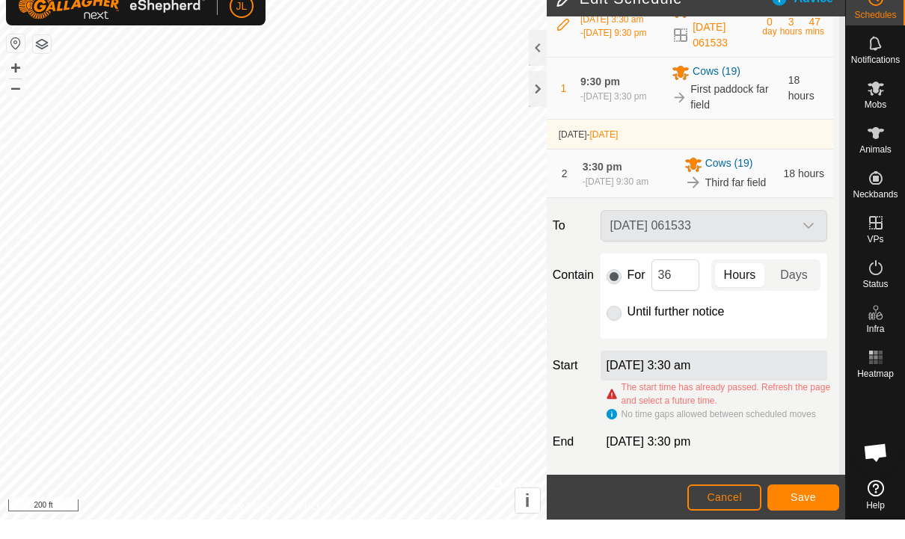
scroll to position [132, 6]
click at [755, 370] on div "[DATE] 3:30 am" at bounding box center [714, 385] width 227 height 30
click at [737, 371] on div "[DATE] 3:30 am" at bounding box center [714, 385] width 227 height 30
click at [681, 378] on label "[DATE] 3:30 am" at bounding box center [648, 384] width 85 height 13
click at [678, 378] on label "[DATE] 3:30 am" at bounding box center [648, 384] width 85 height 13
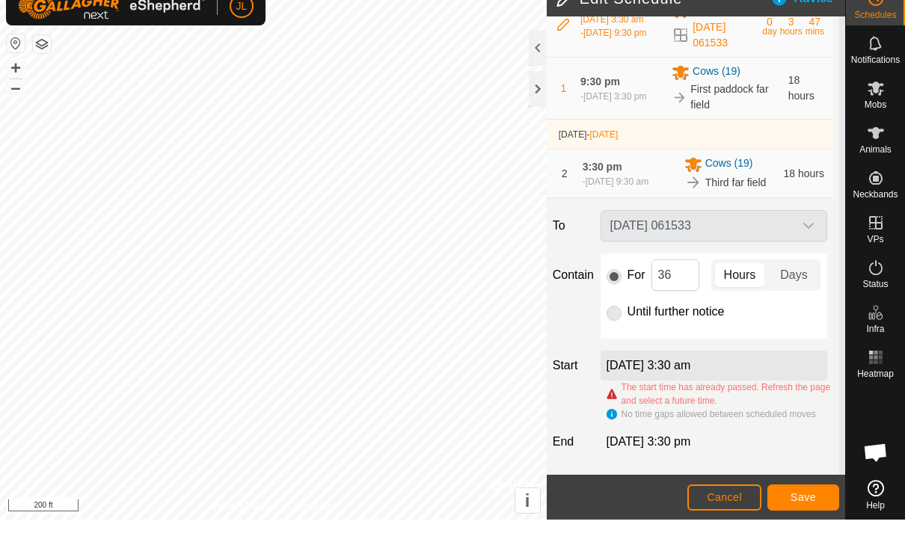
click at [691, 455] on span "[DATE] 3:30 pm" at bounding box center [648, 461] width 85 height 13
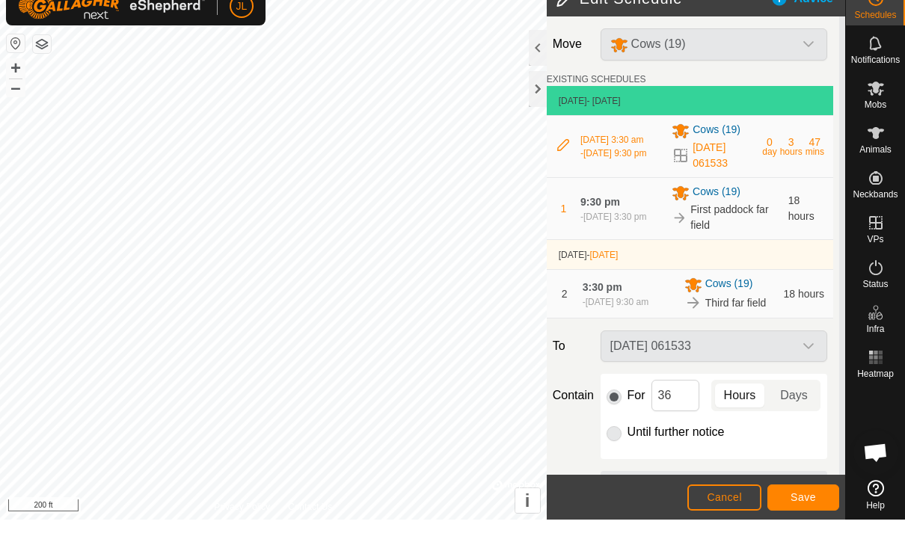
scroll to position [0, 6]
click at [724, 504] on button "Cancel" at bounding box center [724, 517] width 74 height 26
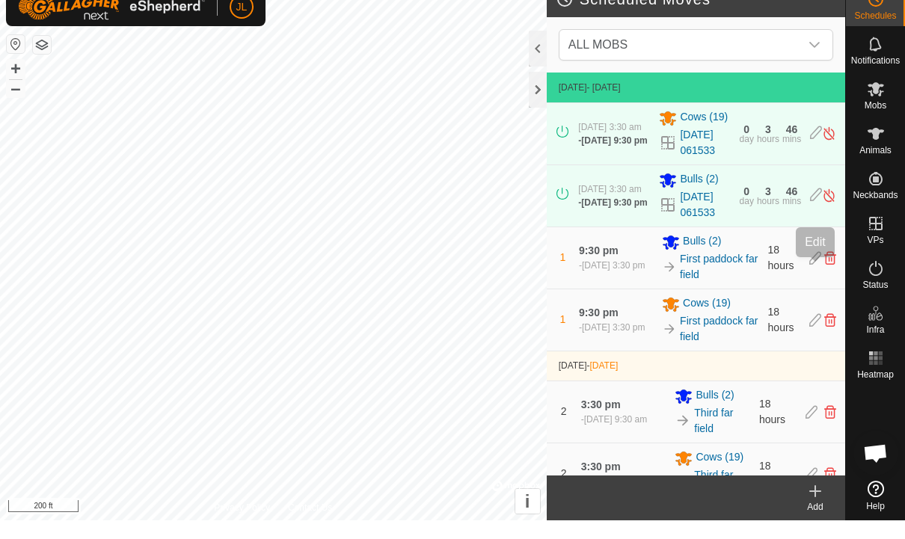
click at [814, 270] on icon at bounding box center [815, 276] width 12 height 13
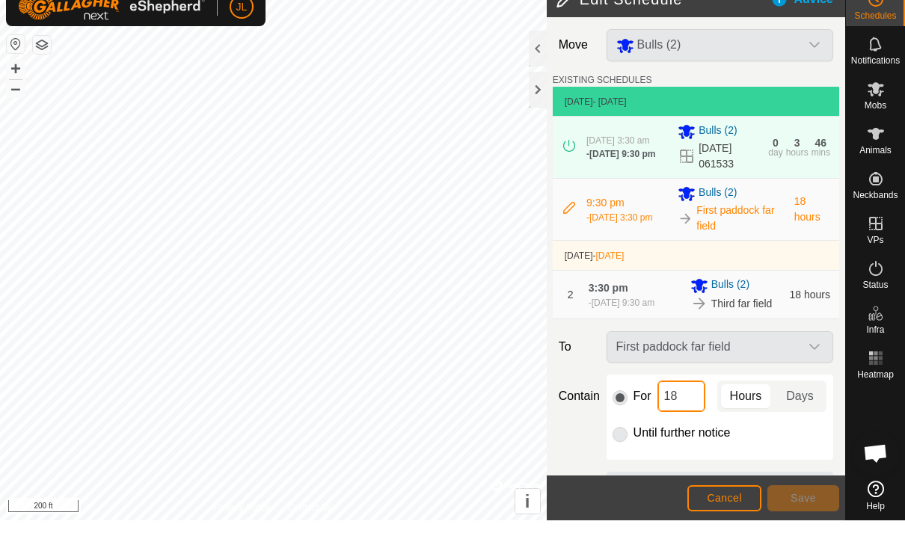
click at [684, 414] on input "18" at bounding box center [681, 414] width 48 height 31
type input "1"
type input "38"
click at [805, 511] on span "Save" at bounding box center [802, 517] width 25 height 12
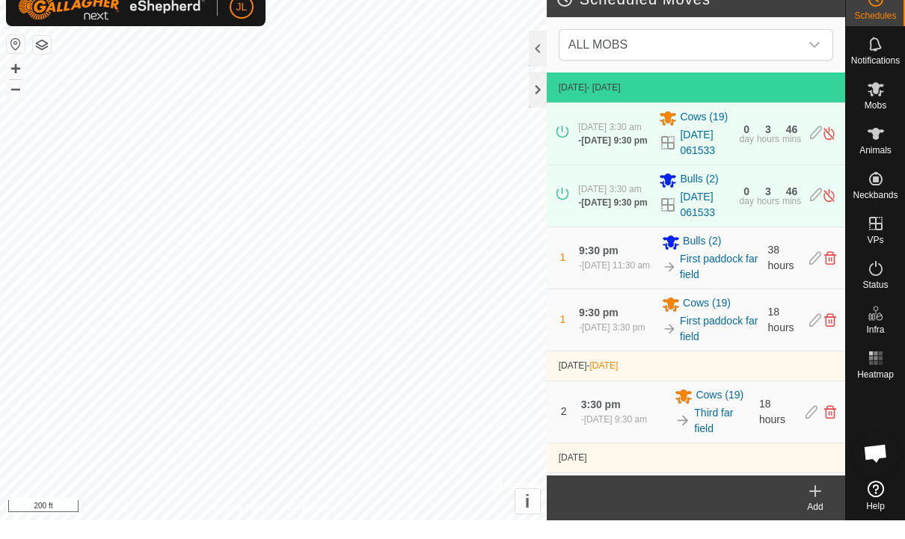
click at [783, 323] on div "18 hours" at bounding box center [784, 338] width 33 height 31
click at [812, 332] on icon at bounding box center [815, 338] width 12 height 13
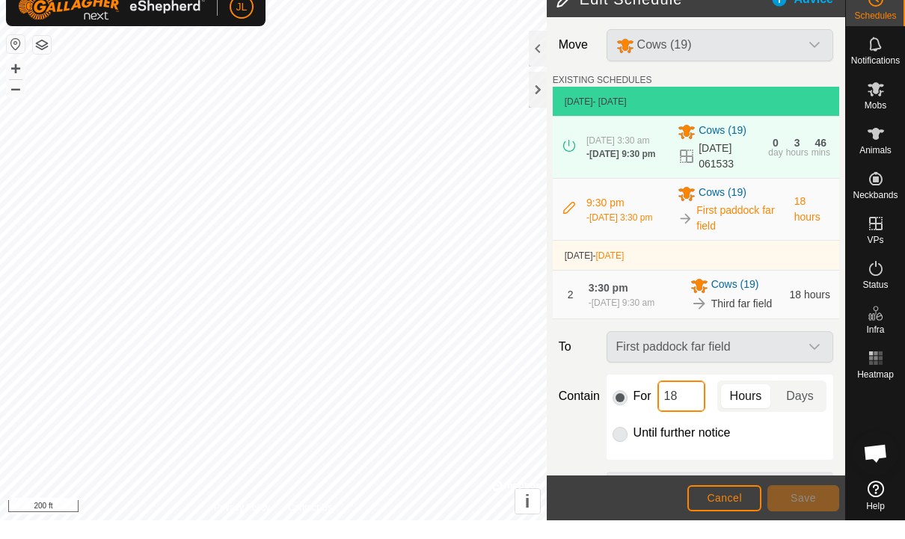
click at [688, 414] on input "18" at bounding box center [681, 414] width 48 height 31
type input "1"
type input "36"
click at [814, 511] on span "Save" at bounding box center [802, 517] width 25 height 12
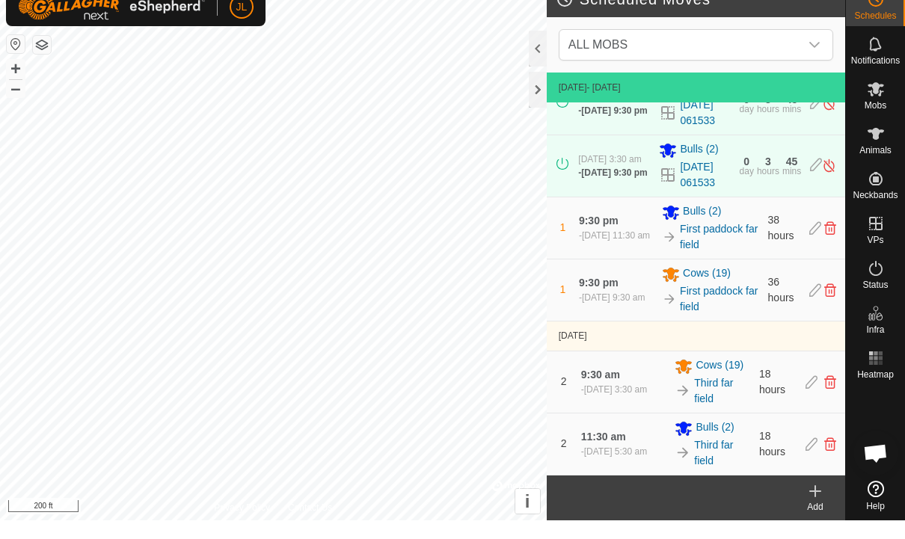
scroll to position [39, 0]
click at [813, 394] on icon at bounding box center [811, 400] width 12 height 13
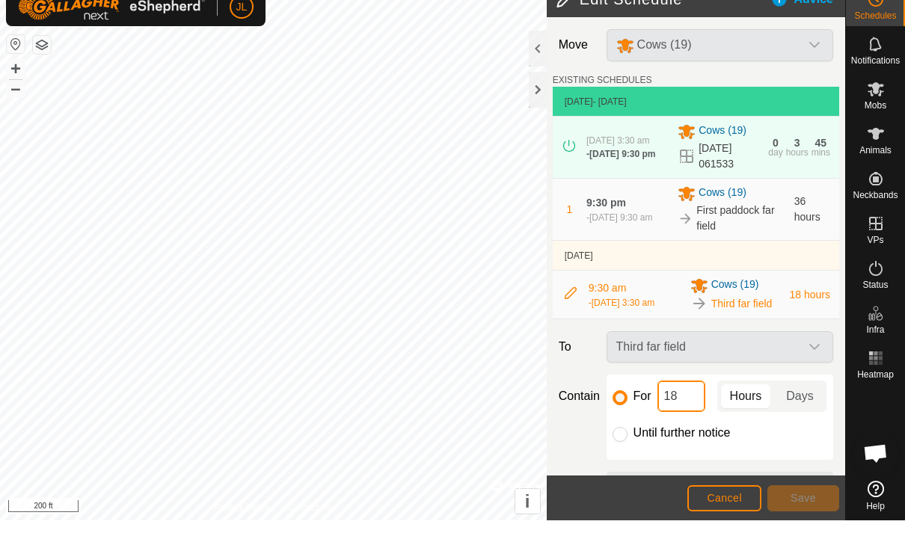
click at [694, 420] on input "18" at bounding box center [681, 414] width 48 height 31
type input "1"
type input "36"
click at [814, 511] on span "Save" at bounding box center [802, 517] width 25 height 12
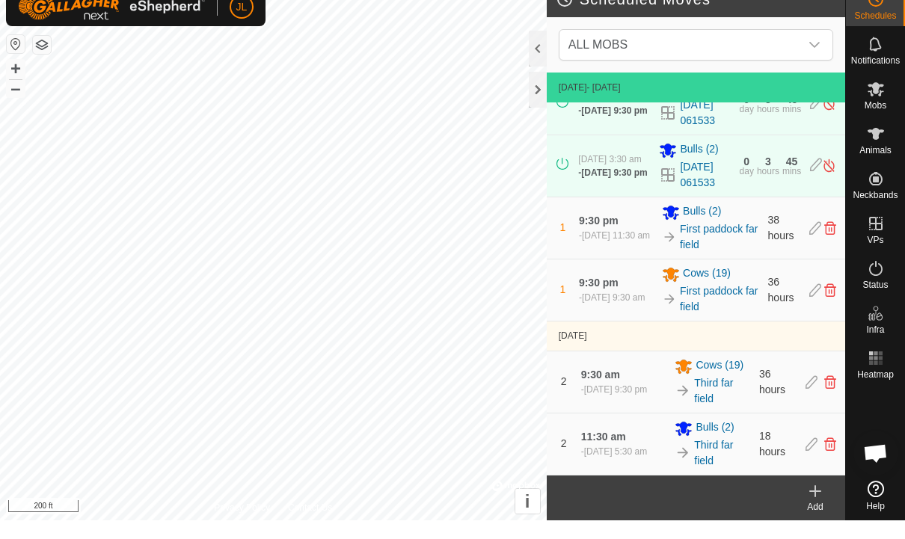
scroll to position [39, 0]
click at [812, 456] on icon at bounding box center [811, 462] width 12 height 13
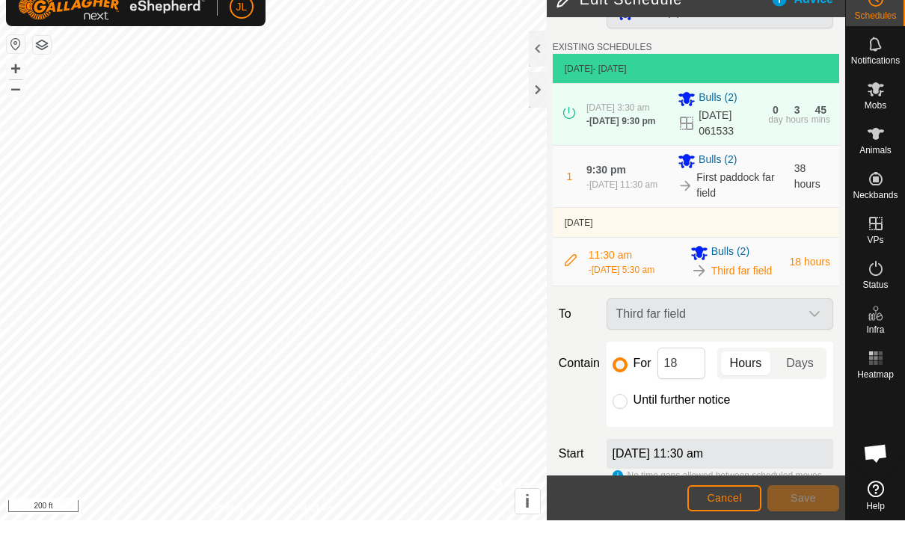
scroll to position [39, 0]
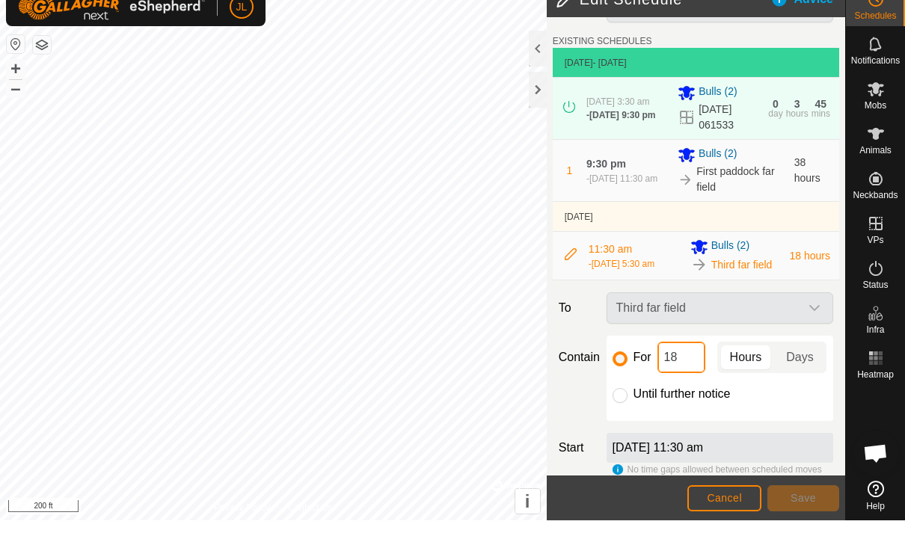
click at [684, 372] on input "18" at bounding box center [681, 375] width 48 height 31
type input "1"
type input "36"
click at [815, 511] on span "Save" at bounding box center [802, 517] width 25 height 12
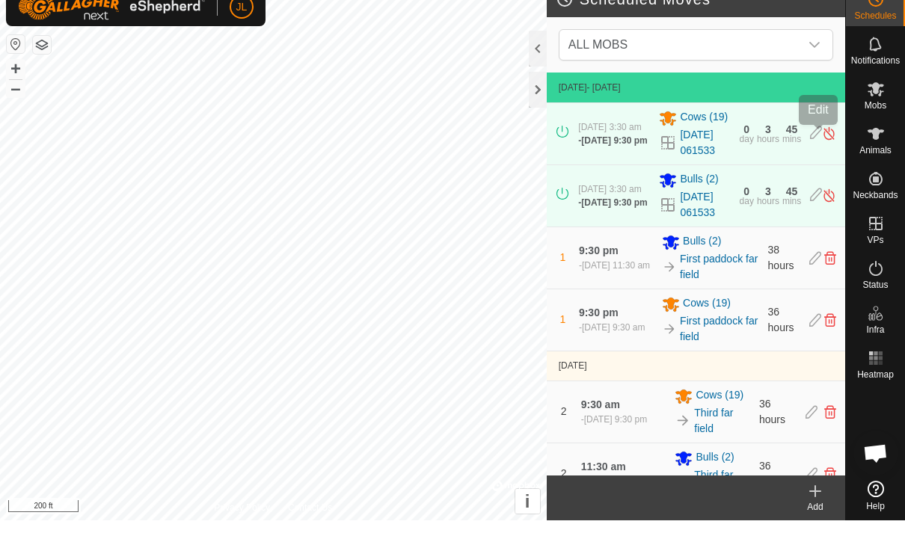
click at [818, 144] on icon at bounding box center [816, 152] width 12 height 16
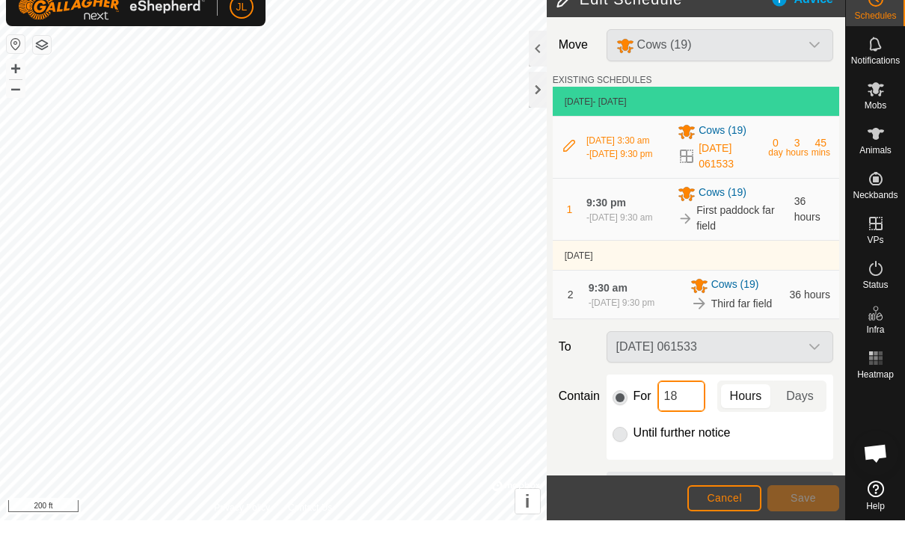
click at [693, 414] on input "18" at bounding box center [681, 414] width 48 height 31
type input "1"
type input "36"
click at [813, 511] on span "Save" at bounding box center [802, 517] width 25 height 12
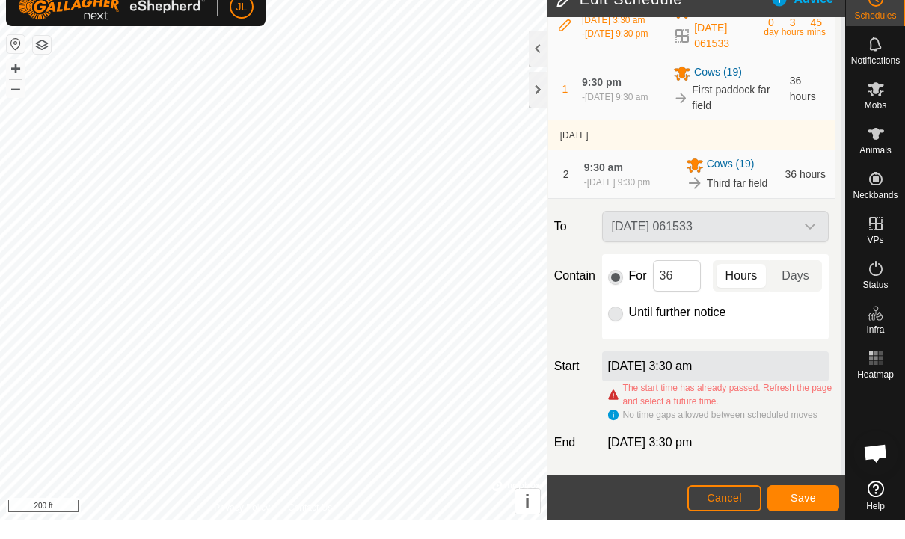
scroll to position [132, 4]
click at [729, 370] on div "[DATE] 3:30 am" at bounding box center [715, 385] width 227 height 30
click at [683, 377] on div "[DATE] 3:30 am" at bounding box center [715, 385] width 227 height 30
click at [727, 511] on span "Cancel" at bounding box center [724, 517] width 35 height 12
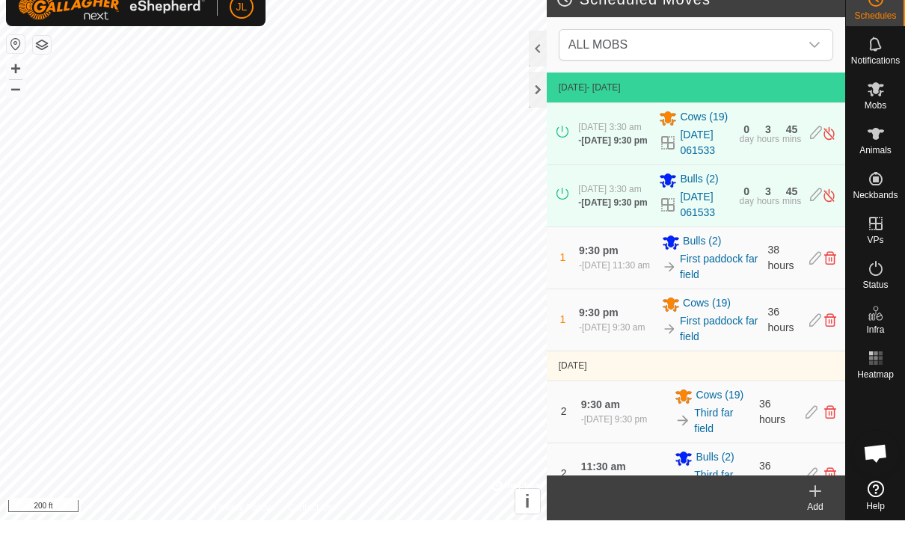
click at [817, 144] on icon at bounding box center [816, 152] width 12 height 16
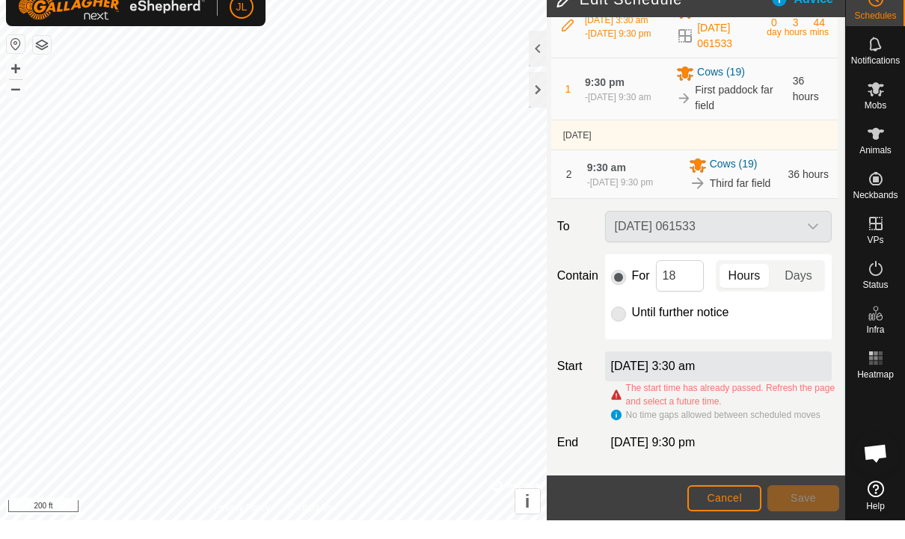
scroll to position [132, 1]
click at [695, 378] on label "[DATE] 3:30 am" at bounding box center [653, 384] width 85 height 13
click at [695, 455] on span "[DATE] 9:30 pm" at bounding box center [653, 461] width 85 height 13
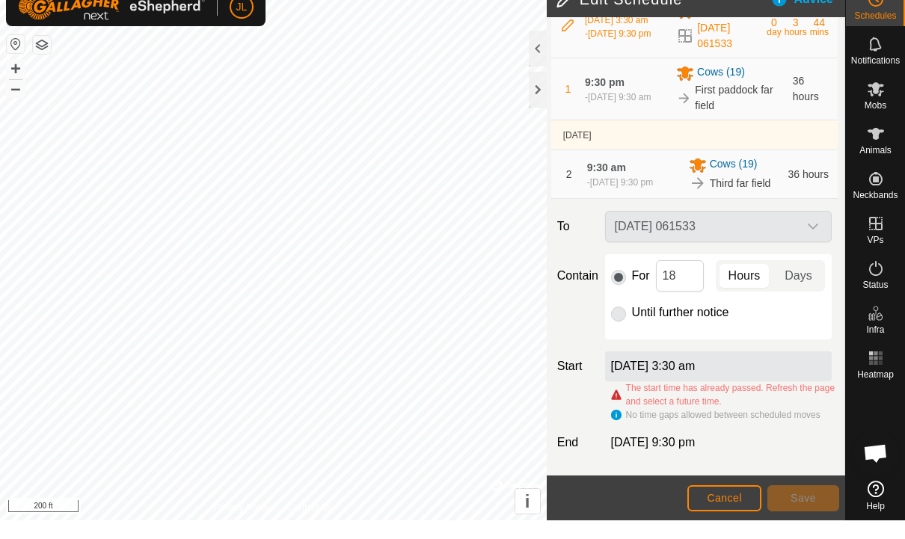
click at [671, 455] on span "[DATE] 9:30 pm" at bounding box center [653, 461] width 85 height 13
click at [670, 455] on span "[DATE] 9:30 pm" at bounding box center [653, 461] width 85 height 13
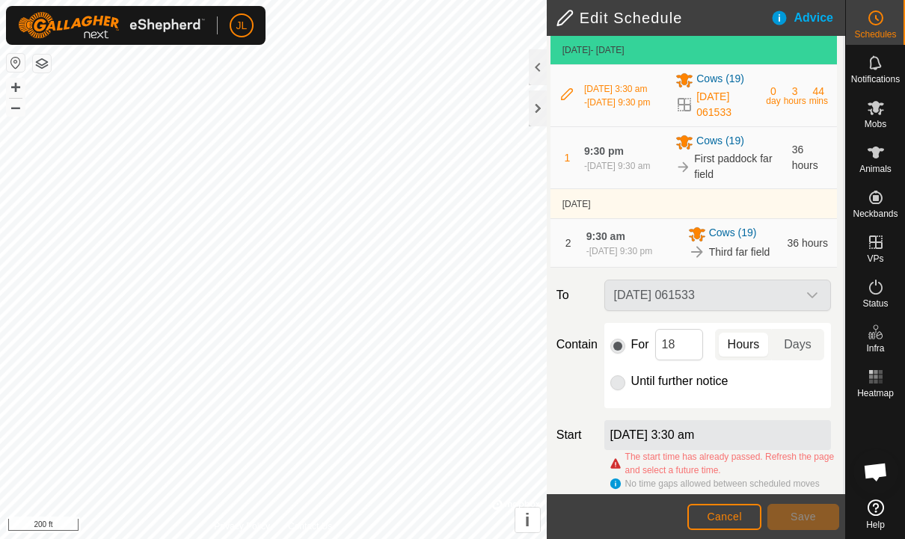
scroll to position [72, 2]
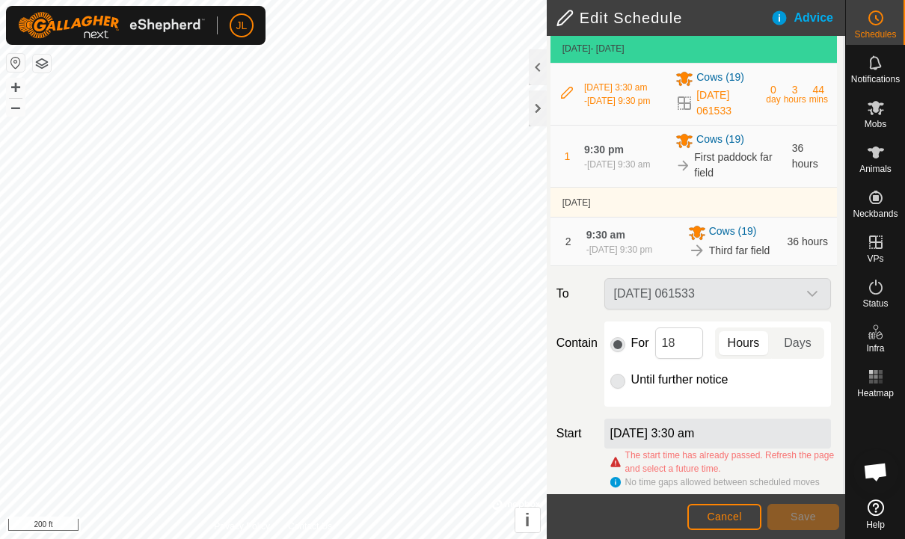
click at [733, 505] on button "Cancel" at bounding box center [724, 517] width 74 height 26
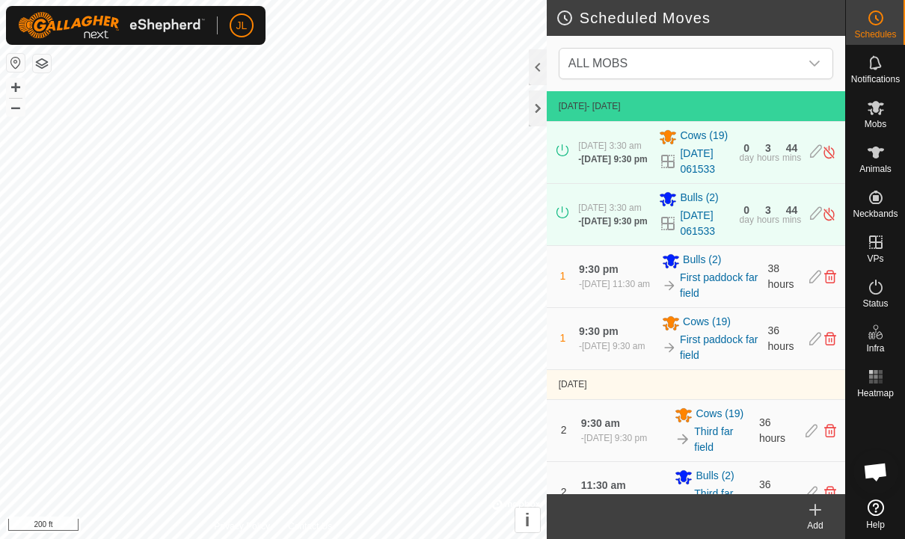
click at [836, 154] on img at bounding box center [829, 152] width 14 height 16
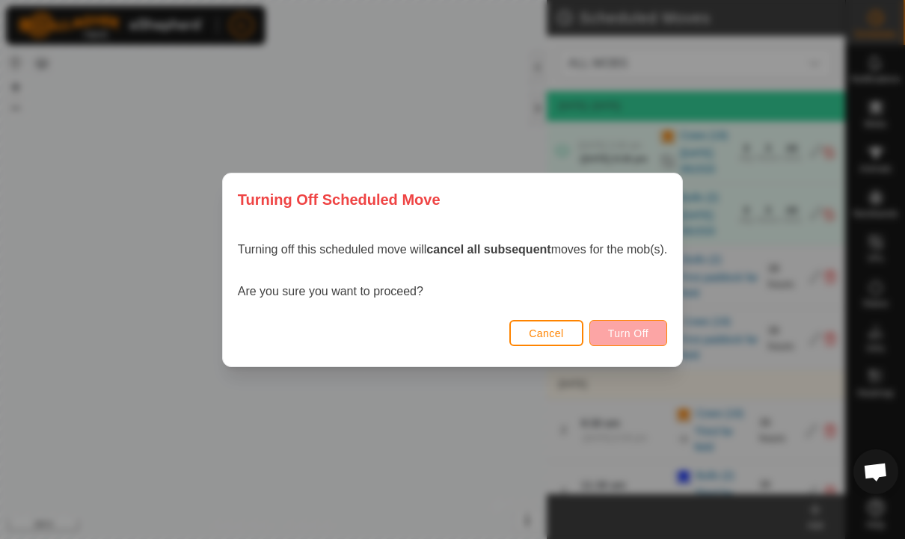
click at [649, 338] on span "Turn Off" at bounding box center [628, 334] width 41 height 12
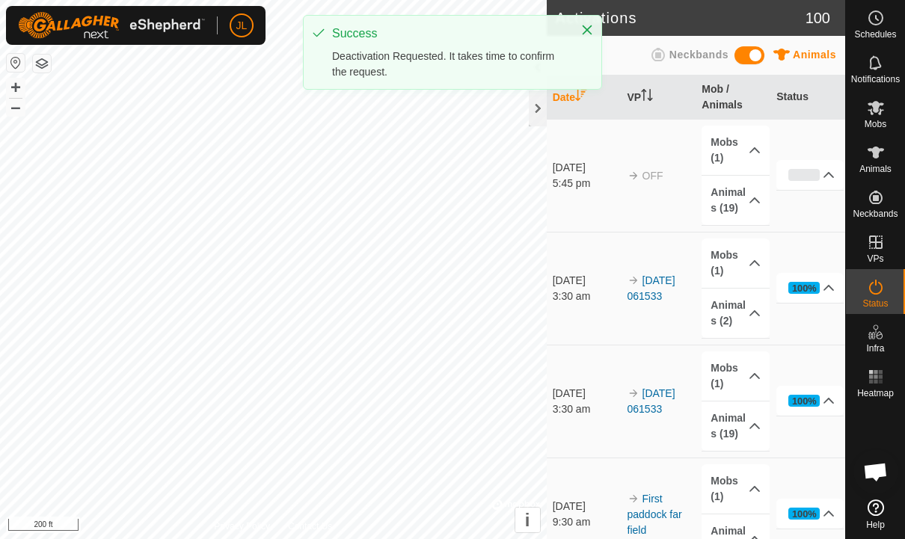
click at [882, 30] on span "Schedules" at bounding box center [875, 34] width 42 height 9
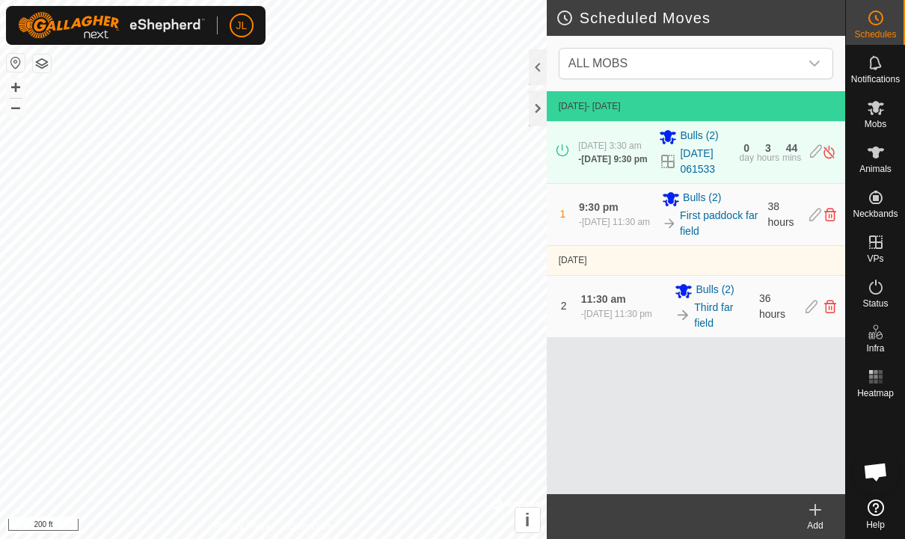
click at [836, 156] on img at bounding box center [829, 152] width 14 height 16
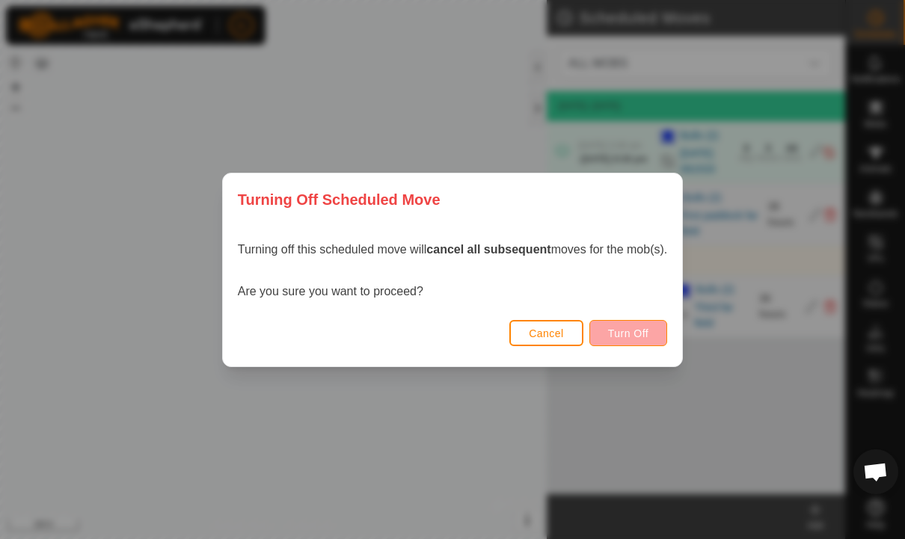
click at [648, 336] on span "Turn Off" at bounding box center [628, 334] width 41 height 12
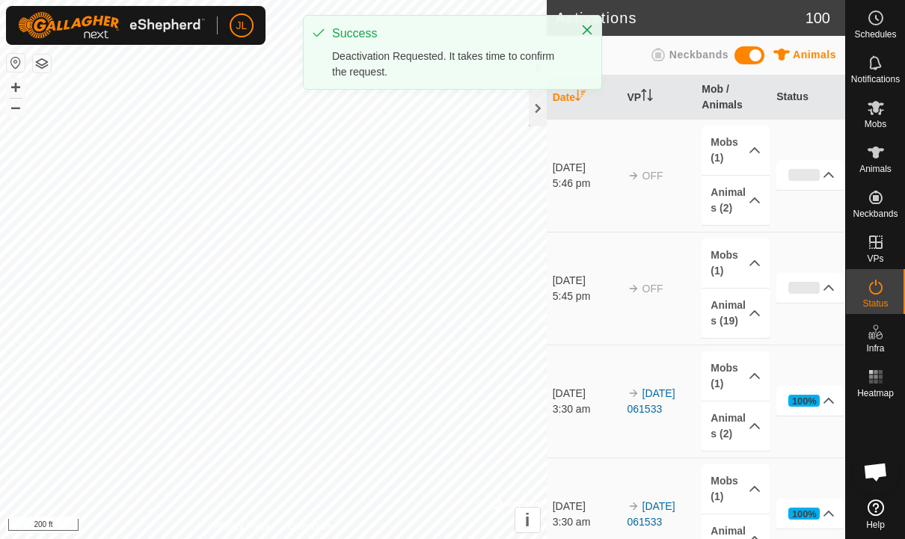
click at [881, 19] on icon at bounding box center [876, 18] width 18 height 18
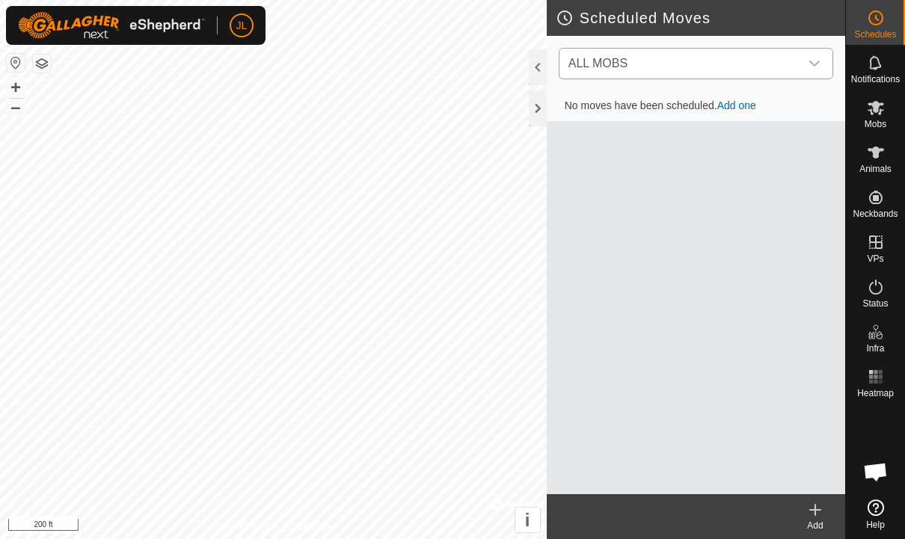
click at [815, 55] on div "dropdown trigger" at bounding box center [814, 64] width 30 height 30
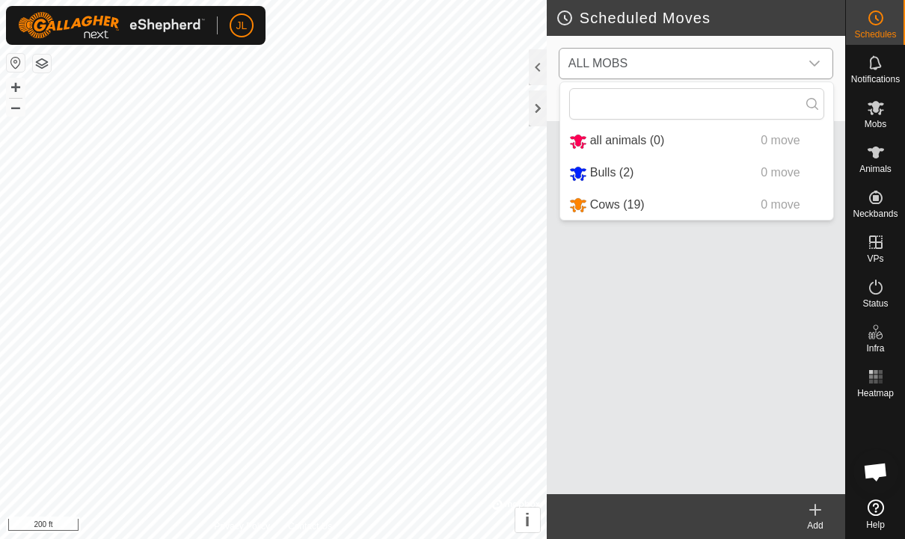
click at [765, 173] on span "0 move" at bounding box center [780, 172] width 39 height 13
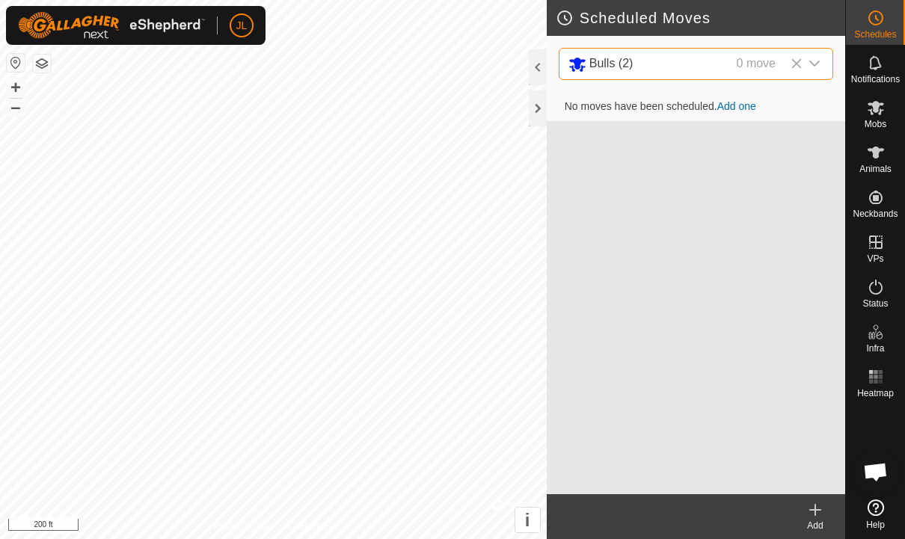
click at [828, 507] on create-svg-icon at bounding box center [815, 510] width 60 height 18
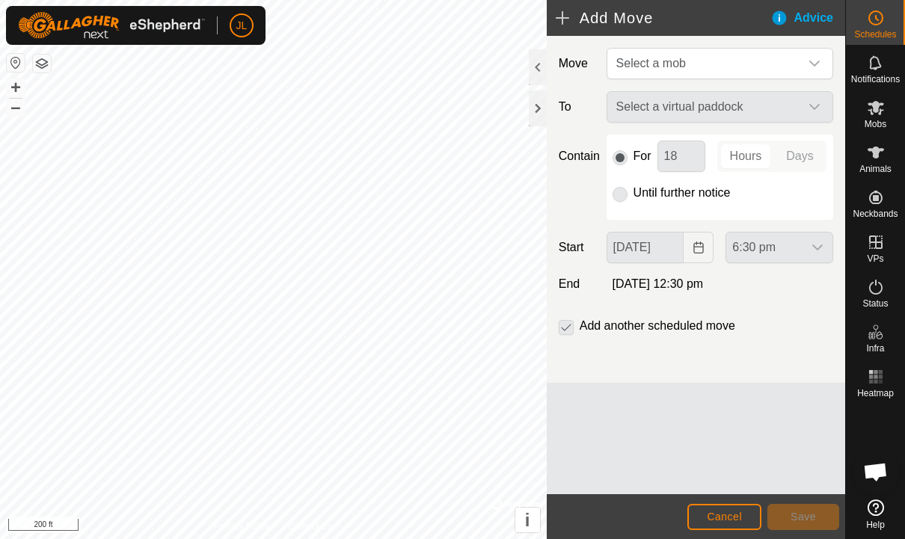
click at [811, 106] on div "Select a virtual paddock" at bounding box center [720, 106] width 239 height 31
click at [820, 62] on div "dropdown trigger" at bounding box center [814, 64] width 30 height 30
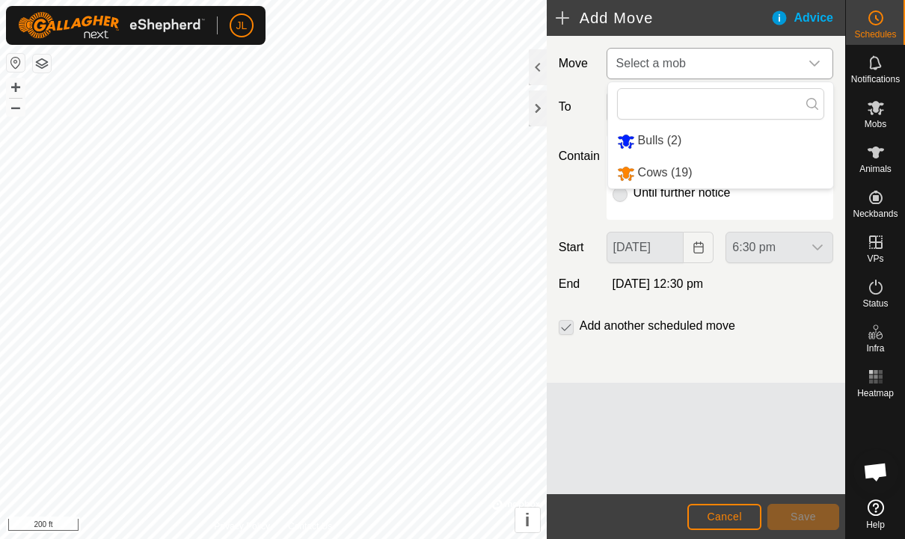
click at [694, 149] on li "Bulls (2)" at bounding box center [720, 141] width 225 height 31
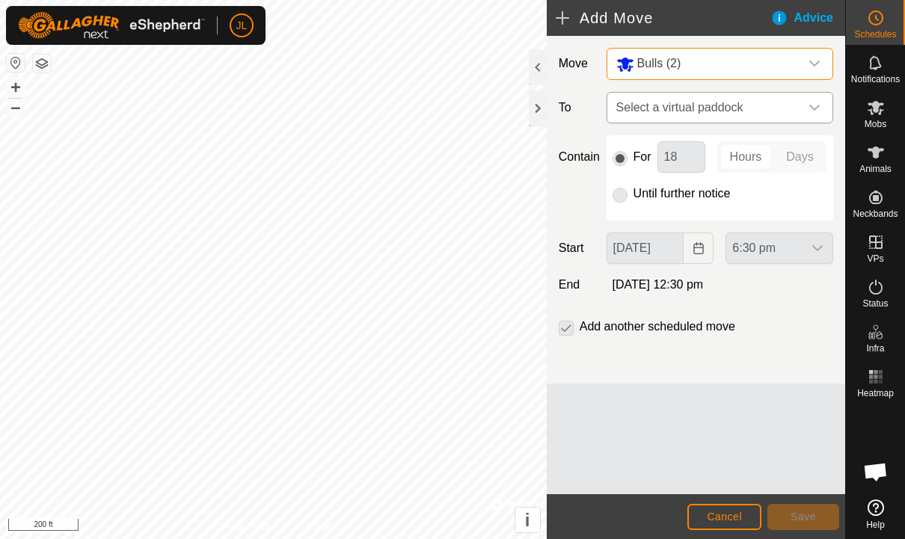
click at [815, 111] on icon "dropdown trigger" at bounding box center [814, 108] width 12 height 12
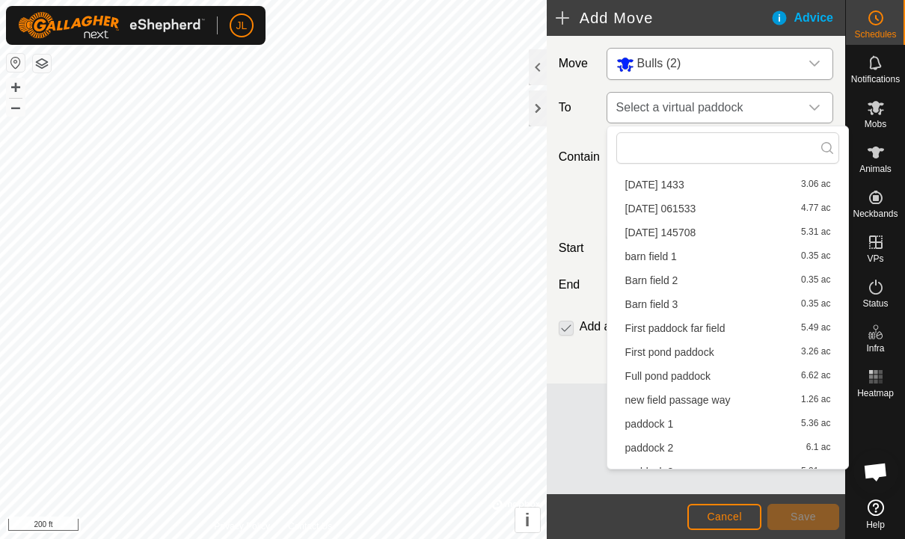
scroll to position [162, 0]
click at [691, 208] on span "[DATE] 061533" at bounding box center [660, 208] width 71 height 10
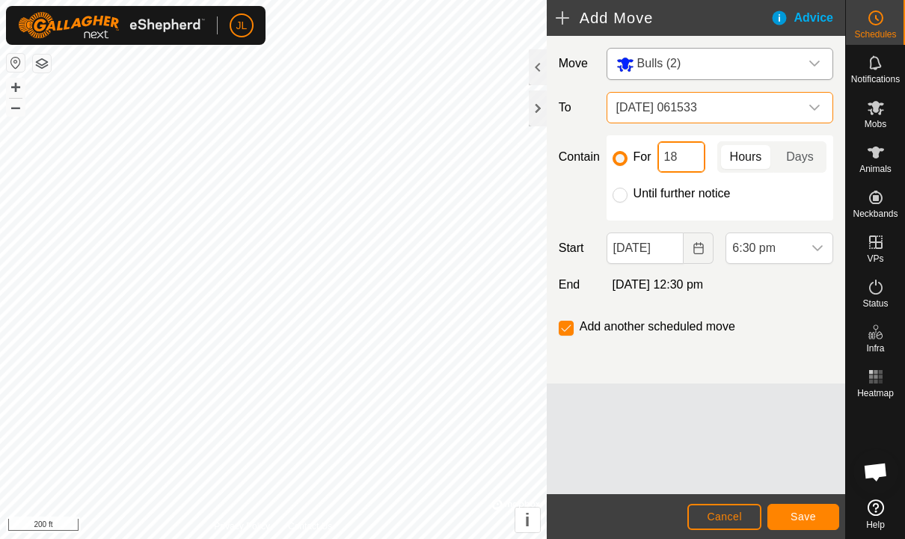
click at [683, 160] on input "18" at bounding box center [681, 156] width 48 height 31
type input "1"
click at [817, 504] on button "Save" at bounding box center [803, 517] width 72 height 26
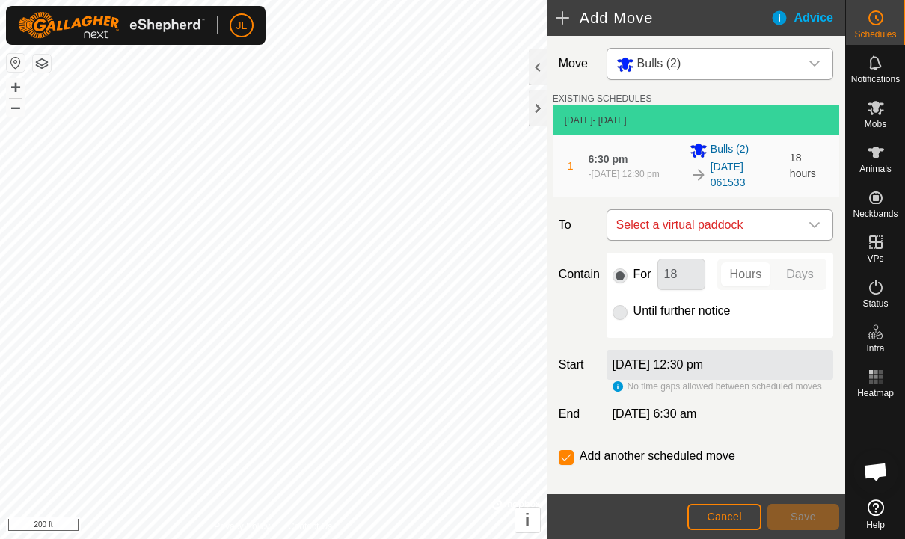
click at [817, 227] on icon "dropdown trigger" at bounding box center [814, 225] width 10 height 6
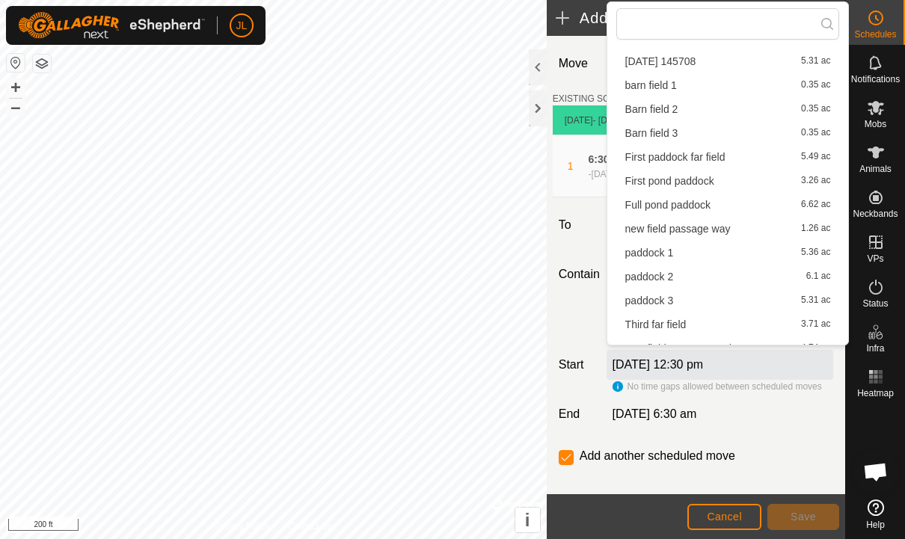
scroll to position [174, 0]
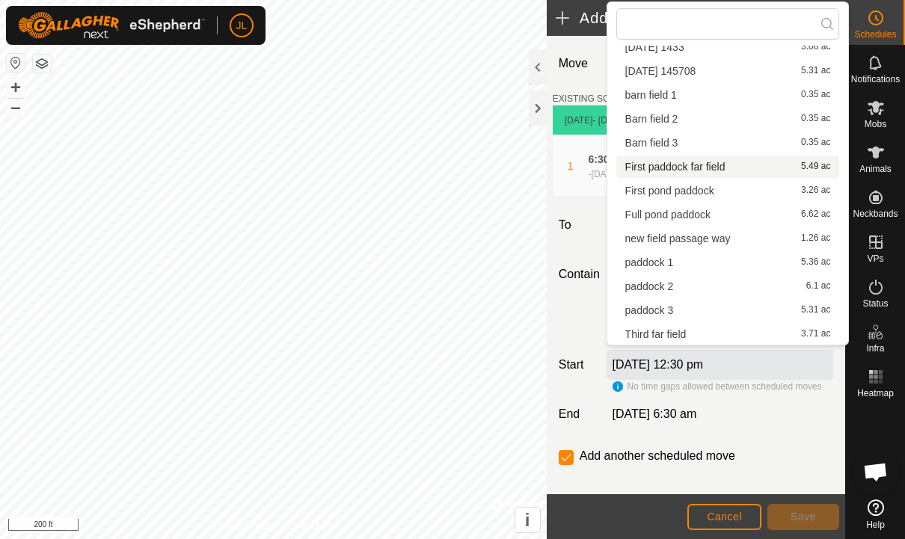
click at [700, 168] on span "First paddock far field" at bounding box center [675, 167] width 100 height 10
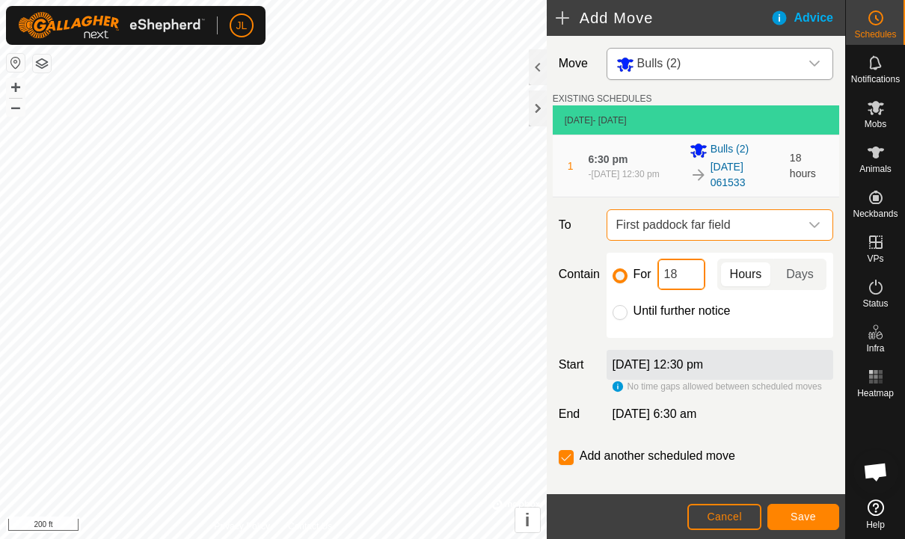
click at [687, 286] on input "18" at bounding box center [681, 274] width 48 height 31
type input "1"
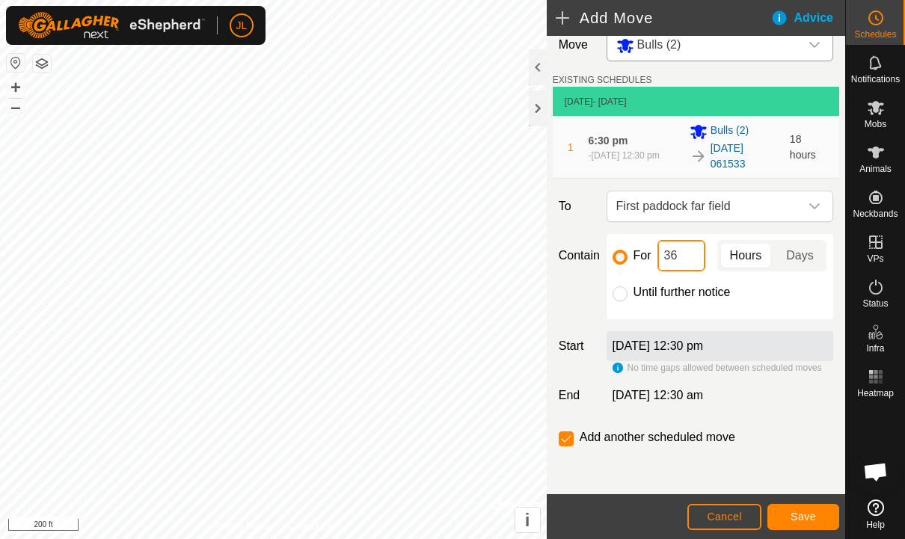
scroll to position [20, 0]
click at [814, 504] on button "Save" at bounding box center [803, 517] width 72 height 26
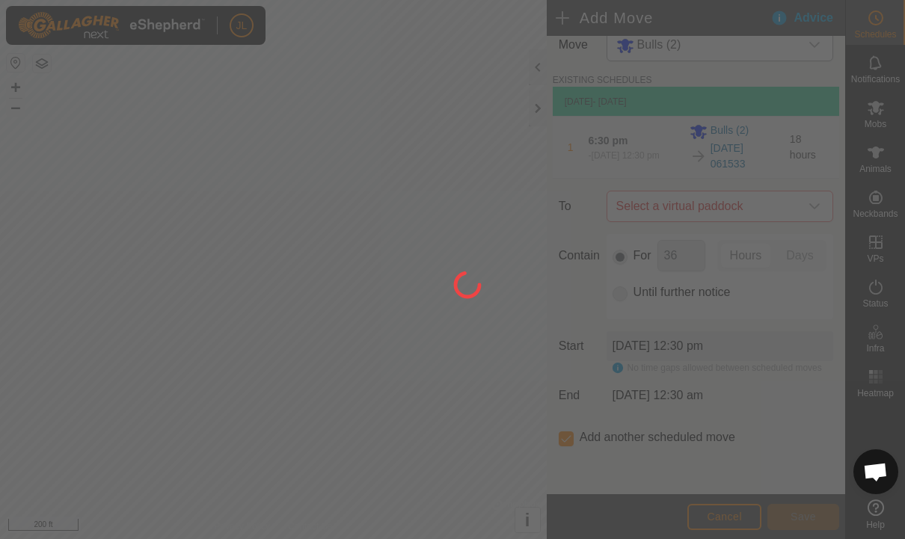
scroll to position [19, 0]
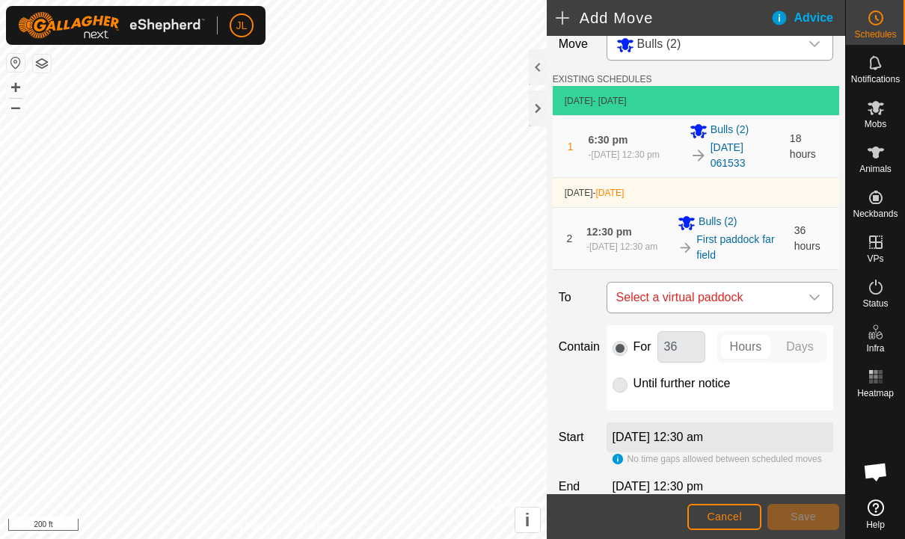
click at [816, 298] on icon "dropdown trigger" at bounding box center [814, 298] width 12 height 12
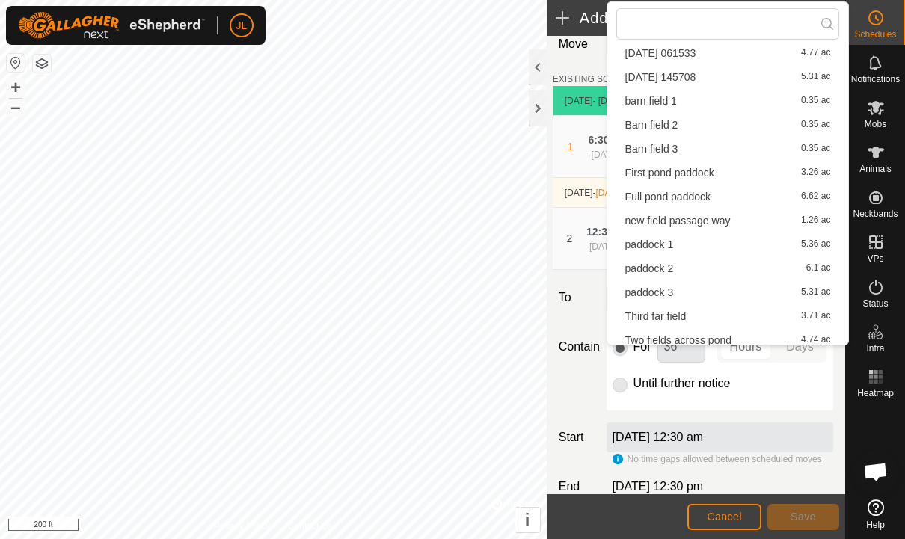
scroll to position [199, 0]
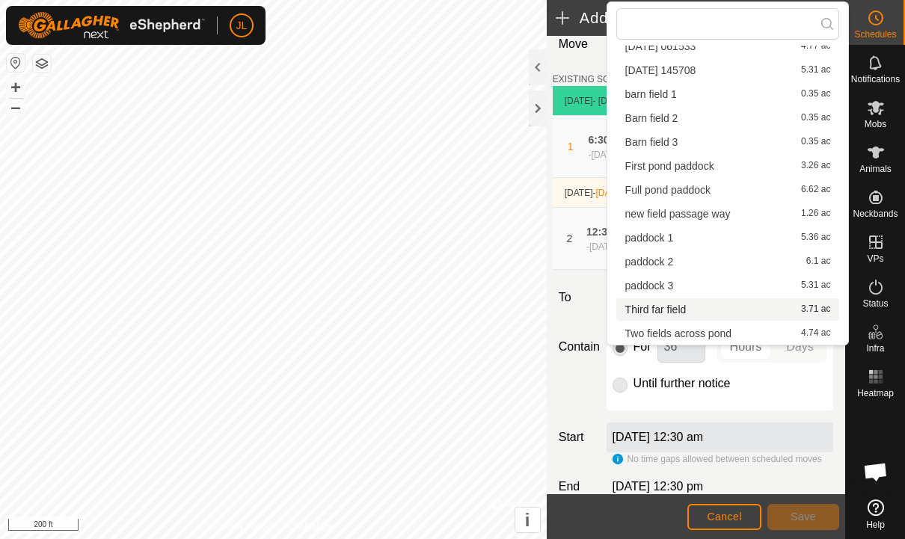
click at [673, 311] on span "Third far field" at bounding box center [655, 309] width 61 height 10
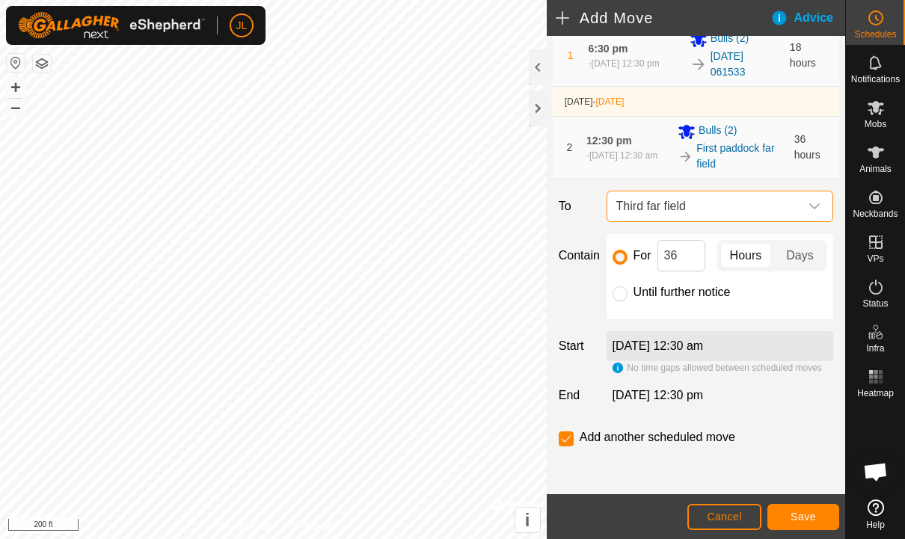
scroll to position [111, 0]
click at [811, 507] on button "Save" at bounding box center [803, 517] width 72 height 26
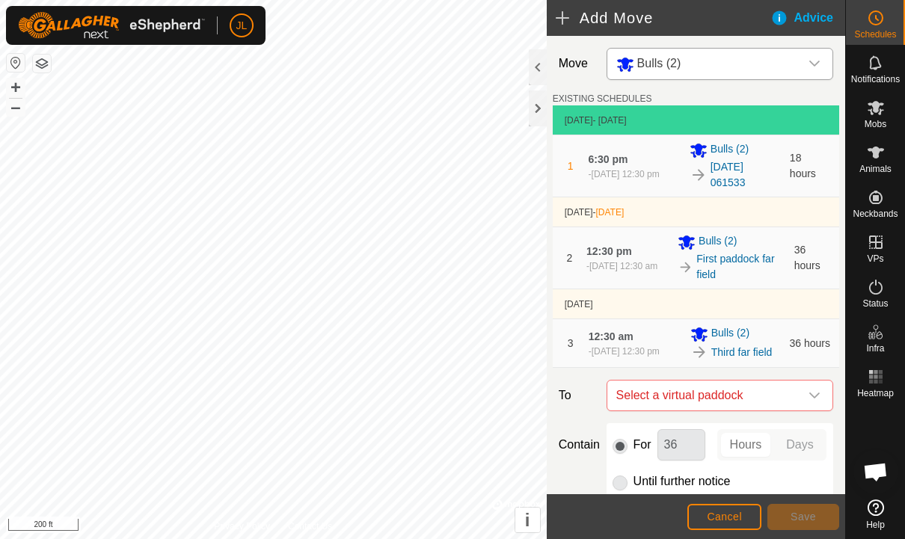
scroll to position [0, 0]
click at [820, 58] on div "dropdown trigger" at bounding box center [814, 64] width 30 height 31
click at [815, 56] on div "dropdown trigger" at bounding box center [814, 64] width 30 height 31
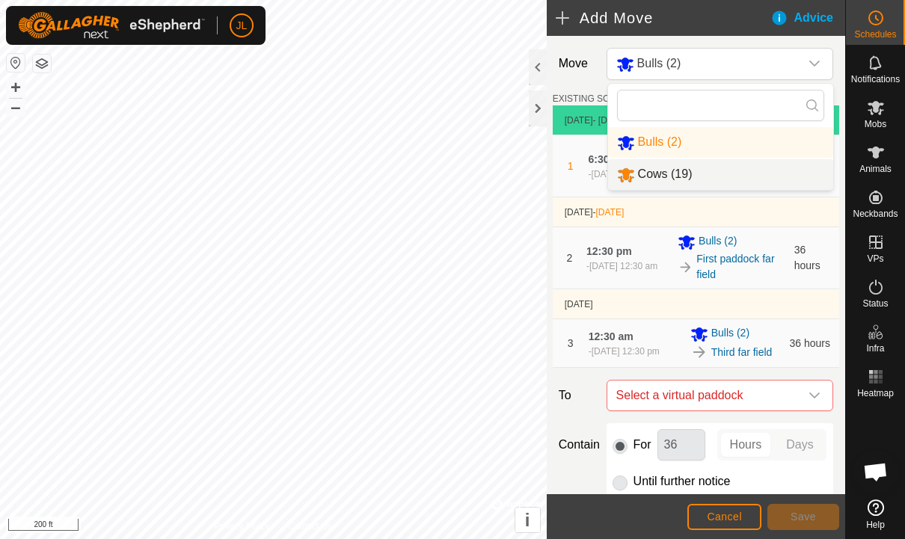
click at [716, 183] on li "Cows (19)" at bounding box center [720, 174] width 225 height 31
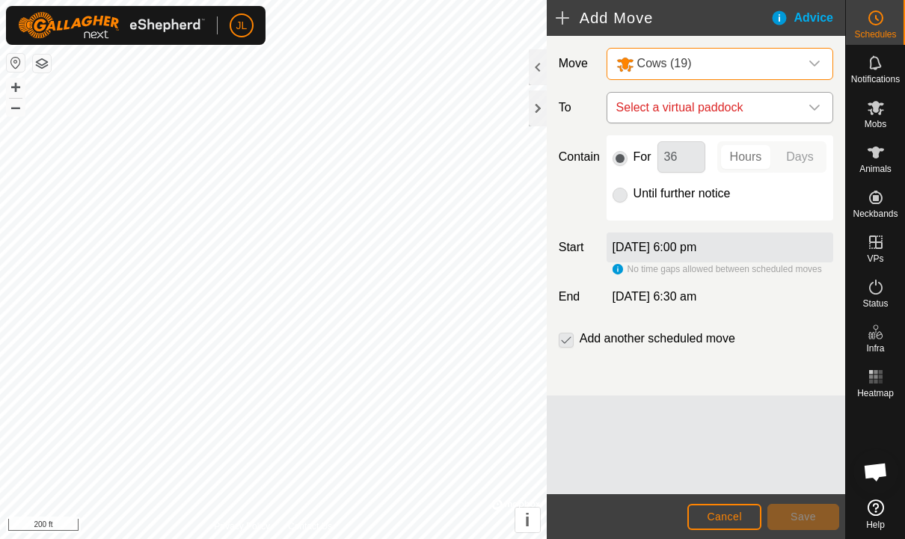
click at [818, 104] on icon "dropdown trigger" at bounding box center [814, 108] width 12 height 12
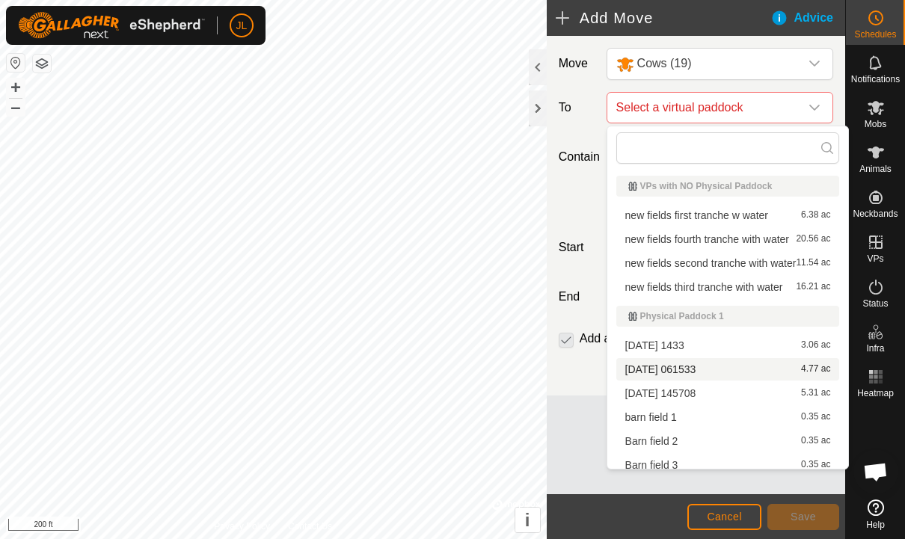
click at [696, 371] on span "[DATE] 061533" at bounding box center [660, 369] width 71 height 10
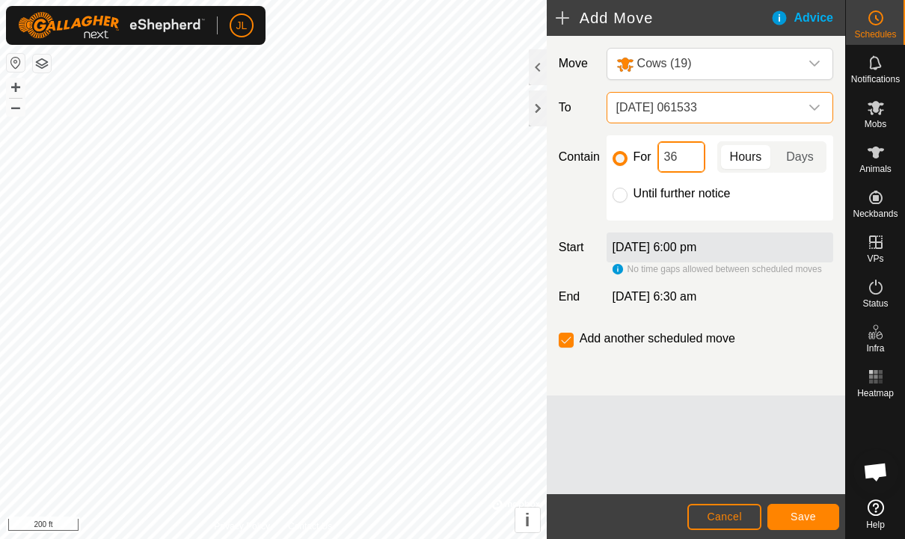
click at [684, 160] on input "36" at bounding box center [681, 156] width 48 height 31
type input "3"
click at [805, 509] on button "Save" at bounding box center [803, 517] width 72 height 26
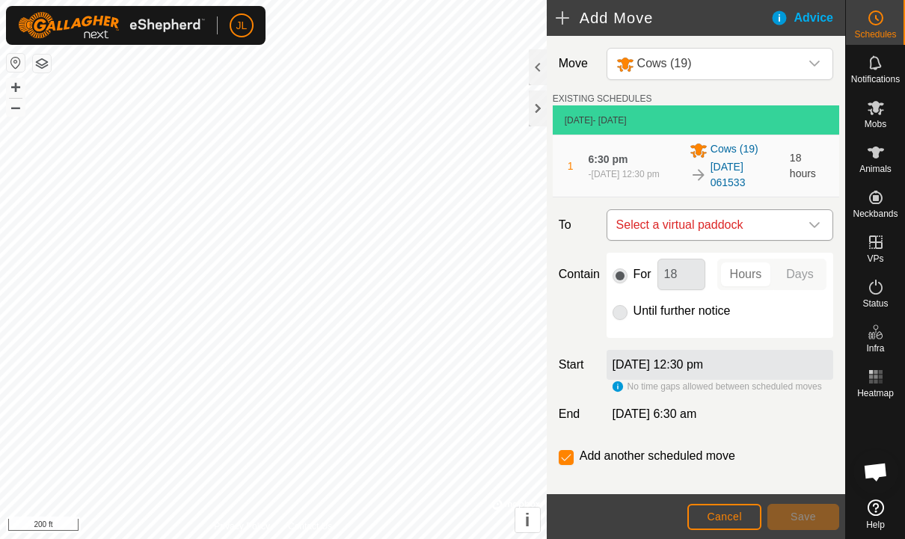
click at [811, 218] on div "dropdown trigger" at bounding box center [814, 225] width 30 height 30
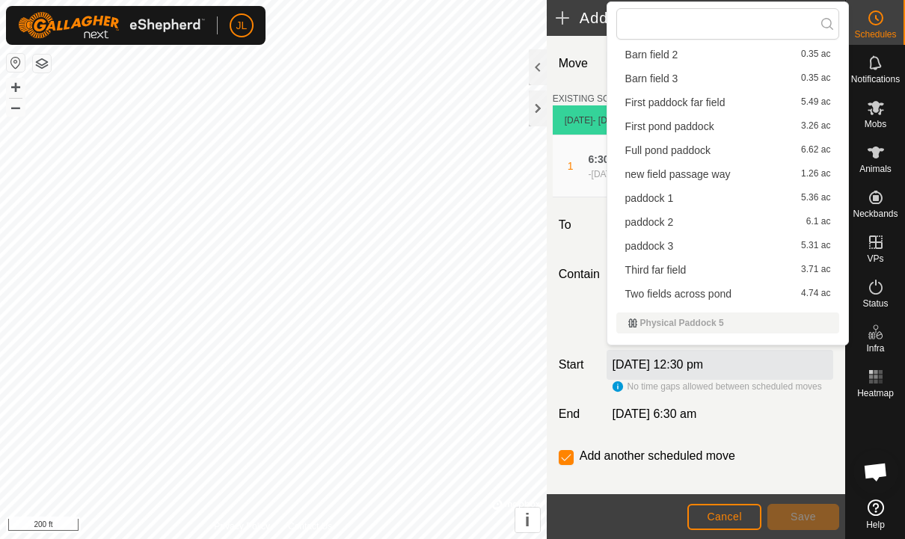
scroll to position [240, 0]
click at [708, 102] on span "First paddock far field" at bounding box center [675, 101] width 100 height 10
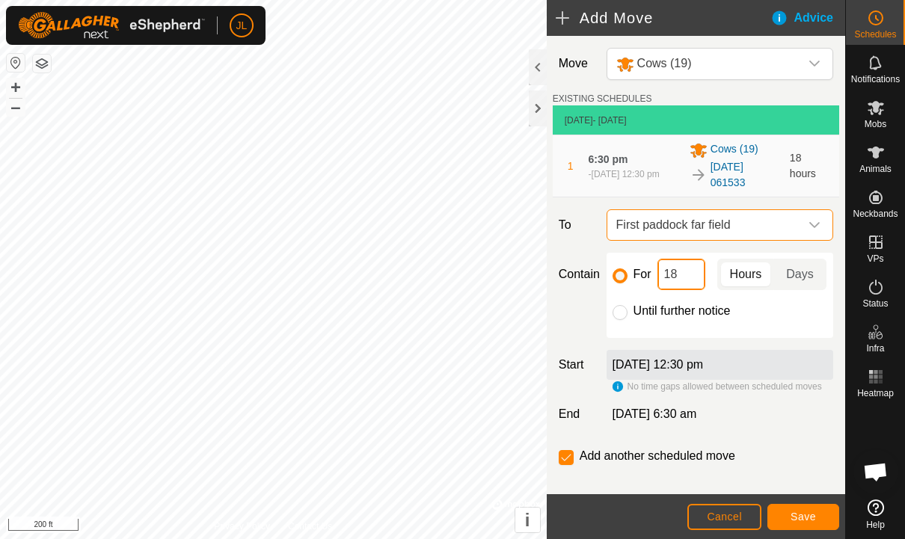
click at [678, 273] on input "18" at bounding box center [681, 274] width 48 height 31
type input "1"
type input "36"
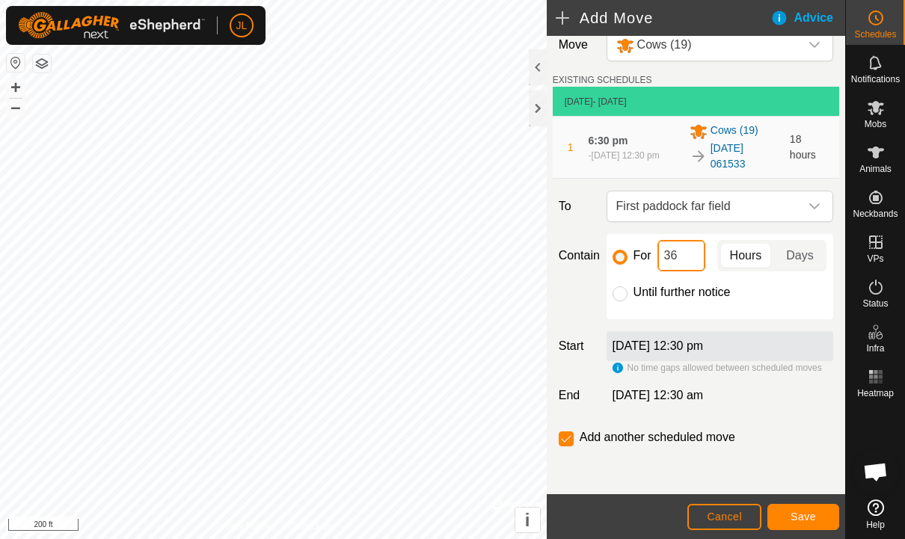
scroll to position [20, 0]
click at [811, 509] on button "Save" at bounding box center [803, 517] width 72 height 26
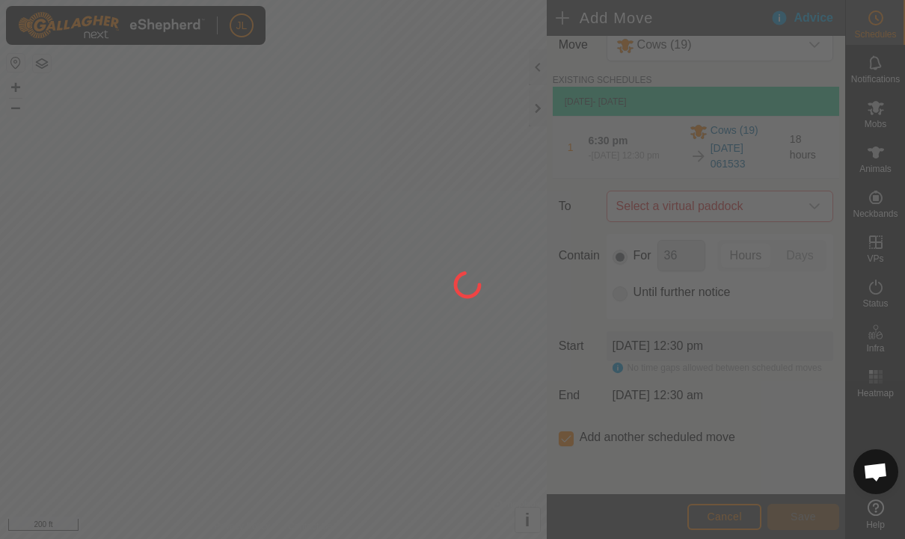
scroll to position [19, 0]
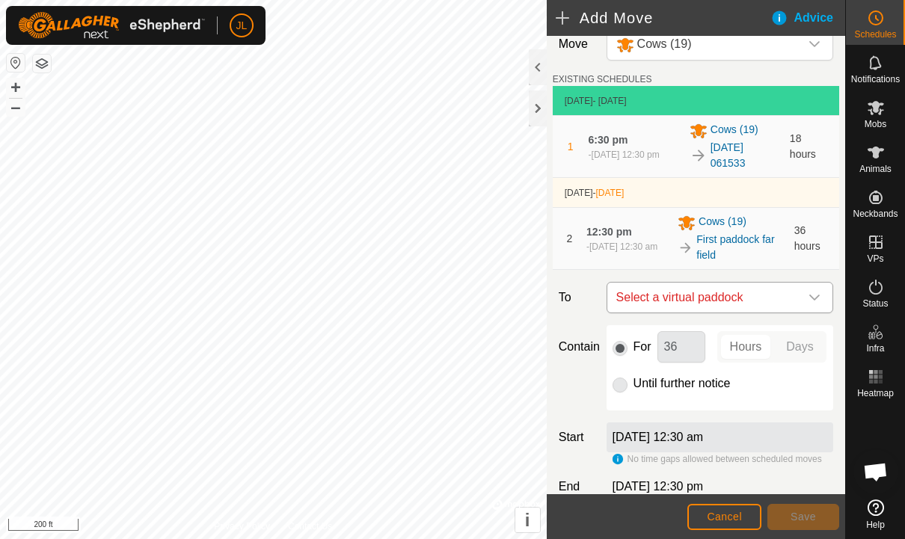
click at [809, 300] on icon "dropdown trigger" at bounding box center [814, 298] width 12 height 12
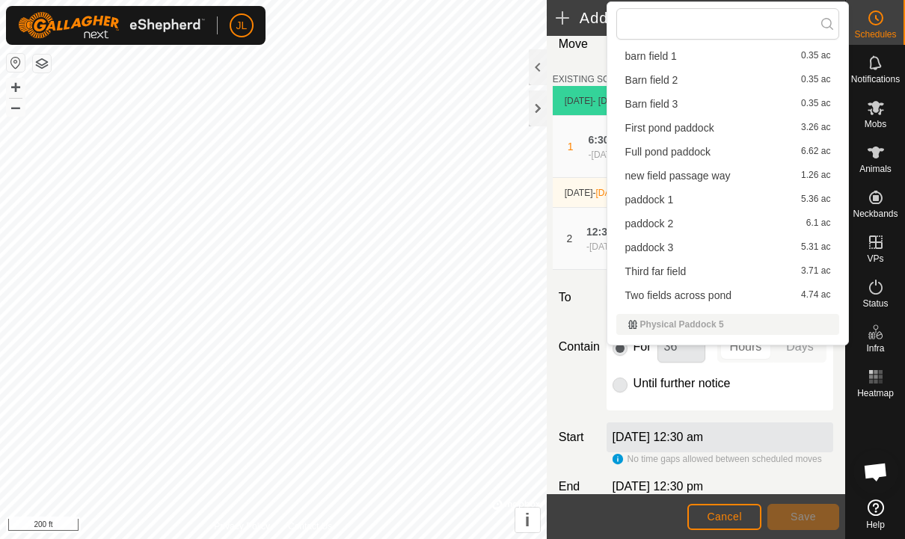
scroll to position [246, 0]
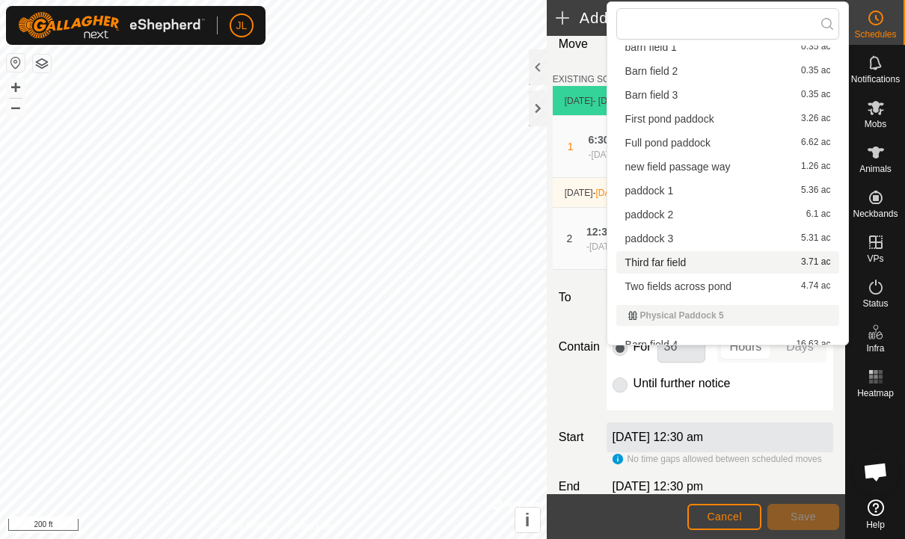
click at [667, 263] on span "Third far field" at bounding box center [655, 262] width 61 height 10
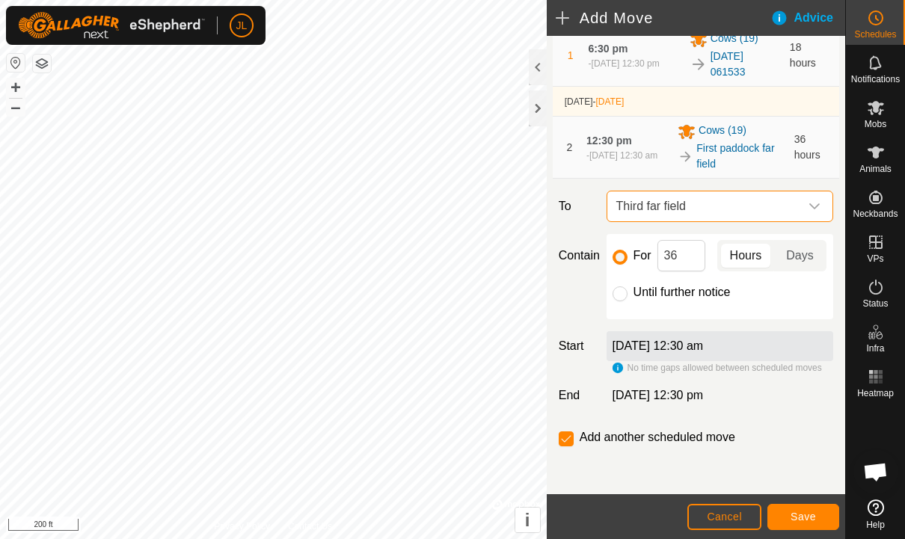
scroll to position [111, 0]
click at [810, 504] on button "Save" at bounding box center [803, 517] width 72 height 26
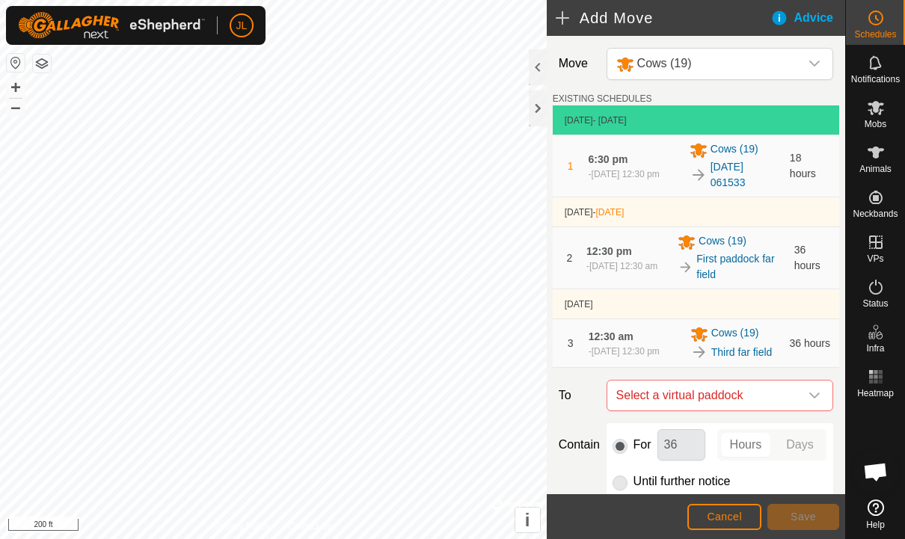
scroll to position [0, 0]
click at [540, 115] on div at bounding box center [538, 108] width 18 height 36
